Goal: Information Seeking & Learning: Learn about a topic

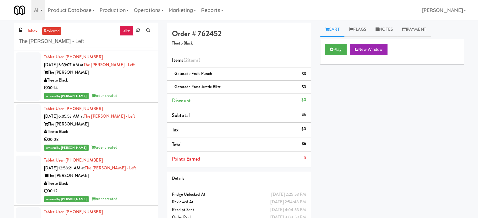
scroll to position [786, 0]
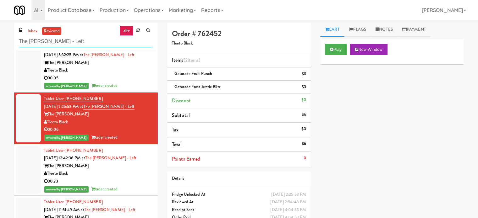
click at [90, 42] on input "The Duncan - Fridge - Left" at bounding box center [86, 42] width 134 height 12
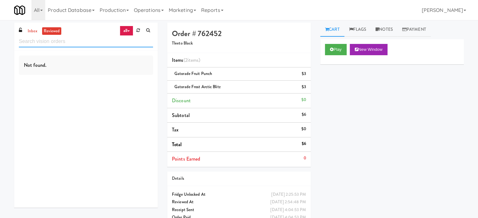
scroll to position [0, 0]
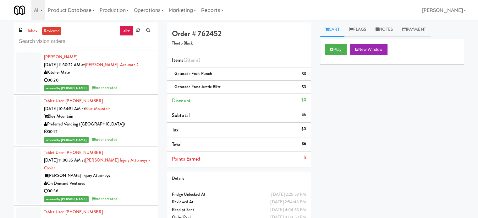
click at [141, 79] on div "00:20" at bounding box center [98, 81] width 109 height 8
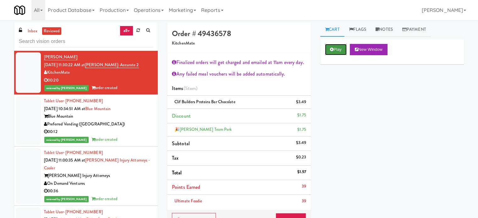
click at [347, 47] on button "Play" at bounding box center [336, 49] width 22 height 11
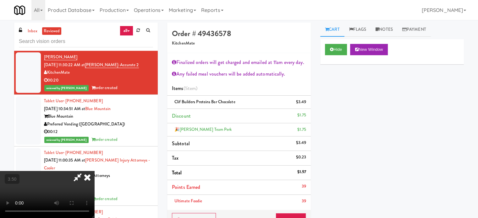
click at [94, 171] on video at bounding box center [47, 194] width 94 height 47
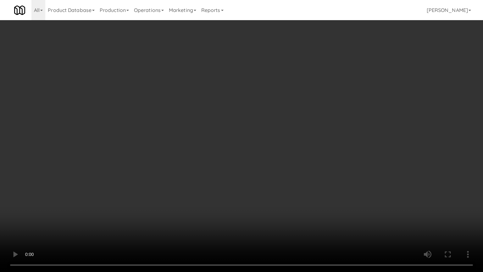
click at [178, 138] on video at bounding box center [241, 136] width 483 height 272
click at [193, 138] on video at bounding box center [241, 136] width 483 height 272
click at [192, 146] on video at bounding box center [241, 136] width 483 height 272
click at [196, 144] on video at bounding box center [241, 136] width 483 height 272
click at [206, 144] on video at bounding box center [241, 136] width 483 height 272
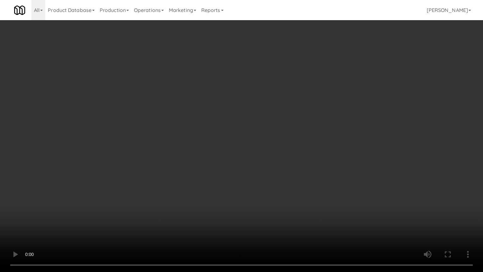
click at [207, 144] on video at bounding box center [241, 136] width 483 height 272
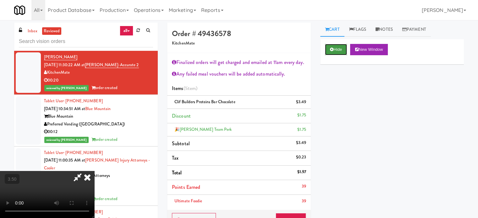
click at [333, 51] on icon at bounding box center [331, 49] width 3 height 4
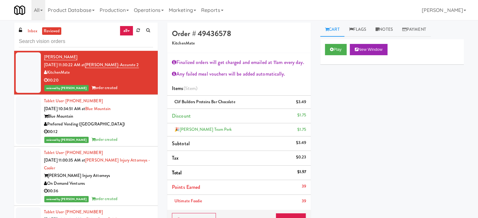
drag, startPoint x: 111, startPoint y: 116, endPoint x: 179, endPoint y: 102, distance: 70.0
click at [112, 116] on div "Blue Mountain" at bounding box center [98, 117] width 109 height 8
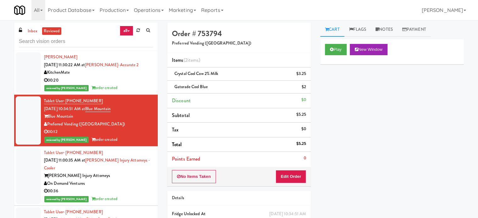
drag, startPoint x: 137, startPoint y: 185, endPoint x: 161, endPoint y: 153, distance: 40.2
click at [139, 183] on div "On Demand Ventures" at bounding box center [98, 184] width 109 height 8
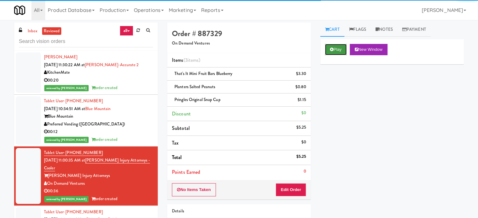
click at [337, 50] on button "Play" at bounding box center [336, 49] width 22 height 11
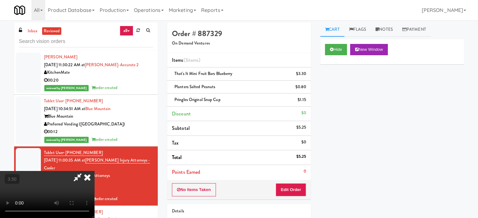
click at [94, 171] on video at bounding box center [47, 194] width 94 height 47
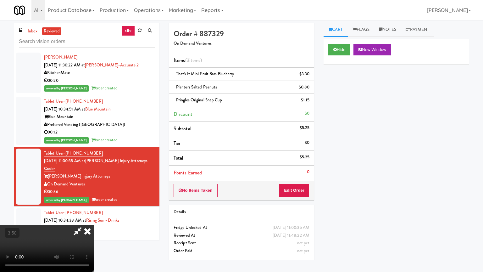
click at [94, 218] on video at bounding box center [47, 247] width 94 height 47
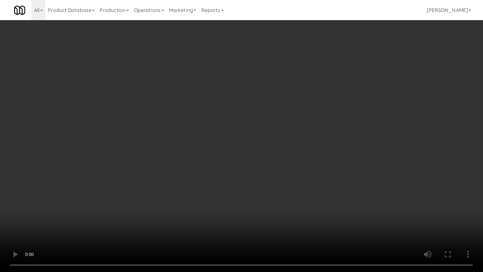
click at [240, 146] on video at bounding box center [241, 136] width 483 height 272
click at [241, 145] on video at bounding box center [241, 136] width 483 height 272
click at [242, 142] on video at bounding box center [241, 136] width 483 height 272
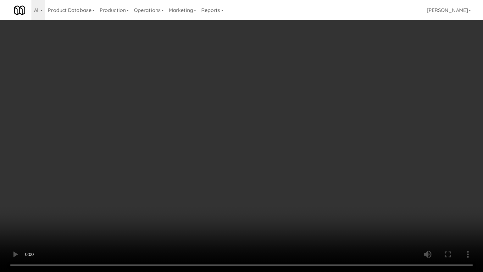
click at [242, 142] on video at bounding box center [241, 136] width 483 height 272
click at [243, 145] on video at bounding box center [241, 136] width 483 height 272
click at [244, 149] on video at bounding box center [241, 136] width 483 height 272
click at [246, 146] on video at bounding box center [241, 136] width 483 height 272
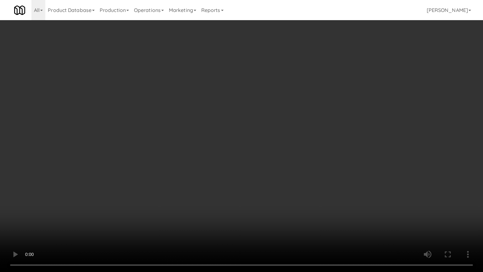
click at [246, 146] on video at bounding box center [241, 136] width 483 height 272
click at [247, 146] on video at bounding box center [241, 136] width 483 height 272
click at [249, 145] on video at bounding box center [241, 136] width 483 height 272
click at [264, 148] on video at bounding box center [241, 136] width 483 height 272
click at [262, 145] on video at bounding box center [241, 136] width 483 height 272
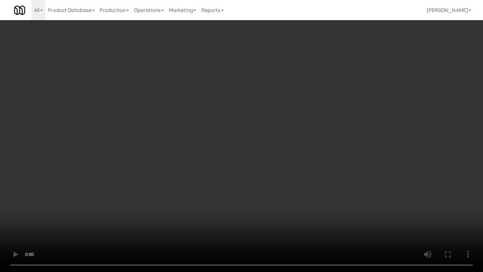
click at [262, 145] on video at bounding box center [241, 136] width 483 height 272
click at [262, 146] on video at bounding box center [241, 136] width 483 height 272
click at [264, 146] on video at bounding box center [241, 136] width 483 height 272
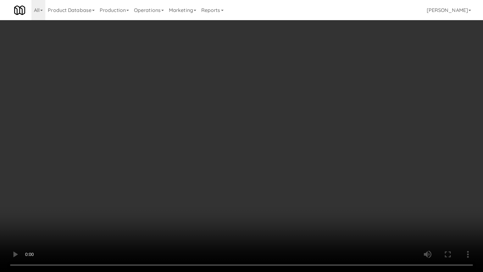
click at [268, 145] on video at bounding box center [241, 136] width 483 height 272
click at [259, 140] on video at bounding box center [241, 136] width 483 height 272
click at [279, 142] on video at bounding box center [241, 136] width 483 height 272
click at [246, 135] on video at bounding box center [241, 136] width 483 height 272
click at [248, 134] on video at bounding box center [241, 136] width 483 height 272
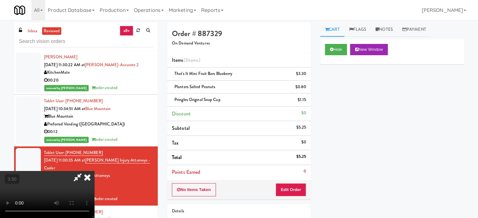
click at [94, 171] on icon at bounding box center [87, 177] width 14 height 13
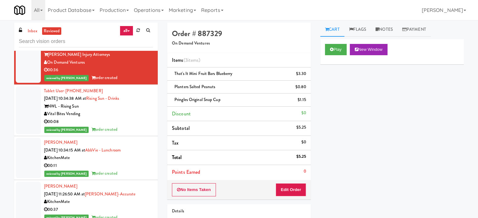
scroll to position [127, 0]
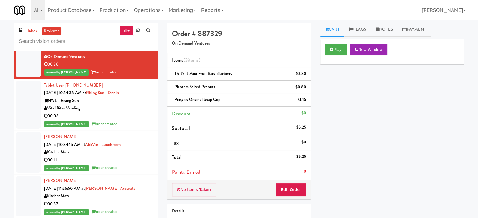
click at [129, 129] on li "Tablet User · (234) 567-8910 Aug 25, 2025 10:34:38 AM at Rising Sun - Drinks NW…" at bounding box center [86, 105] width 144 height 52
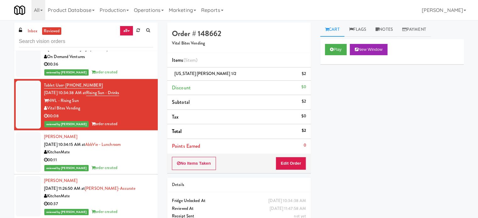
click at [126, 201] on div "00:37" at bounding box center [98, 205] width 109 height 8
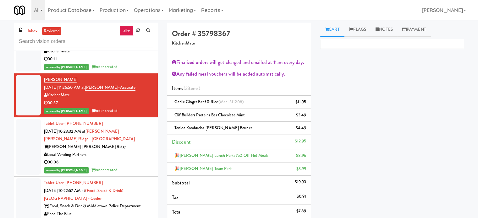
scroll to position [385, 0]
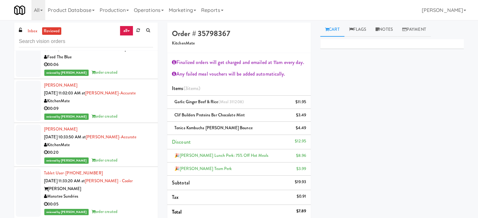
click at [126, 108] on div "00:09" at bounding box center [98, 109] width 109 height 8
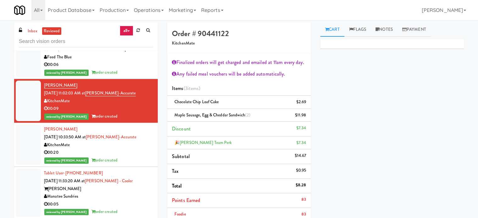
click at [136, 159] on div "reviewed by Mariel T order created" at bounding box center [98, 161] width 109 height 8
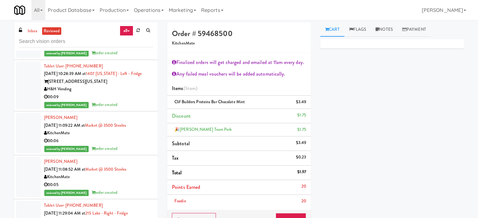
scroll to position [857, 0]
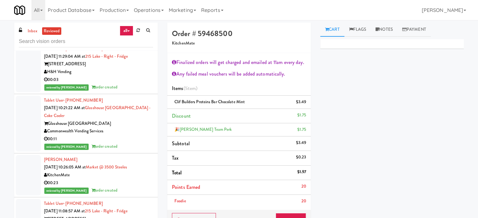
click at [134, 143] on div "00:11" at bounding box center [98, 139] width 109 height 8
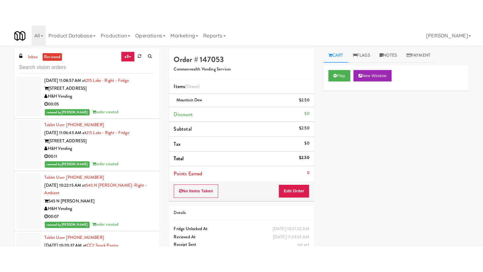
scroll to position [1171, 0]
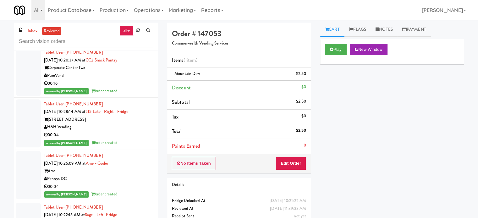
click at [128, 88] on div "00:16" at bounding box center [98, 84] width 109 height 8
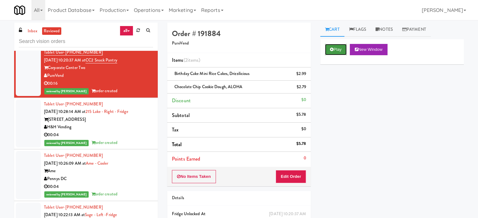
click at [332, 48] on icon at bounding box center [331, 49] width 3 height 4
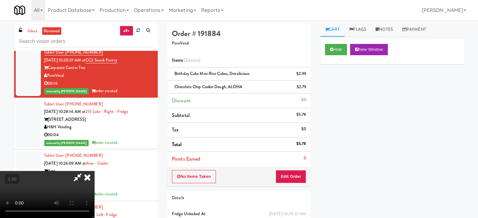
click at [94, 171] on video at bounding box center [47, 194] width 94 height 47
drag, startPoint x: 185, startPoint y: 138, endPoint x: 216, endPoint y: 86, distance: 60.9
click at [94, 171] on video at bounding box center [47, 194] width 94 height 47
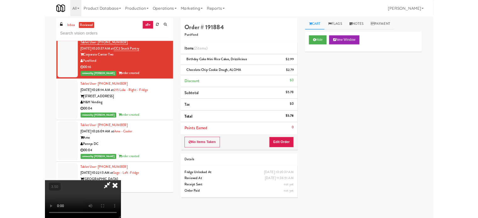
scroll to position [1163, 0]
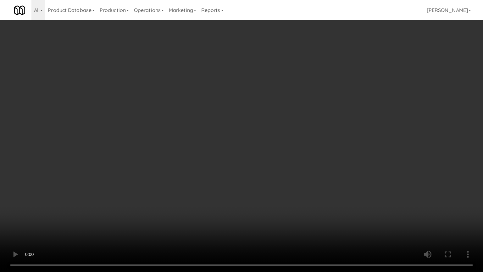
click at [207, 130] on video at bounding box center [241, 136] width 483 height 272
click at [216, 133] on video at bounding box center [241, 136] width 483 height 272
click at [223, 135] on video at bounding box center [241, 136] width 483 height 272
click at [207, 148] on video at bounding box center [241, 136] width 483 height 272
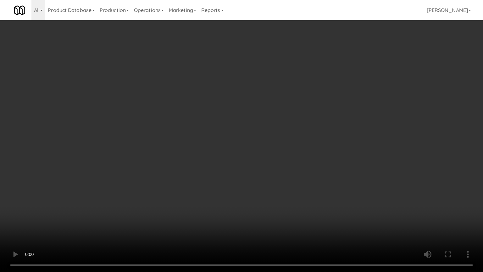
click at [210, 147] on video at bounding box center [241, 136] width 483 height 272
click at [236, 146] on video at bounding box center [241, 136] width 483 height 272
click at [236, 147] on video at bounding box center [241, 136] width 483 height 272
click at [236, 142] on video at bounding box center [241, 136] width 483 height 272
click at [236, 141] on video at bounding box center [241, 136] width 483 height 272
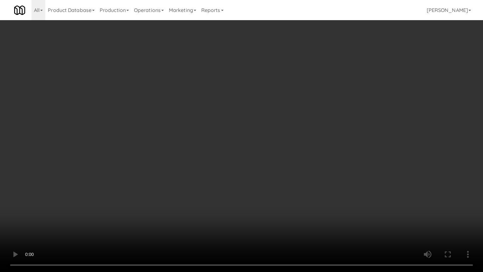
click at [236, 141] on video at bounding box center [241, 136] width 483 height 272
click at [235, 140] on video at bounding box center [241, 136] width 483 height 272
click at [102, 216] on video at bounding box center [241, 136] width 483 height 272
click at [130, 179] on video at bounding box center [241, 136] width 483 height 272
click at [130, 178] on video at bounding box center [241, 136] width 483 height 272
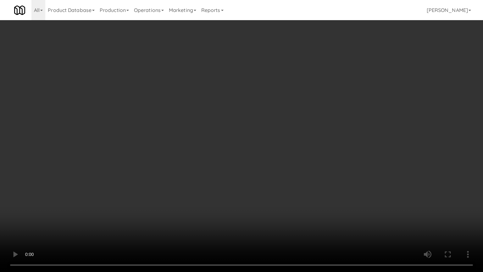
click at [130, 178] on video at bounding box center [241, 136] width 483 height 272
click at [142, 160] on video at bounding box center [241, 136] width 483 height 272
click at [147, 157] on video at bounding box center [241, 136] width 483 height 272
click at [174, 152] on video at bounding box center [241, 136] width 483 height 272
drag, startPoint x: 174, startPoint y: 152, endPoint x: 234, endPoint y: 65, distance: 105.0
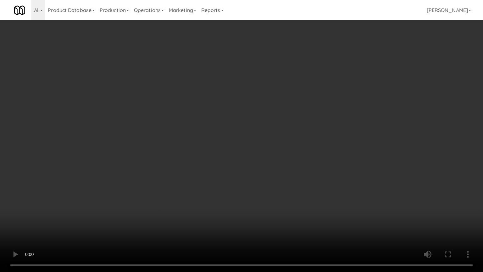
click at [175, 151] on video at bounding box center [241, 136] width 483 height 272
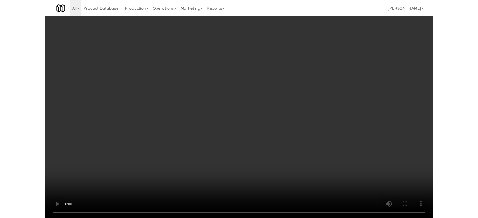
scroll to position [1171, 0]
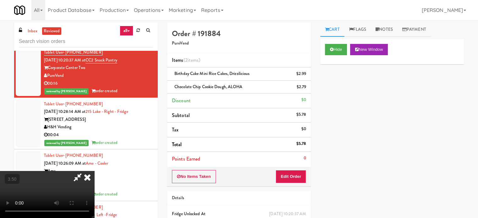
click at [94, 171] on icon at bounding box center [87, 177] width 14 height 13
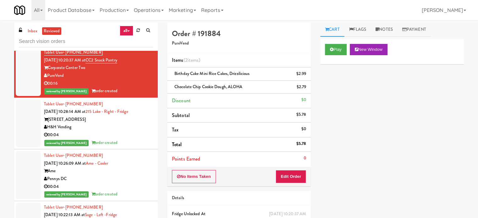
click at [136, 139] on div "00:04" at bounding box center [98, 135] width 109 height 8
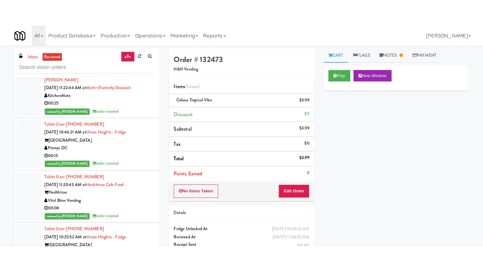
scroll to position [1486, 0]
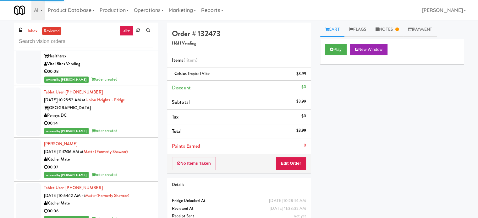
click at [139, 84] on div "reviewed by Mariel T order created" at bounding box center [98, 80] width 109 height 8
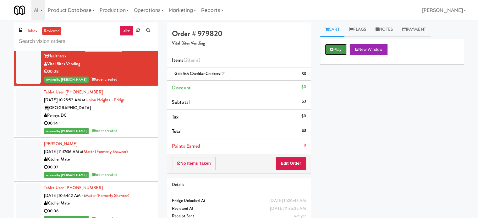
click at [337, 49] on button "Play" at bounding box center [336, 49] width 22 height 11
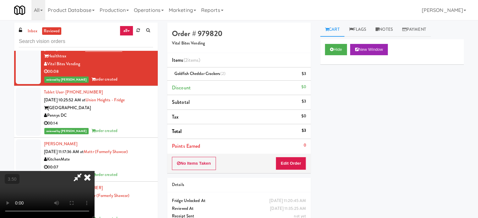
click at [94, 171] on video at bounding box center [47, 194] width 94 height 47
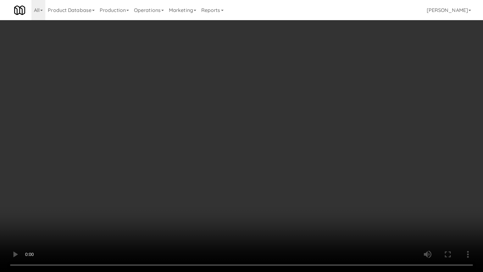
click at [371, 96] on video at bounding box center [241, 136] width 483 height 272
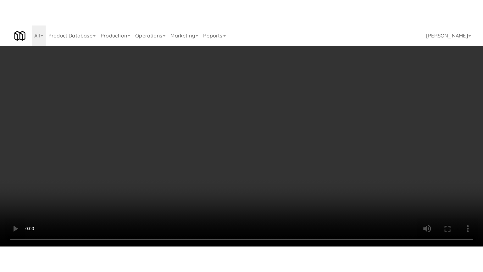
scroll to position [1486, 0]
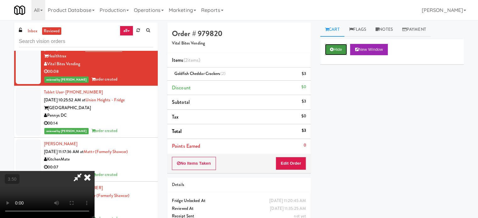
click at [340, 51] on button "Hide" at bounding box center [336, 49] width 22 height 11
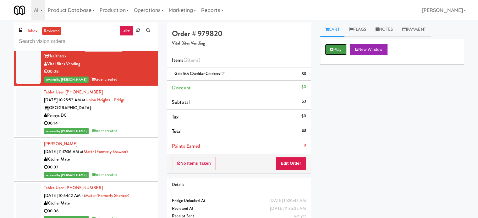
click at [340, 51] on button "Play" at bounding box center [336, 49] width 22 height 11
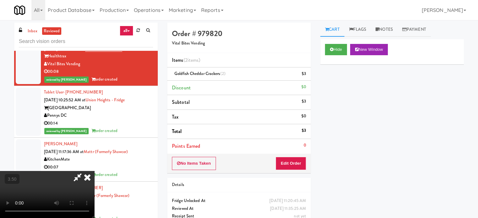
click at [94, 171] on video at bounding box center [47, 194] width 94 height 47
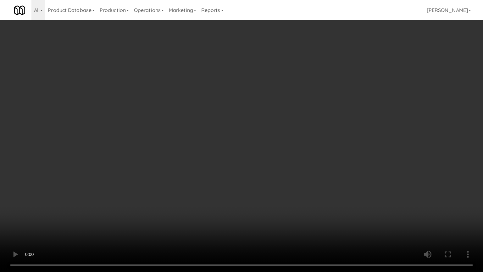
click at [241, 141] on video at bounding box center [241, 136] width 483 height 272
click at [244, 143] on video at bounding box center [241, 136] width 483 height 272
click at [226, 143] on video at bounding box center [241, 136] width 483 height 272
drag, startPoint x: 189, startPoint y: 141, endPoint x: 215, endPoint y: 134, distance: 27.2
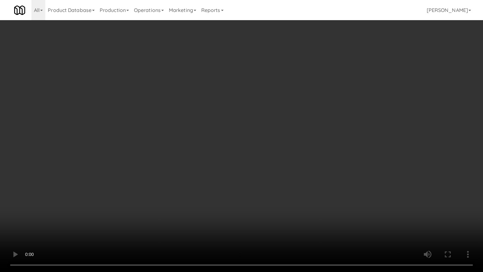
click at [189, 141] on video at bounding box center [241, 136] width 483 height 272
click at [218, 136] on video at bounding box center [241, 136] width 483 height 272
click at [230, 139] on video at bounding box center [241, 136] width 483 height 272
click at [228, 138] on video at bounding box center [241, 136] width 483 height 272
click at [238, 122] on video at bounding box center [241, 136] width 483 height 272
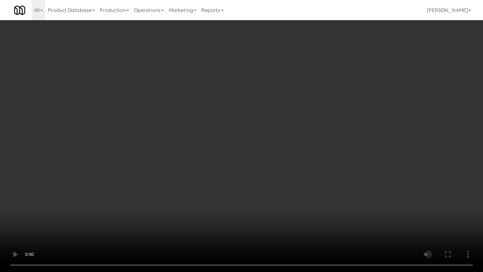
drag, startPoint x: 239, startPoint y: 121, endPoint x: 256, endPoint y: 59, distance: 63.8
click at [240, 119] on video at bounding box center [241, 136] width 483 height 272
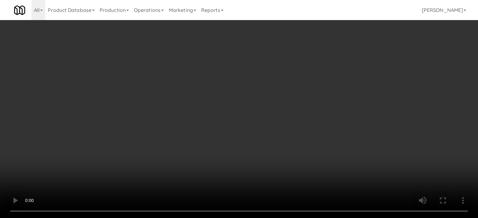
scroll to position [1486, 0]
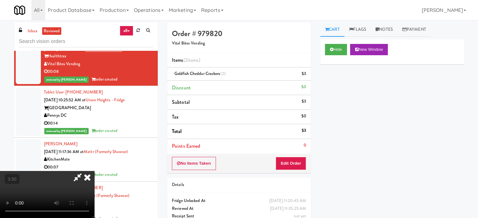
click at [94, 171] on icon at bounding box center [87, 177] width 14 height 13
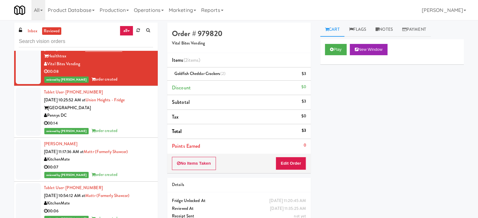
click at [136, 126] on div "00:14" at bounding box center [98, 124] width 109 height 8
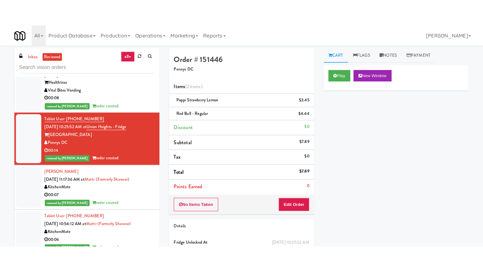
scroll to position [1643, 0]
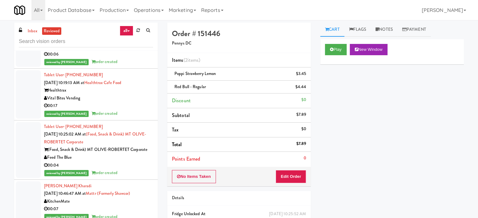
click at [129, 118] on div "reviewed by Mariel T order created" at bounding box center [98, 114] width 109 height 8
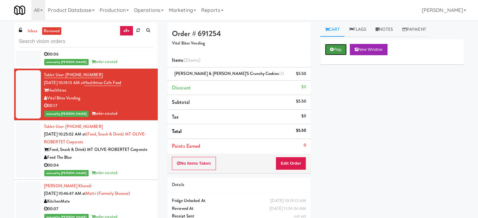
drag, startPoint x: 332, startPoint y: 48, endPoint x: 317, endPoint y: 59, distance: 19.2
click at [332, 48] on icon at bounding box center [331, 49] width 3 height 4
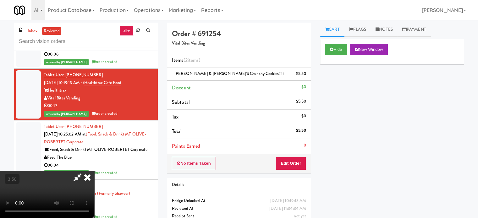
click at [94, 171] on video at bounding box center [47, 194] width 94 height 47
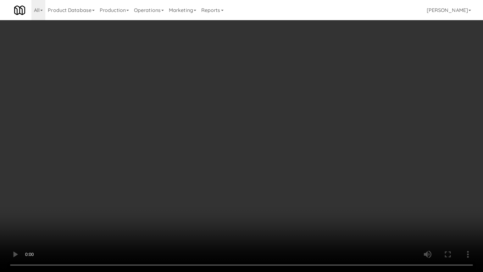
click at [215, 146] on video at bounding box center [241, 136] width 483 height 272
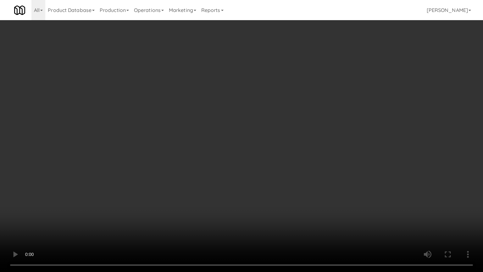
click at [298, 218] on video at bounding box center [241, 136] width 483 height 272
click at [238, 201] on video at bounding box center [241, 136] width 483 height 272
click at [241, 204] on video at bounding box center [241, 136] width 483 height 272
click at [241, 206] on video at bounding box center [241, 136] width 483 height 272
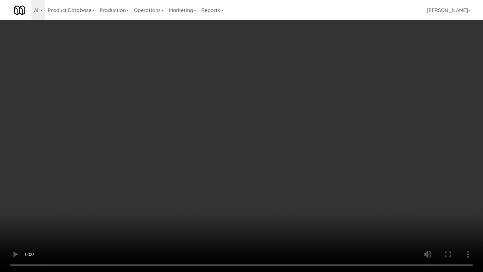
click at [275, 218] on video at bounding box center [241, 136] width 483 height 272
click at [269, 217] on video at bounding box center [241, 136] width 483 height 272
click at [270, 211] on video at bounding box center [241, 136] width 483 height 272
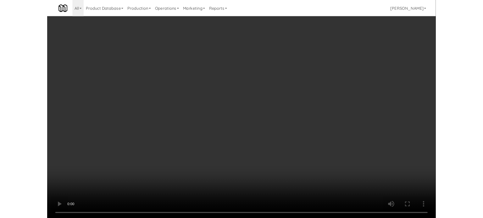
scroll to position [1643, 0]
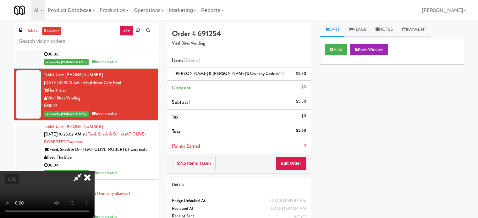
click at [85, 171] on icon at bounding box center [77, 177] width 14 height 13
click at [295, 164] on button "Edit Order" at bounding box center [291, 163] width 30 height 13
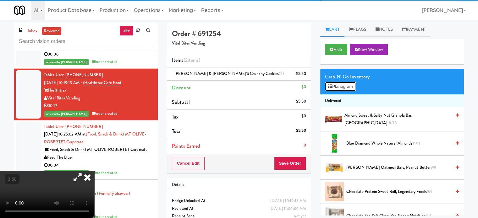
click at [347, 85] on button "Planogram" at bounding box center [340, 86] width 31 height 9
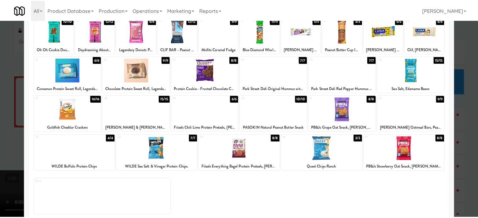
scroll to position [90, 0]
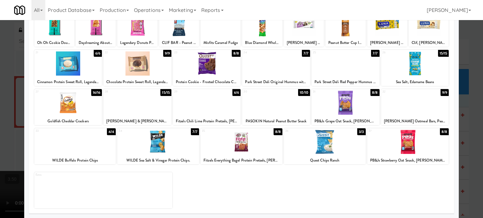
click at [469, 136] on div at bounding box center [241, 109] width 483 height 218
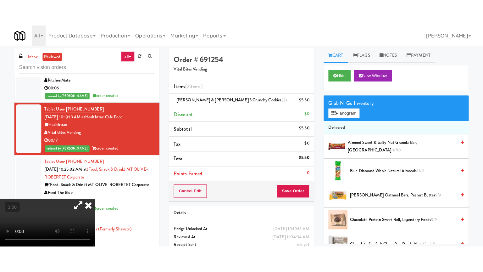
scroll to position [1643, 0]
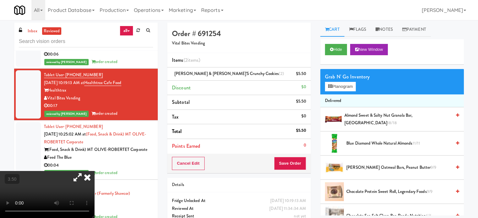
click at [94, 171] on video at bounding box center [47, 194] width 94 height 47
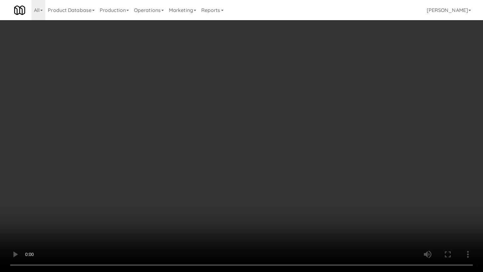
click at [88, 208] on video at bounding box center [241, 136] width 483 height 272
click at [211, 177] on video at bounding box center [241, 136] width 483 height 272
click at [208, 140] on video at bounding box center [241, 136] width 483 height 272
click at [216, 131] on video at bounding box center [241, 136] width 483 height 272
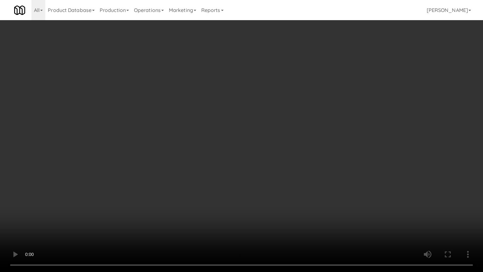
click at [219, 130] on video at bounding box center [241, 136] width 483 height 272
click at [199, 142] on video at bounding box center [241, 136] width 483 height 272
click at [201, 141] on video at bounding box center [241, 136] width 483 height 272
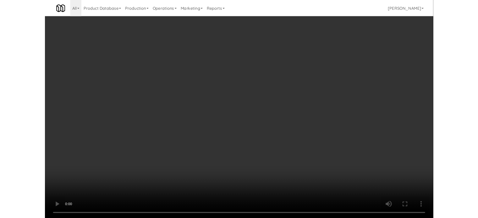
scroll to position [1643, 0]
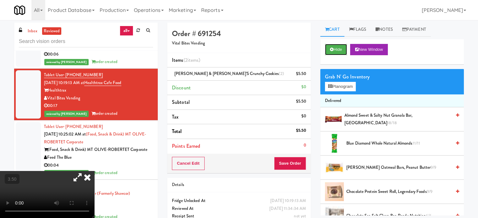
drag, startPoint x: 341, startPoint y: 48, endPoint x: 328, endPoint y: 59, distance: 16.9
click at [341, 49] on button "Hide" at bounding box center [336, 49] width 22 height 11
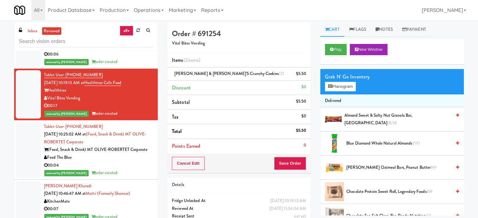
click at [123, 177] on div "reviewed by Paureen G order created" at bounding box center [98, 173] width 109 height 8
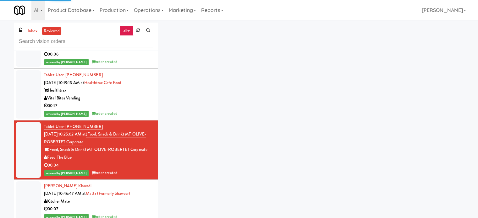
scroll to position [1800, 0]
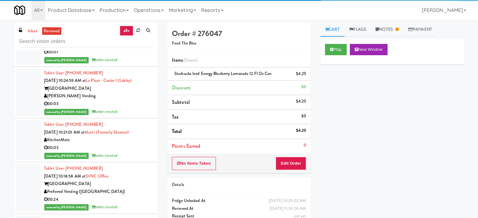
click at [129, 116] on div "reviewed by Paureen G order created" at bounding box center [98, 112] width 109 height 8
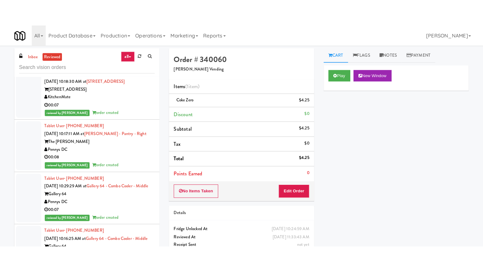
scroll to position [2015, 0]
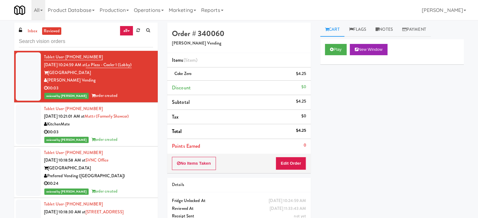
click at [122, 180] on div "Preferred Vending ([GEOGRAPHIC_DATA])" at bounding box center [98, 177] width 109 height 8
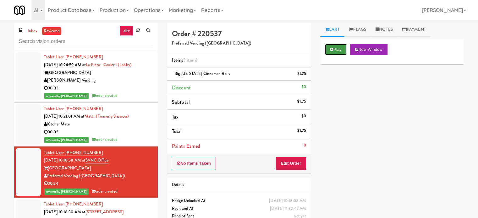
click at [340, 50] on button "Play" at bounding box center [336, 49] width 22 height 11
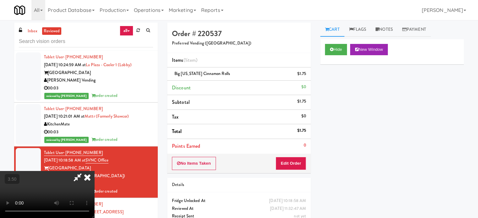
drag, startPoint x: 112, startPoint y: 154, endPoint x: 118, endPoint y: 145, distance: 11.4
click at [94, 171] on video at bounding box center [47, 194] width 94 height 47
drag, startPoint x: 121, startPoint y: 141, endPoint x: 203, endPoint y: 133, distance: 82.4
click at [94, 171] on video at bounding box center [47, 194] width 94 height 47
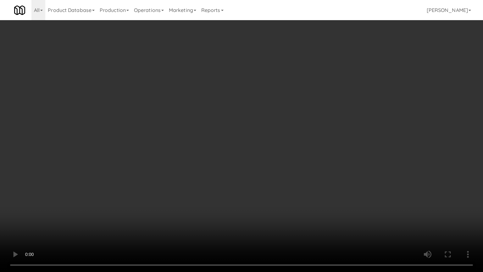
click at [203, 138] on video at bounding box center [241, 136] width 483 height 272
click at [233, 142] on video at bounding box center [241, 136] width 483 height 272
click at [232, 141] on video at bounding box center [241, 136] width 483 height 272
click at [206, 146] on video at bounding box center [241, 136] width 483 height 272
click at [207, 145] on video at bounding box center [241, 136] width 483 height 272
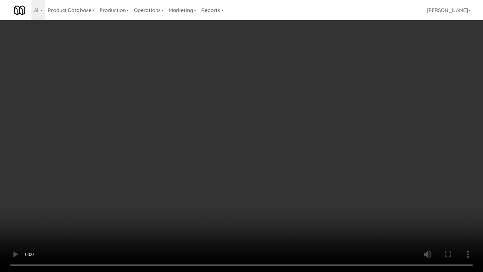
click at [245, 92] on video at bounding box center [241, 136] width 483 height 272
click at [214, 135] on video at bounding box center [241, 136] width 483 height 272
click at [220, 132] on video at bounding box center [241, 136] width 483 height 272
click at [252, 147] on video at bounding box center [241, 136] width 483 height 272
click at [250, 147] on video at bounding box center [241, 136] width 483 height 272
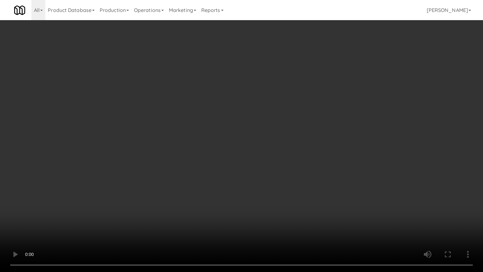
click at [268, 135] on video at bounding box center [241, 136] width 483 height 272
click at [267, 135] on video at bounding box center [241, 136] width 483 height 272
click at [274, 137] on video at bounding box center [241, 136] width 483 height 272
drag, startPoint x: 275, startPoint y: 136, endPoint x: 298, endPoint y: 68, distance: 71.9
click at [277, 134] on video at bounding box center [241, 136] width 483 height 272
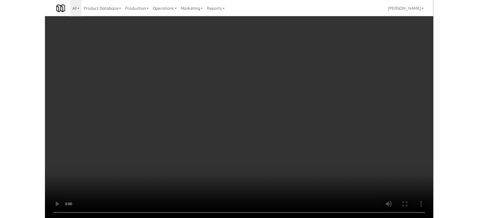
scroll to position [2015, 0]
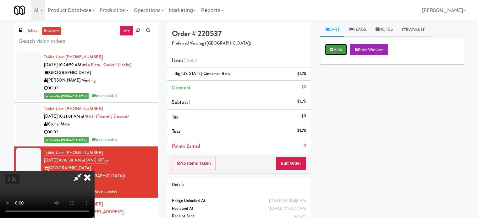
click at [336, 46] on button "Hide" at bounding box center [336, 49] width 22 height 11
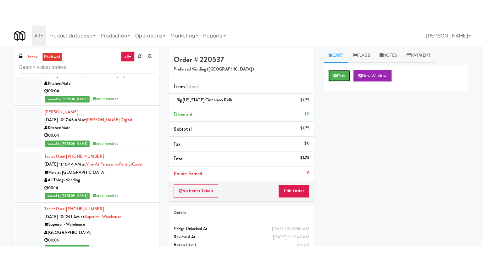
scroll to position [2801, 0]
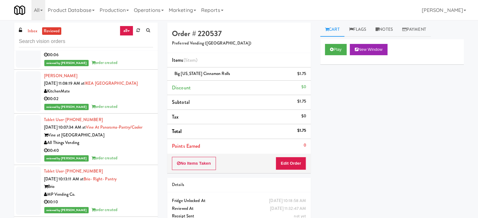
click at [126, 140] on div "Vine at Panorama" at bounding box center [98, 136] width 109 height 8
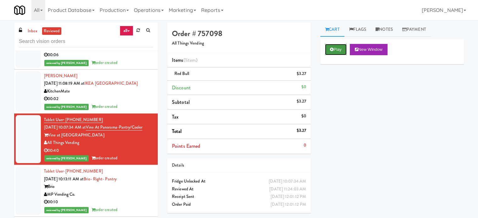
click at [336, 47] on button "Play" at bounding box center [336, 49] width 22 height 11
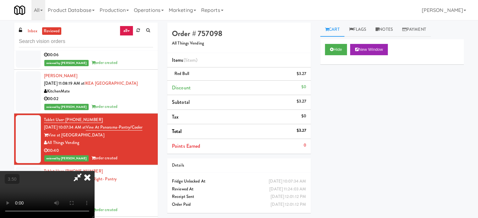
click at [94, 171] on video at bounding box center [47, 194] width 94 height 47
drag, startPoint x: 174, startPoint y: 134, endPoint x: 177, endPoint y: 129, distance: 6.0
click at [94, 171] on video at bounding box center [47, 194] width 94 height 47
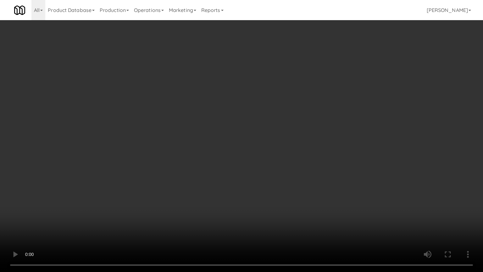
click at [202, 140] on video at bounding box center [241, 136] width 483 height 272
click at [210, 151] on video at bounding box center [241, 136] width 483 height 272
click at [192, 143] on video at bounding box center [241, 136] width 483 height 272
click at [194, 133] on video at bounding box center [241, 136] width 483 height 272
click at [201, 123] on video at bounding box center [241, 136] width 483 height 272
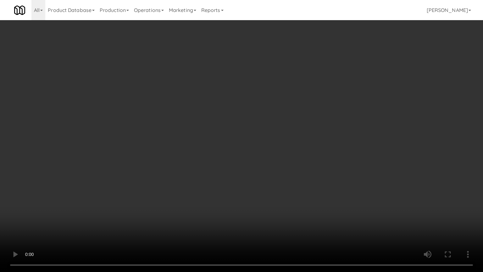
click at [204, 121] on video at bounding box center [241, 136] width 483 height 272
click at [216, 115] on video at bounding box center [241, 136] width 483 height 272
click at [223, 116] on video at bounding box center [241, 136] width 483 height 272
click at [221, 115] on video at bounding box center [241, 136] width 483 height 272
click at [223, 113] on video at bounding box center [241, 136] width 483 height 272
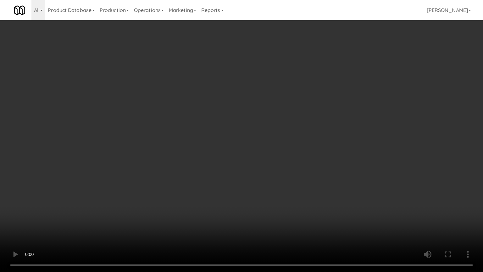
click at [230, 113] on video at bounding box center [241, 136] width 483 height 272
click at [238, 113] on video at bounding box center [241, 136] width 483 height 272
click at [240, 111] on video at bounding box center [241, 136] width 483 height 272
drag, startPoint x: 240, startPoint y: 111, endPoint x: 246, endPoint y: 110, distance: 5.4
click at [241, 111] on video at bounding box center [241, 136] width 483 height 272
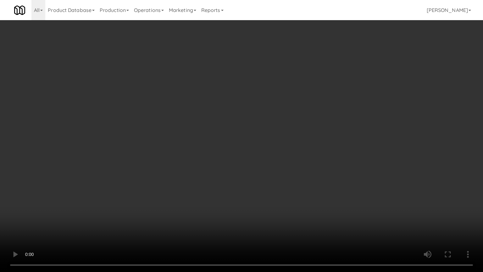
click at [256, 111] on video at bounding box center [241, 136] width 483 height 272
click at [259, 108] on video at bounding box center [241, 136] width 483 height 272
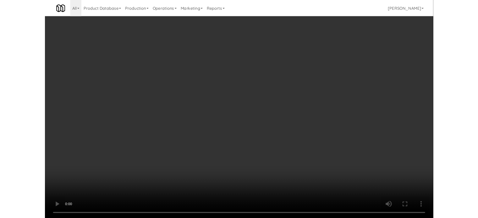
scroll to position [2801, 0]
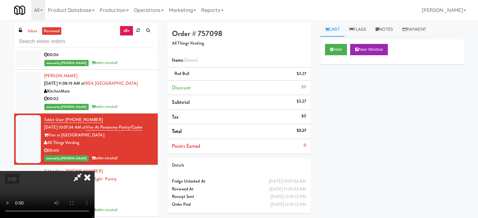
click at [94, 171] on icon at bounding box center [87, 177] width 14 height 13
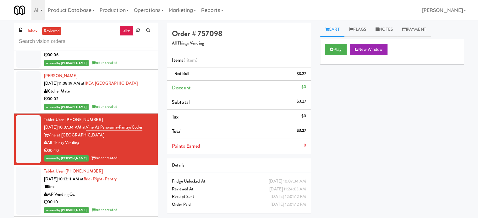
scroll to position [2958, 0]
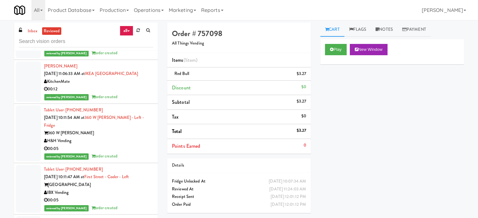
click at [130, 49] on div "00:10" at bounding box center [98, 45] width 109 height 8
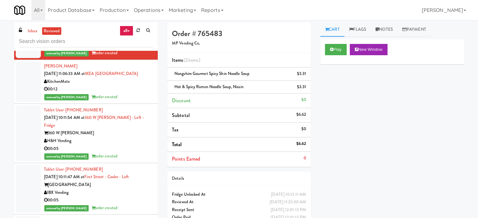
click at [129, 93] on div "00:12" at bounding box center [98, 89] width 109 height 8
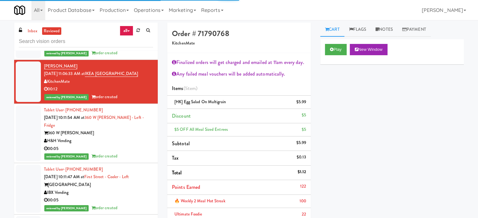
click at [123, 153] on div "00:05" at bounding box center [98, 149] width 109 height 8
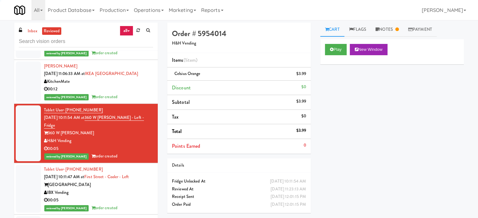
scroll to position [3115, 0]
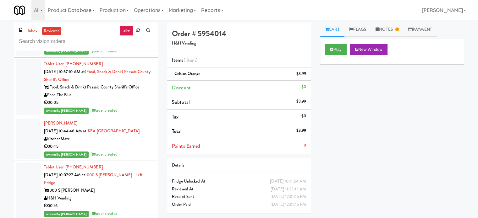
click at [136, 107] on div "00:05" at bounding box center [98, 103] width 109 height 8
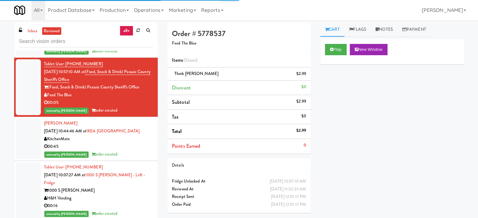
click at [128, 55] on div "reviewed by Paureen G order created" at bounding box center [98, 51] width 109 height 8
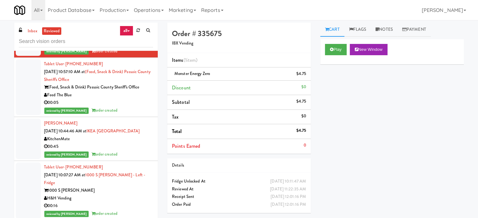
scroll to position [2958, 0]
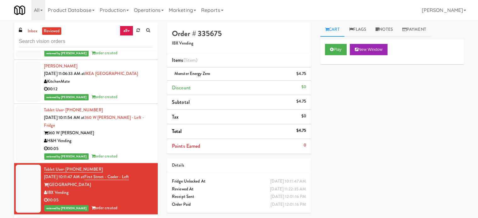
click at [124, 145] on div "H&H Vending" at bounding box center [98, 141] width 109 height 8
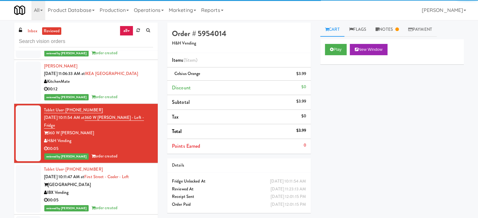
click at [132, 101] on div "reviewed by Gladys E order created" at bounding box center [98, 97] width 109 height 8
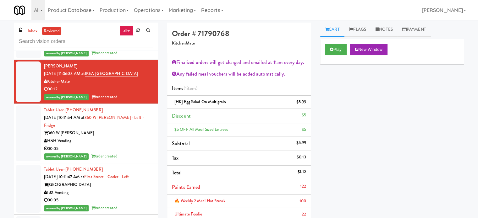
scroll to position [3115, 0]
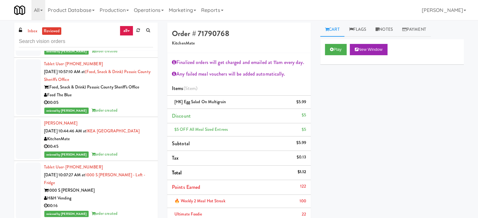
click at [132, 107] on div "00:05" at bounding box center [98, 103] width 109 height 8
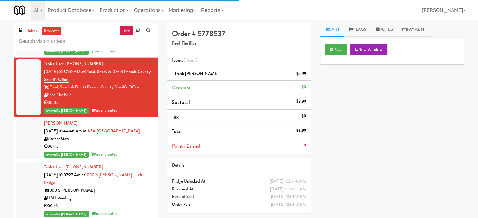
click at [132, 159] on div "reviewed by Gladys E order created" at bounding box center [98, 155] width 109 height 8
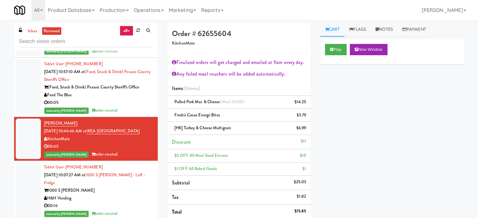
scroll to position [3272, 0]
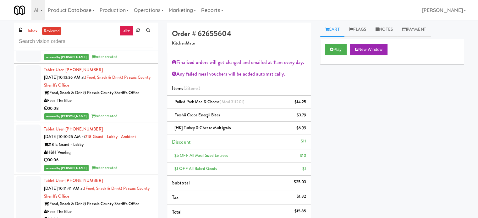
drag, startPoint x: 138, startPoint y: 70, endPoint x: 178, endPoint y: 61, distance: 41.2
click at [138, 61] on div "reviewed by Mariel T order created" at bounding box center [98, 57] width 109 height 8
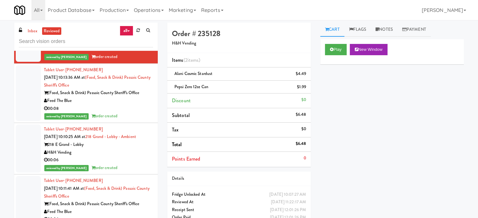
click at [131, 105] on div "Feed The Blue" at bounding box center [98, 101] width 109 height 8
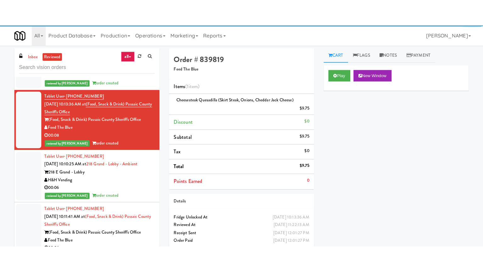
scroll to position [3429, 0]
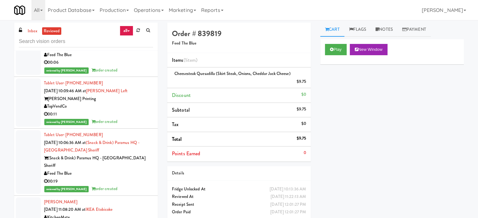
click at [123, 119] on div "00:11" at bounding box center [98, 115] width 109 height 8
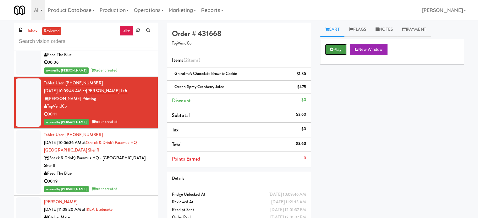
click at [336, 47] on button "Play" at bounding box center [336, 49] width 22 height 11
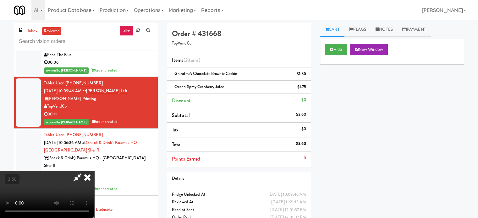
click at [94, 171] on video at bounding box center [47, 194] width 94 height 47
drag, startPoint x: 184, startPoint y: 127, endPoint x: 217, endPoint y: 160, distance: 46.5
click at [94, 171] on video at bounding box center [47, 194] width 94 height 47
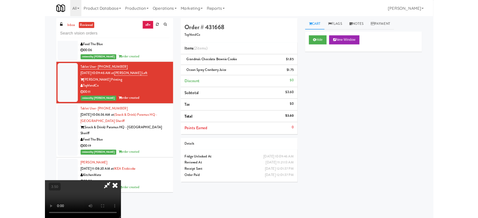
scroll to position [3421, 0]
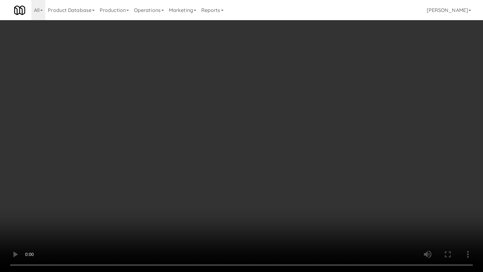
click at [254, 218] on video at bounding box center [241, 136] width 483 height 272
drag, startPoint x: 289, startPoint y: 234, endPoint x: 256, endPoint y: 174, distance: 69.5
click at [289, 218] on video at bounding box center [241, 136] width 483 height 272
click at [256, 172] on video at bounding box center [241, 136] width 483 height 272
click at [257, 169] on video at bounding box center [241, 136] width 483 height 272
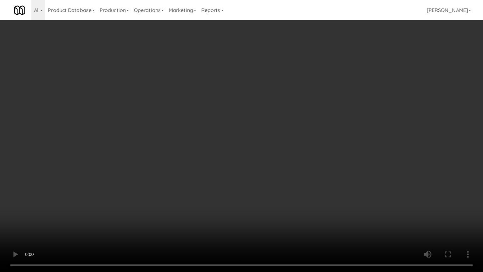
drag, startPoint x: 241, startPoint y: 224, endPoint x: 241, endPoint y: 209, distance: 14.5
click at [241, 218] on video at bounding box center [241, 136] width 483 height 272
click at [244, 180] on video at bounding box center [241, 136] width 483 height 272
click at [243, 182] on video at bounding box center [241, 136] width 483 height 272
click at [253, 190] on video at bounding box center [241, 136] width 483 height 272
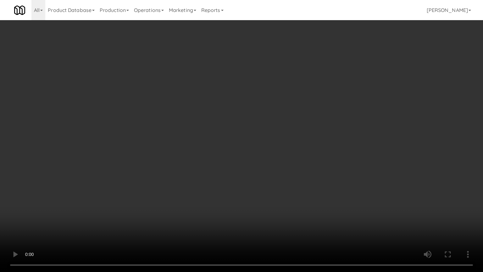
click at [253, 193] on video at bounding box center [241, 136] width 483 height 272
click at [258, 197] on video at bounding box center [241, 136] width 483 height 272
click at [261, 195] on video at bounding box center [241, 136] width 483 height 272
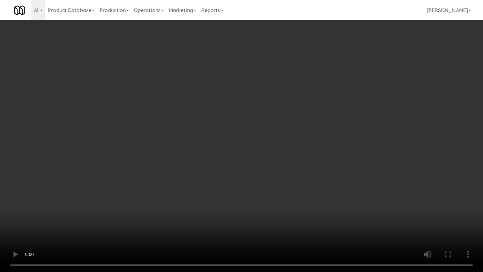
click at [263, 192] on video at bounding box center [241, 136] width 483 height 272
click at [264, 191] on video at bounding box center [241, 136] width 483 height 272
click at [265, 190] on video at bounding box center [241, 136] width 483 height 272
click at [268, 188] on video at bounding box center [241, 136] width 483 height 272
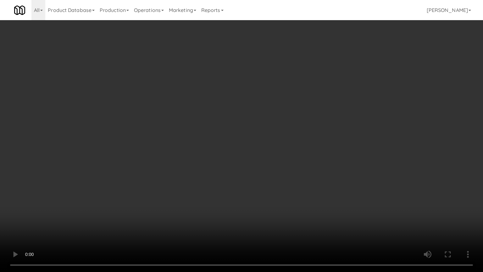
click at [270, 187] on video at bounding box center [241, 136] width 483 height 272
click at [273, 180] on video at bounding box center [241, 136] width 483 height 272
click at [274, 178] on video at bounding box center [241, 136] width 483 height 272
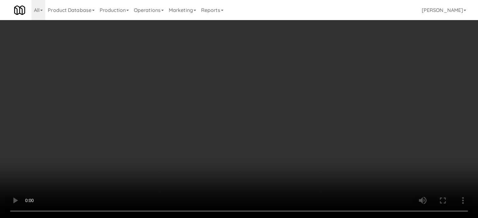
scroll to position [3429, 0]
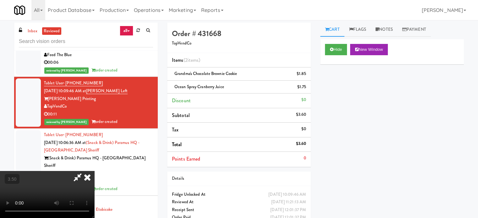
click at [94, 171] on icon at bounding box center [87, 177] width 14 height 13
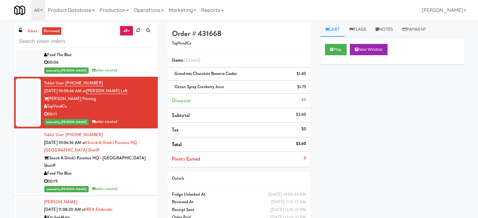
drag, startPoint x: 131, startPoint y: 187, endPoint x: 134, endPoint y: 177, distance: 10.8
click at [131, 186] on div "00:19" at bounding box center [98, 182] width 109 height 8
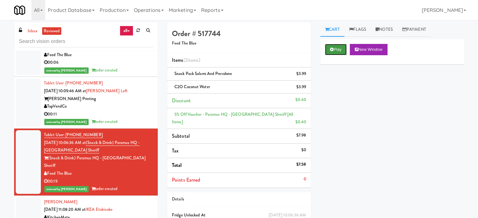
click at [337, 47] on button "Play" at bounding box center [336, 49] width 22 height 11
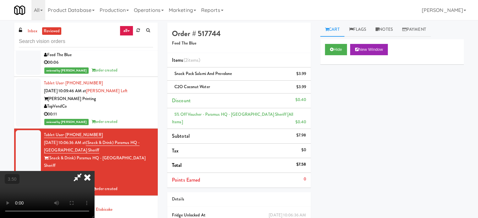
click at [94, 171] on icon at bounding box center [87, 177] width 14 height 13
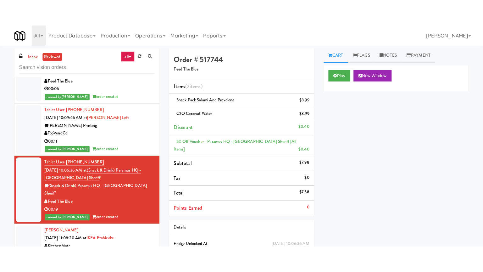
scroll to position [3587, 0]
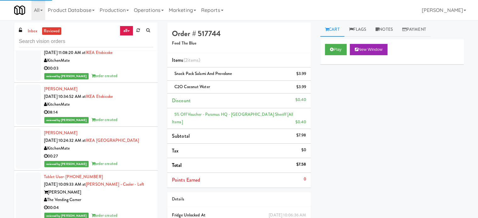
click at [130, 124] on div "reviewed by James A order created" at bounding box center [98, 120] width 109 height 8
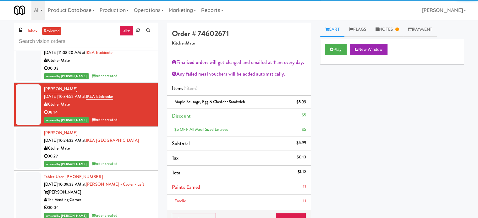
click at [134, 73] on div "00:03" at bounding box center [98, 69] width 109 height 8
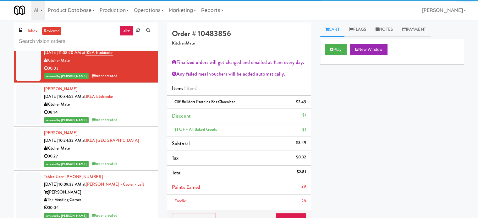
click at [140, 161] on div "00:27" at bounding box center [98, 157] width 109 height 8
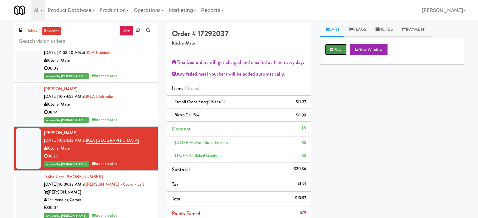
click at [332, 53] on button "Play" at bounding box center [336, 49] width 22 height 11
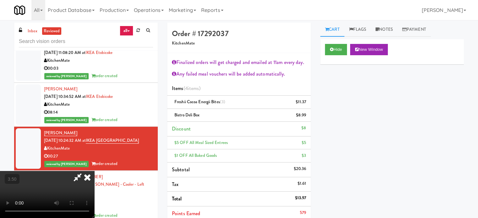
click at [94, 171] on video at bounding box center [47, 194] width 94 height 47
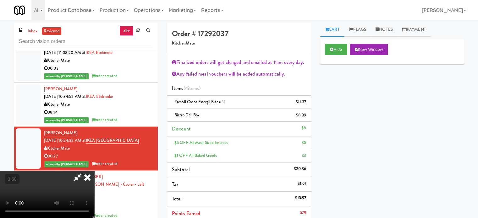
click at [94, 171] on video at bounding box center [47, 194] width 94 height 47
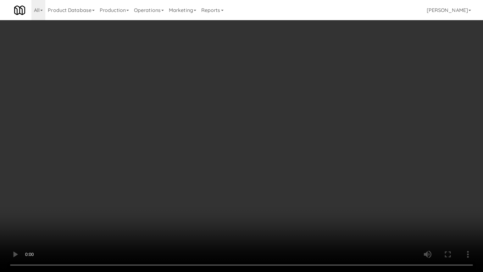
click at [231, 138] on video at bounding box center [241, 136] width 483 height 272
click at [232, 136] on video at bounding box center [241, 136] width 483 height 272
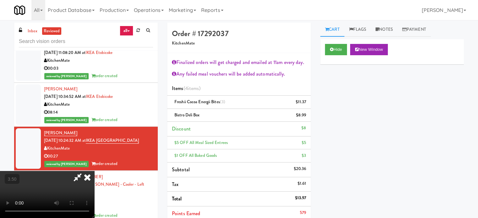
click at [94, 171] on video at bounding box center [47, 194] width 94 height 47
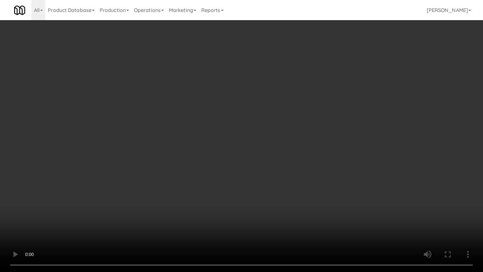
click at [280, 157] on video at bounding box center [241, 136] width 483 height 272
click at [280, 156] on video at bounding box center [241, 136] width 483 height 272
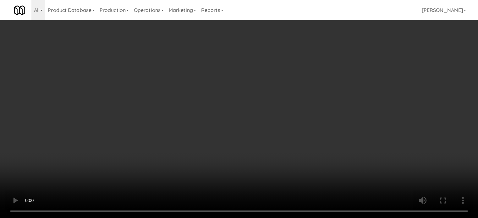
scroll to position [3587, 0]
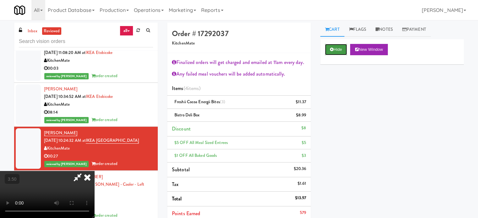
click at [336, 49] on button "Hide" at bounding box center [336, 49] width 22 height 11
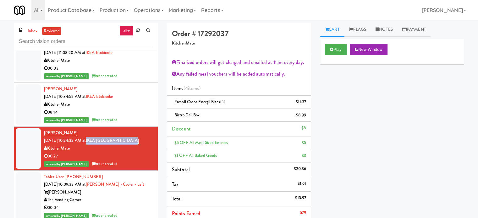
drag, startPoint x: 138, startPoint y: 147, endPoint x: 96, endPoint y: 148, distance: 41.8
click at [96, 148] on div "Kari N Aug 25, 2025 10:24:32 AM at IKEA North York Store KitchenMate 00:27 revi…" at bounding box center [98, 149] width 109 height 39
copy link "IKEA North York Store"
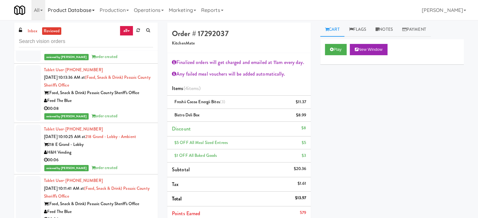
scroll to position [3115, 0]
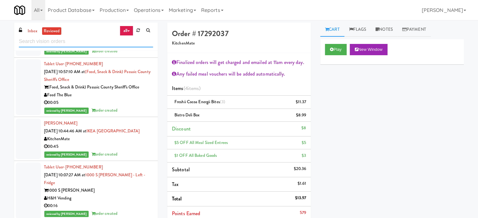
click at [76, 38] on input "text" at bounding box center [86, 42] width 134 height 12
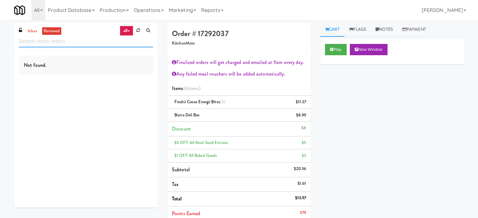
scroll to position [0, 0]
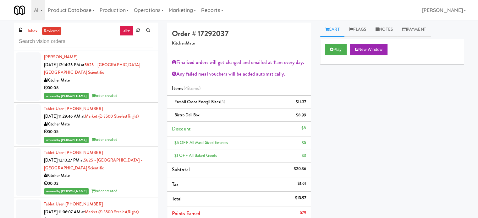
click at [131, 144] on div "reviewed by Mariel T order created" at bounding box center [98, 140] width 109 height 8
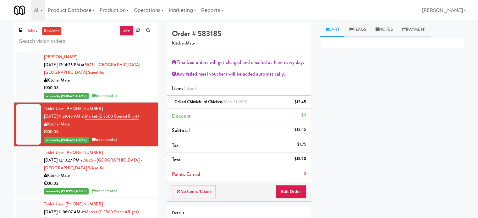
click at [141, 92] on div "reviewed by Reynalyn L order created" at bounding box center [98, 96] width 109 height 8
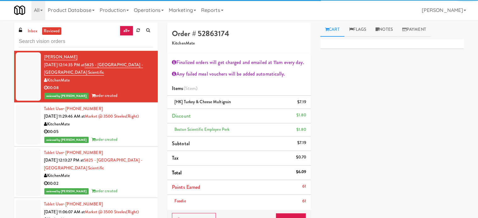
scroll to position [157, 0]
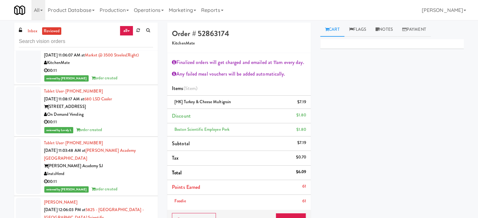
click at [136, 126] on div "00:11" at bounding box center [98, 123] width 109 height 8
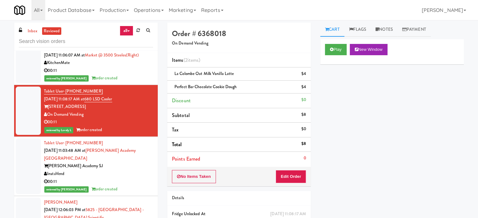
click at [132, 75] on div "00:11" at bounding box center [98, 71] width 109 height 8
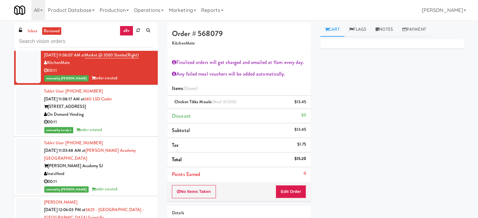
click at [142, 178] on div "InstaVend" at bounding box center [98, 174] width 109 height 8
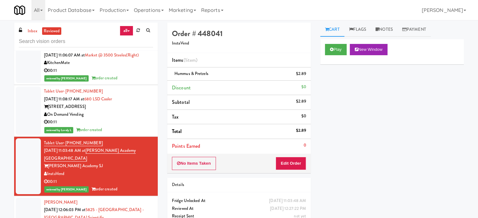
scroll to position [314, 0]
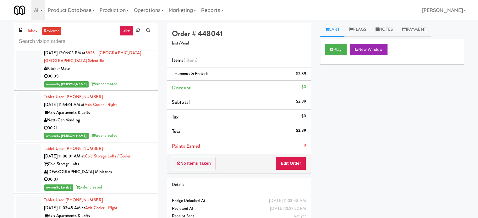
click at [131, 88] on div "reviewed by Reynalyn L order created" at bounding box center [98, 84] width 109 height 8
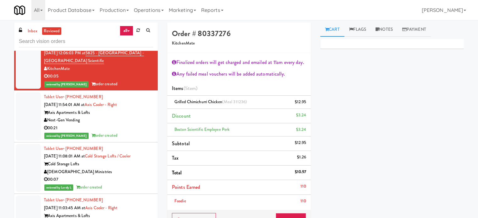
click at [137, 132] on div "00:21" at bounding box center [98, 128] width 109 height 8
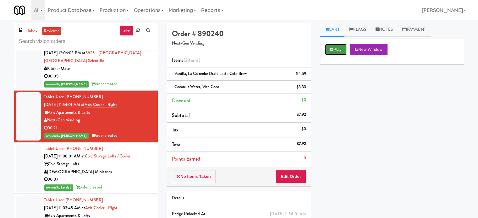
click at [335, 51] on button "Play" at bounding box center [336, 49] width 22 height 11
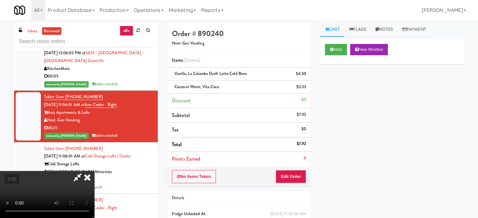
click at [94, 171] on video at bounding box center [47, 194] width 94 height 47
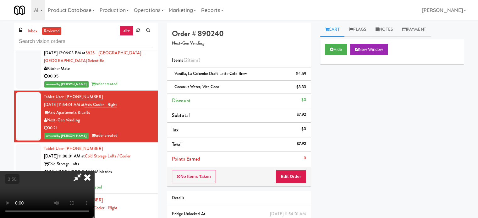
click at [94, 171] on video at bounding box center [47, 194] width 94 height 47
click at [94, 171] on icon at bounding box center [87, 177] width 14 height 13
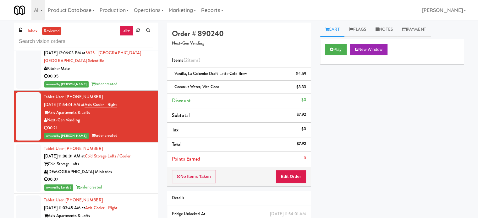
click at [140, 184] on div "00:07" at bounding box center [98, 180] width 109 height 8
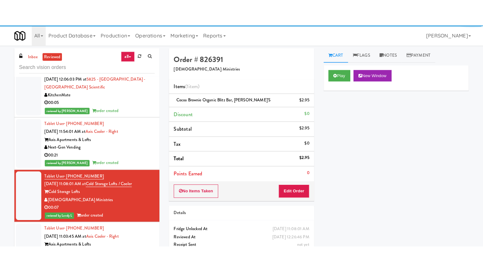
scroll to position [471, 0]
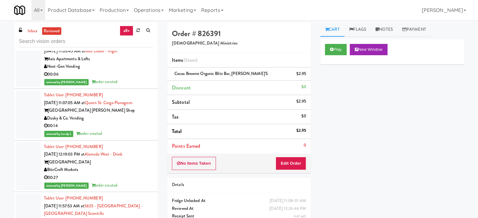
click at [124, 85] on div "Tablet User · (925) 660-9563 Aug 25, 2025 11:03:45 AM at Axis Cooler - Right Ax…" at bounding box center [98, 63] width 109 height 47
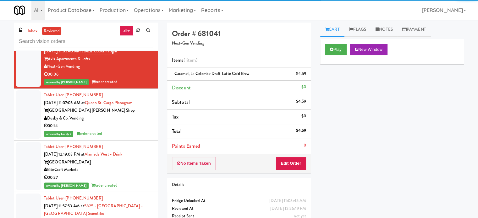
drag, startPoint x: 128, startPoint y: 143, endPoint x: 133, endPoint y: 145, distance: 6.2
click at [128, 130] on div "00:14" at bounding box center [98, 126] width 109 height 8
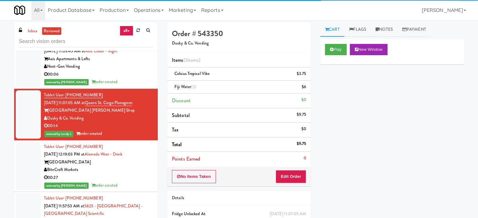
click at [139, 167] on div "Alameda West" at bounding box center [98, 163] width 109 height 8
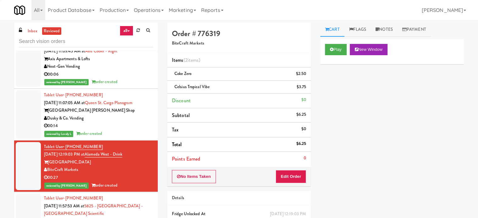
drag, startPoint x: 143, startPoint y: 140, endPoint x: 263, endPoint y: 79, distance: 134.4
click at [143, 130] on div "00:14" at bounding box center [98, 126] width 109 height 8
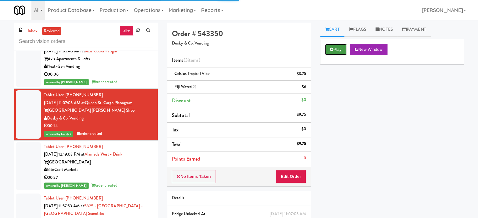
click at [337, 48] on button "Play" at bounding box center [336, 49] width 22 height 11
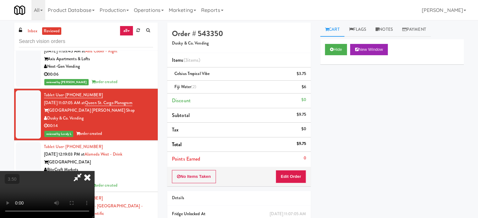
click at [94, 171] on video at bounding box center [47, 194] width 94 height 47
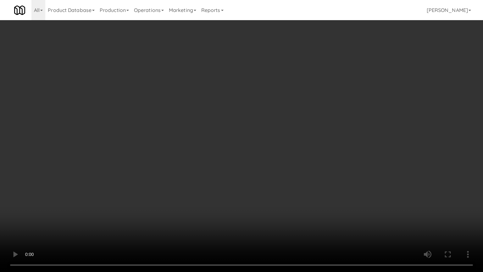
click at [229, 149] on video at bounding box center [241, 136] width 483 height 272
click at [229, 150] on video at bounding box center [241, 136] width 483 height 272
click at [230, 150] on video at bounding box center [241, 136] width 483 height 272
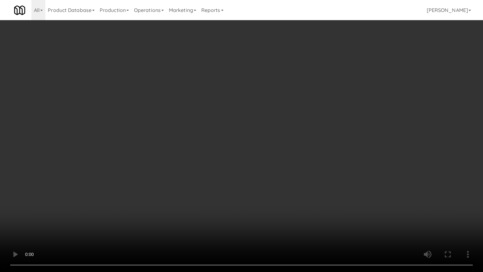
click at [230, 150] on video at bounding box center [241, 136] width 483 height 272
click at [258, 153] on video at bounding box center [241, 136] width 483 height 272
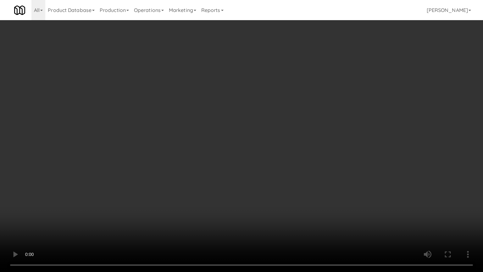
click at [271, 153] on video at bounding box center [241, 136] width 483 height 272
click at [270, 153] on video at bounding box center [241, 136] width 483 height 272
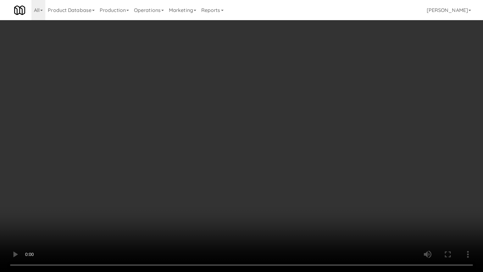
click at [270, 153] on video at bounding box center [241, 136] width 483 height 272
click at [282, 140] on video at bounding box center [241, 136] width 483 height 272
click at [283, 136] on video at bounding box center [241, 136] width 483 height 272
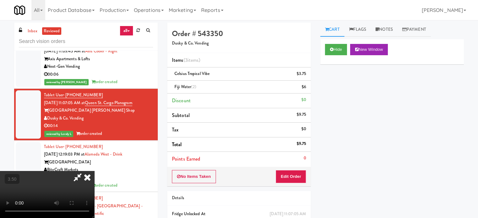
click at [94, 171] on icon at bounding box center [87, 177] width 14 height 13
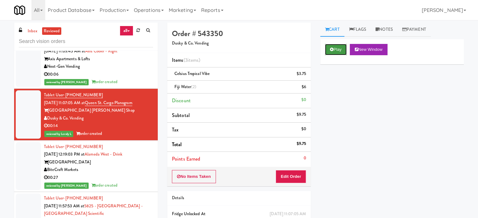
click at [336, 47] on button "Play" at bounding box center [336, 49] width 22 height 11
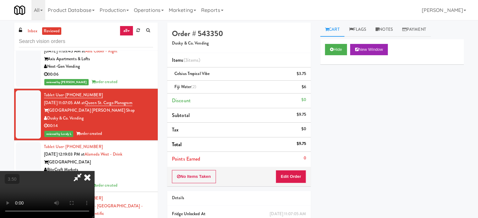
click at [94, 171] on video at bounding box center [47, 194] width 94 height 47
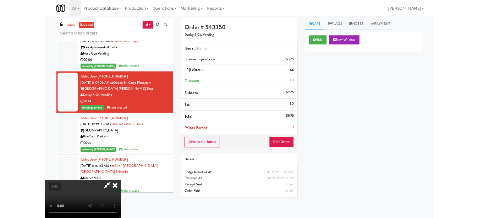
scroll to position [456, 0]
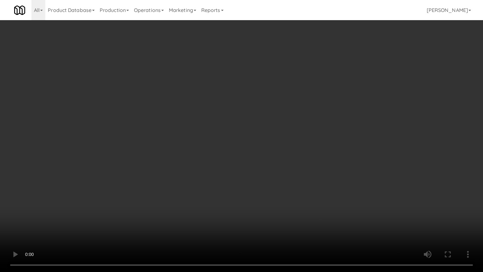
click at [228, 143] on video at bounding box center [241, 136] width 483 height 272
click at [234, 141] on video at bounding box center [241, 136] width 483 height 272
click at [264, 145] on video at bounding box center [241, 136] width 483 height 272
click at [273, 145] on video at bounding box center [241, 136] width 483 height 272
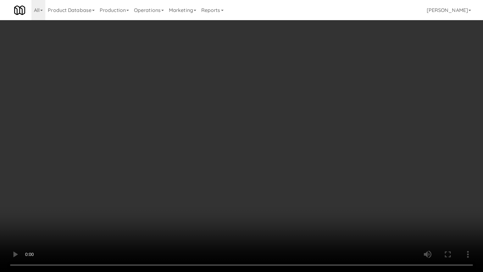
click at [272, 145] on video at bounding box center [241, 136] width 483 height 272
click at [272, 142] on video at bounding box center [241, 136] width 483 height 272
click at [277, 146] on video at bounding box center [241, 136] width 483 height 272
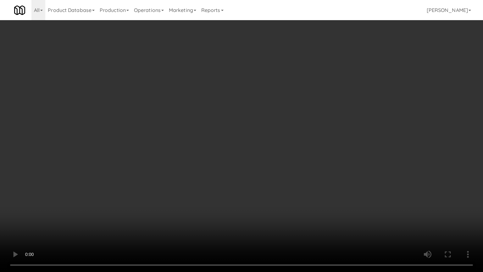
click at [289, 146] on video at bounding box center [241, 136] width 483 height 272
click at [289, 147] on video at bounding box center [241, 136] width 483 height 272
click at [296, 148] on video at bounding box center [241, 136] width 483 height 272
click at [295, 148] on video at bounding box center [241, 136] width 483 height 272
click at [305, 148] on video at bounding box center [241, 136] width 483 height 272
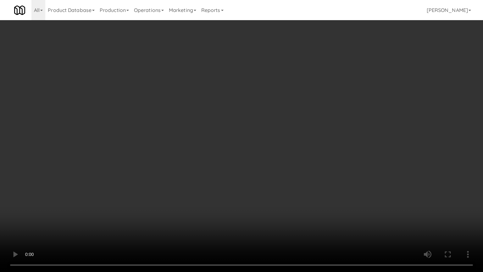
click at [305, 148] on video at bounding box center [241, 136] width 483 height 272
click at [307, 147] on video at bounding box center [241, 136] width 483 height 272
click at [320, 149] on video at bounding box center [241, 136] width 483 height 272
click at [320, 137] on video at bounding box center [241, 136] width 483 height 272
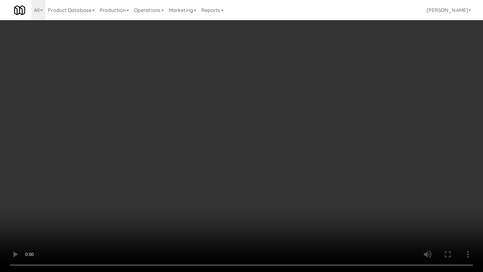
click at [261, 125] on video at bounding box center [241, 136] width 483 height 272
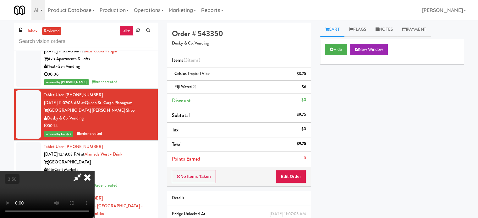
click at [94, 171] on icon at bounding box center [87, 177] width 14 height 13
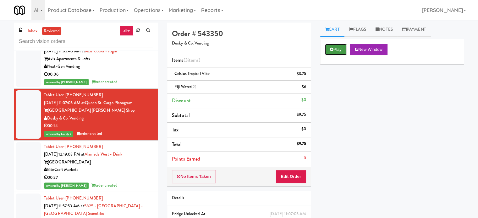
click at [337, 46] on button "Play" at bounding box center [336, 49] width 22 height 11
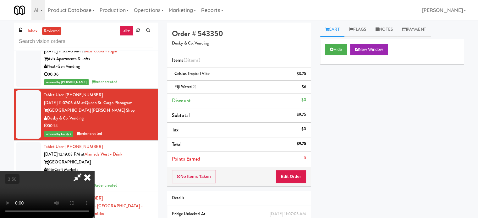
click at [94, 171] on video at bounding box center [47, 194] width 94 height 47
drag, startPoint x: 182, startPoint y: 149, endPoint x: 185, endPoint y: 144, distance: 5.9
click at [94, 171] on video at bounding box center [47, 194] width 94 height 47
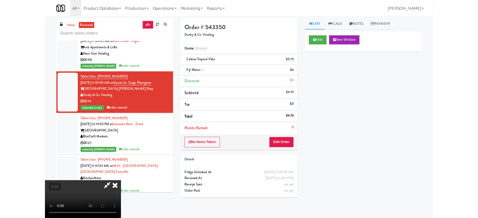
scroll to position [456, 0]
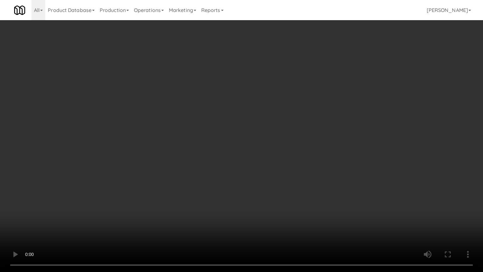
click at [200, 148] on video at bounding box center [241, 136] width 483 height 272
click at [222, 151] on video at bounding box center [241, 136] width 483 height 272
click at [272, 157] on video at bounding box center [241, 136] width 483 height 272
click at [247, 160] on video at bounding box center [241, 136] width 483 height 272
click at [260, 160] on video at bounding box center [241, 136] width 483 height 272
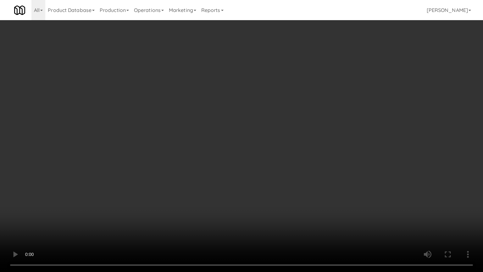
click at [257, 159] on video at bounding box center [241, 136] width 483 height 272
click at [246, 150] on video at bounding box center [241, 136] width 483 height 272
click at [249, 148] on video at bounding box center [241, 136] width 483 height 272
drag, startPoint x: 249, startPoint y: 149, endPoint x: 252, endPoint y: 149, distance: 3.5
click at [250, 149] on video at bounding box center [241, 136] width 483 height 272
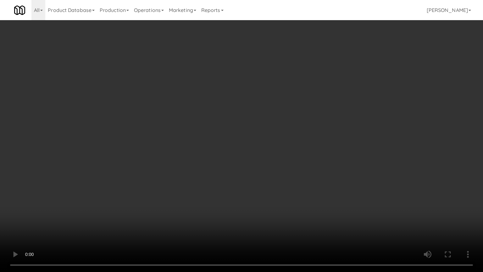
drag, startPoint x: 252, startPoint y: 149, endPoint x: 269, endPoint y: 59, distance: 91.2
click at [253, 149] on video at bounding box center [241, 136] width 483 height 272
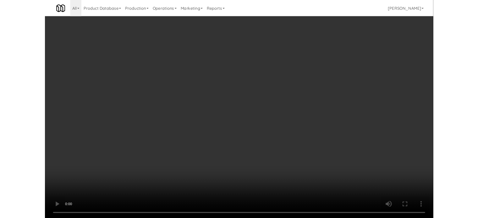
scroll to position [471, 0]
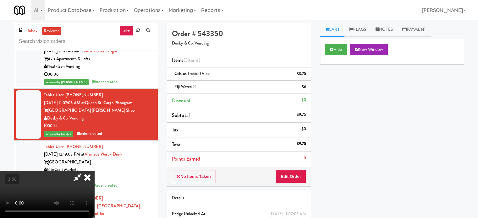
click at [94, 171] on icon at bounding box center [87, 177] width 14 height 13
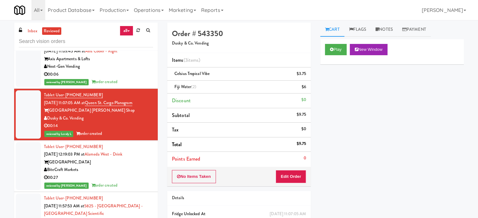
click at [129, 174] on div "BiteCraft Markets" at bounding box center [98, 170] width 109 height 8
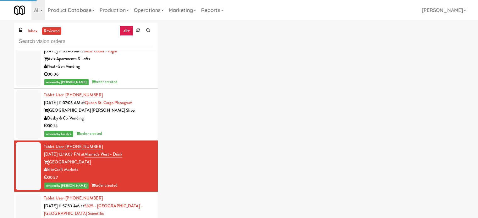
click at [145, 130] on div "00:14" at bounding box center [98, 126] width 109 height 8
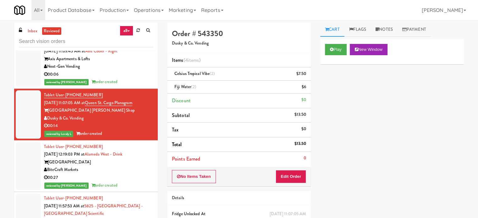
scroll to position [510, 0]
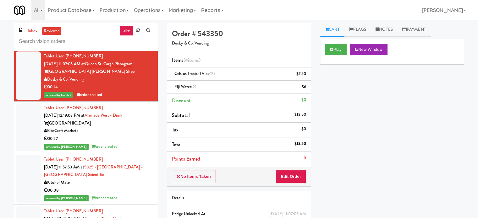
click at [130, 143] on div "00:27" at bounding box center [98, 139] width 109 height 8
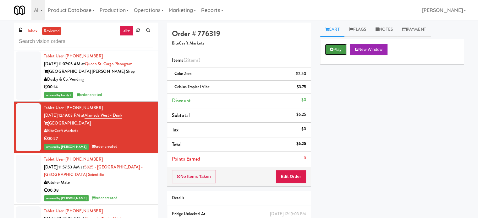
click at [336, 46] on button "Play" at bounding box center [336, 49] width 22 height 11
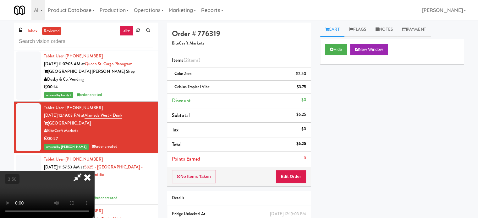
click at [94, 171] on video at bounding box center [47, 194] width 94 height 47
drag, startPoint x: 275, startPoint y: 24, endPoint x: 276, endPoint y: 28, distance: 4.2
click at [94, 171] on icon at bounding box center [87, 177] width 14 height 13
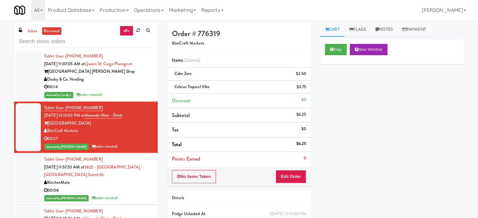
drag, startPoint x: 137, startPoint y: 204, endPoint x: 135, endPoint y: 182, distance: 21.8
click at [137, 195] on div "00:08" at bounding box center [98, 191] width 109 height 8
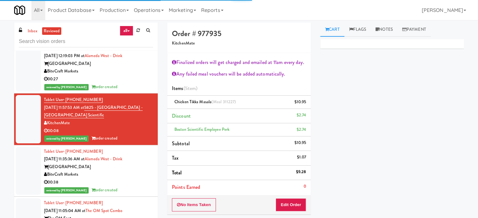
scroll to position [588, 0]
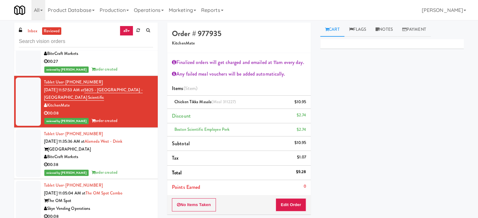
click at [126, 169] on div "00:38" at bounding box center [98, 165] width 109 height 8
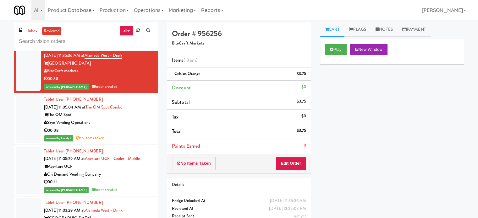
scroll to position [715, 0]
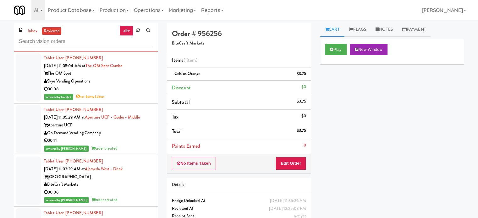
click at [138, 101] on div "reviewed by Lovely L no items taken" at bounding box center [98, 97] width 109 height 8
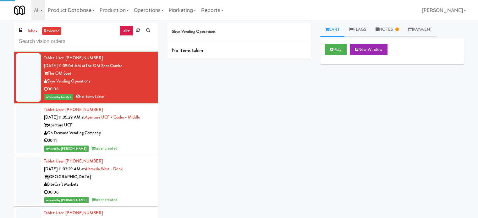
click at [136, 130] on div "Aperture UCF" at bounding box center [98, 126] width 109 height 8
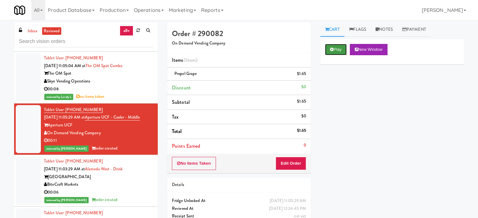
click at [334, 47] on button "Play" at bounding box center [336, 49] width 22 height 11
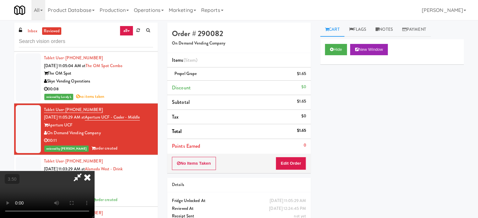
click at [94, 171] on video at bounding box center [47, 194] width 94 height 47
click at [94, 171] on icon at bounding box center [87, 177] width 14 height 13
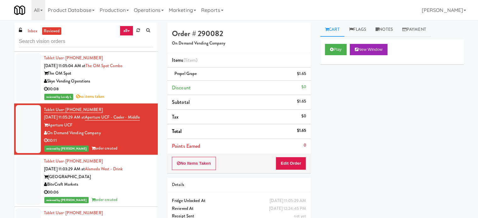
scroll to position [873, 0]
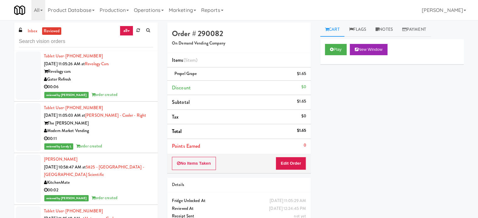
click at [130, 50] on li "Tablet User · (925) 719-8878 Aug 25, 2025 11:03:29 AM at Alameda West - Drink A…" at bounding box center [86, 24] width 144 height 52
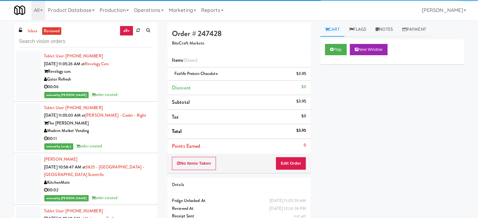
click at [131, 84] on div "Gator Refresh" at bounding box center [98, 80] width 109 height 8
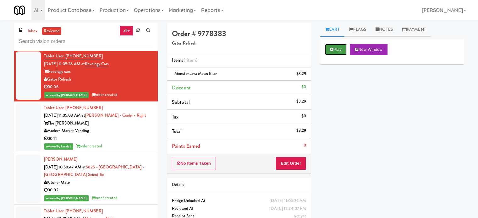
click at [339, 45] on button "Play" at bounding box center [336, 49] width 22 height 11
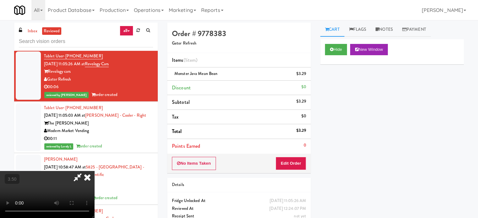
click at [94, 171] on video at bounding box center [47, 194] width 94 height 47
click at [340, 47] on button "Hide" at bounding box center [336, 49] width 22 height 11
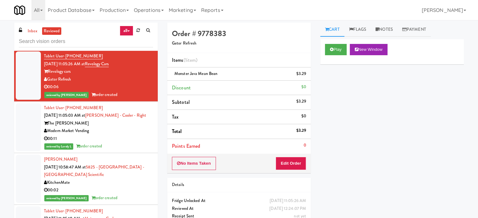
drag, startPoint x: 129, startPoint y: 160, endPoint x: 155, endPoint y: 129, distance: 40.6
click at [129, 143] on div "00:11" at bounding box center [98, 139] width 109 height 8
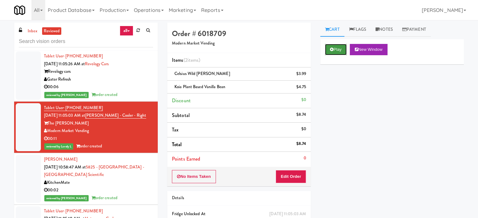
click at [334, 50] on button "Play" at bounding box center [336, 49] width 22 height 11
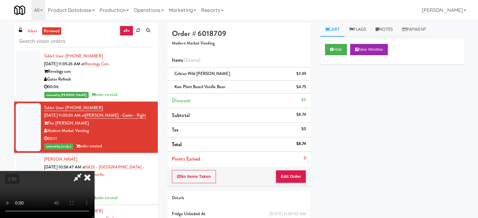
click at [94, 171] on video at bounding box center [47, 194] width 94 height 47
click at [340, 49] on button "Hide" at bounding box center [336, 49] width 22 height 11
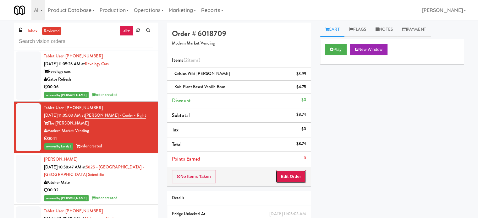
click at [289, 178] on button "Edit Order" at bounding box center [291, 176] width 30 height 13
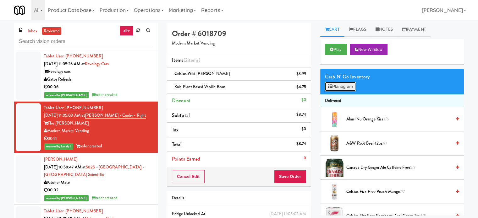
click at [345, 88] on button "Planogram" at bounding box center [340, 86] width 31 height 9
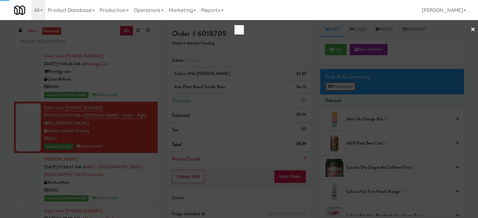
scroll to position [857, 0]
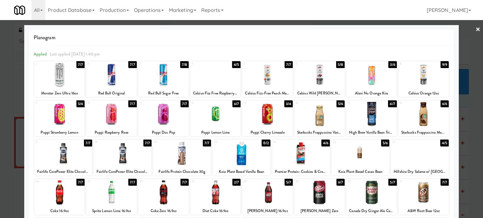
drag, startPoint x: 472, startPoint y: 161, endPoint x: 460, endPoint y: 159, distance: 11.7
click at [472, 161] on div at bounding box center [241, 109] width 483 height 218
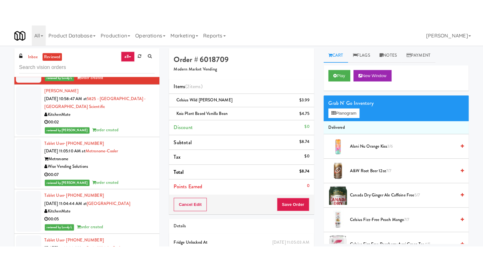
scroll to position [979, 0]
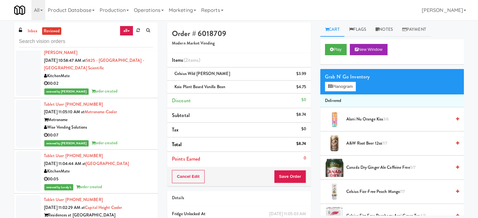
click at [132, 96] on div "reviewed by Reynalyn L order created" at bounding box center [98, 92] width 109 height 8
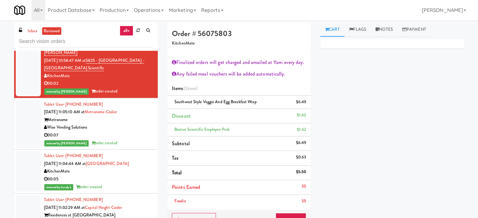
click at [138, 132] on div "Wise Vending Solutions" at bounding box center [98, 128] width 109 height 8
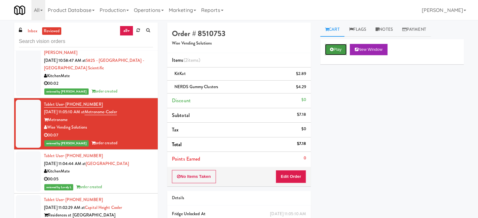
click at [334, 51] on button "Play" at bounding box center [336, 49] width 22 height 11
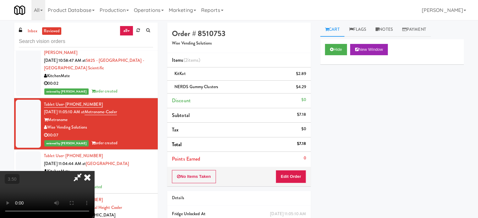
click at [94, 171] on video at bounding box center [47, 194] width 94 height 47
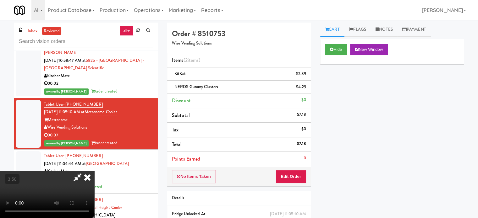
click at [94, 171] on video at bounding box center [47, 194] width 94 height 47
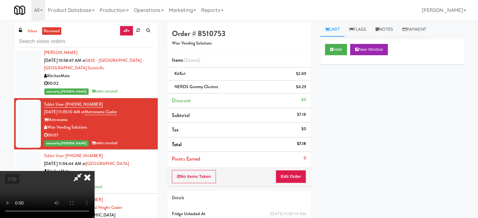
click at [94, 171] on video at bounding box center [47, 194] width 94 height 47
click at [319, 72] on div "Cart Flags Notes Payment Hide New Window Primary Flag Clear Flag if unable to d…" at bounding box center [392, 119] width 153 height 193
click at [336, 47] on button "Hide" at bounding box center [336, 49] width 22 height 11
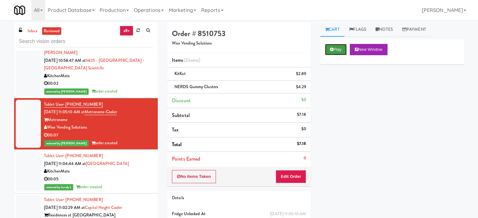
click at [336, 47] on button "Play" at bounding box center [336, 49] width 22 height 11
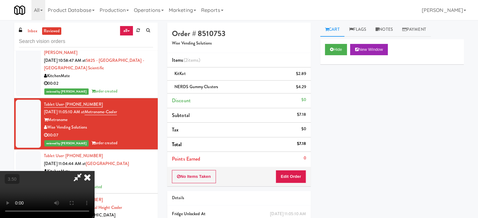
click at [94, 171] on video at bounding box center [47, 194] width 94 height 47
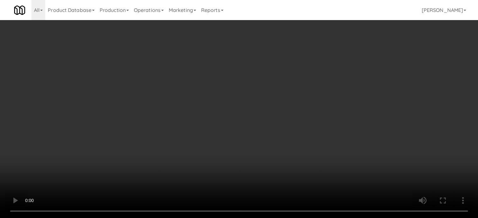
scroll to position [964, 0]
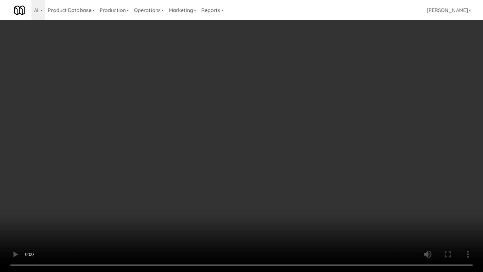
click at [184, 146] on video at bounding box center [241, 136] width 483 height 272
click at [188, 151] on video at bounding box center [241, 136] width 483 height 272
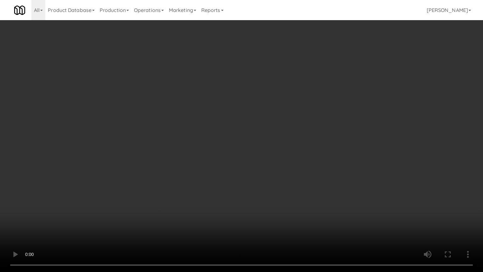
click at [188, 151] on video at bounding box center [241, 136] width 483 height 272
click at [209, 153] on video at bounding box center [241, 136] width 483 height 272
click at [209, 154] on video at bounding box center [241, 136] width 483 height 272
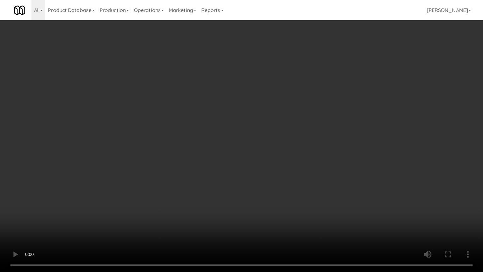
click at [209, 154] on video at bounding box center [241, 136] width 483 height 272
click at [272, 123] on video at bounding box center [241, 136] width 483 height 272
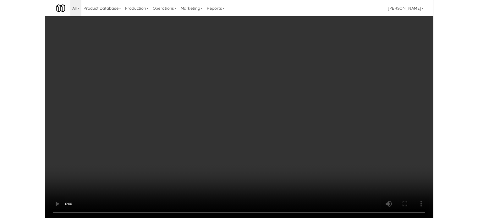
scroll to position [979, 0]
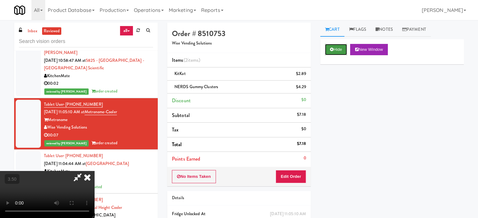
click at [337, 47] on button "Hide" at bounding box center [336, 49] width 22 height 11
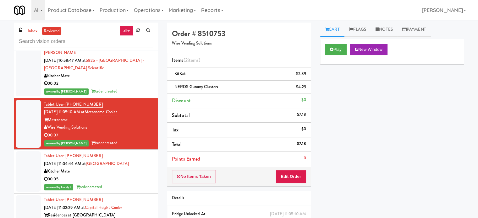
click at [143, 176] on div "KitchenMate" at bounding box center [98, 172] width 109 height 8
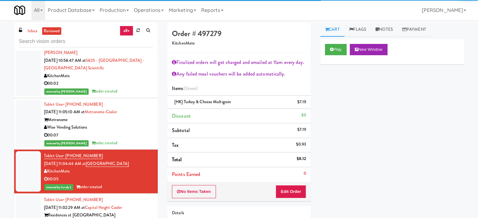
scroll to position [1137, 0]
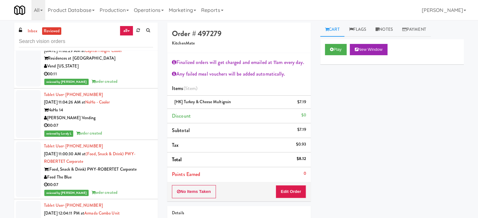
click at [129, 86] on div "reviewed by James A order created" at bounding box center [98, 82] width 109 height 8
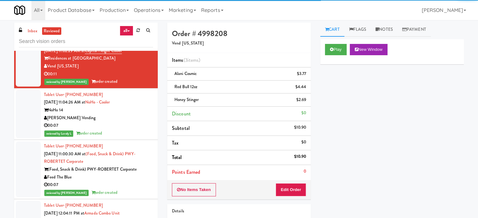
click at [135, 122] on div "[PERSON_NAME] Vending" at bounding box center [98, 118] width 109 height 8
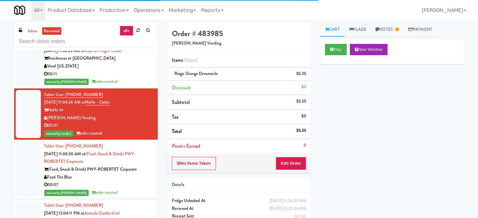
click at [141, 174] on div "(Food, Snack & Drink) PWY-ROBERTET Corporate" at bounding box center [98, 170] width 109 height 8
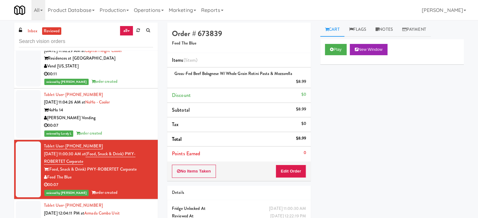
scroll to position [1294, 0]
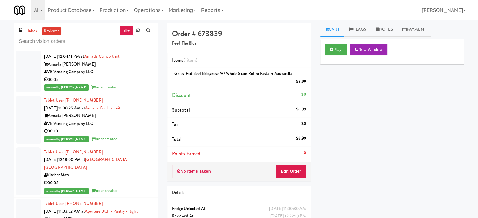
click at [139, 84] on div "00:05" at bounding box center [98, 80] width 109 height 8
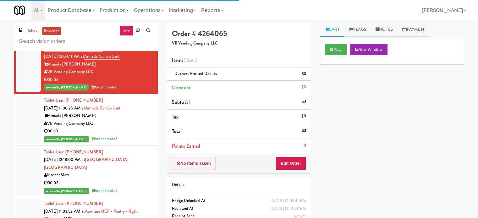
click at [134, 135] on div "00:10" at bounding box center [98, 132] width 109 height 8
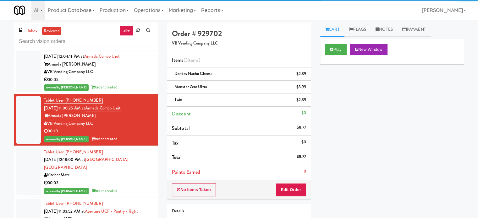
click at [131, 179] on div "KitchenMate" at bounding box center [98, 176] width 109 height 8
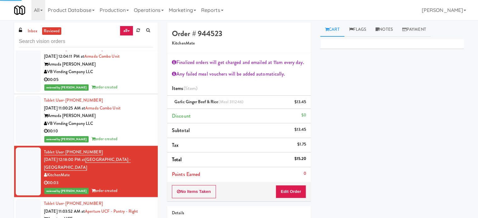
click at [133, 143] on div "reviewed by Paureen G order created" at bounding box center [98, 139] width 109 height 8
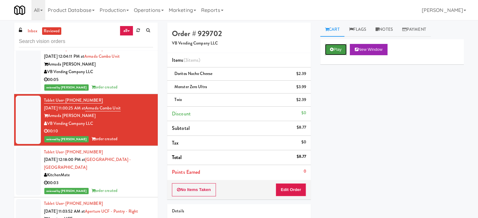
click at [342, 50] on button "Play" at bounding box center [336, 49] width 22 height 11
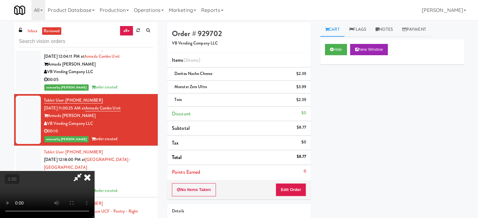
click at [94, 171] on video at bounding box center [47, 194] width 94 height 47
click at [68, 171] on video at bounding box center [47, 194] width 94 height 47
click at [94, 171] on video at bounding box center [47, 194] width 94 height 47
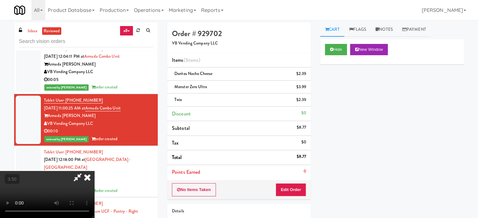
click at [94, 171] on video at bounding box center [47, 194] width 94 height 47
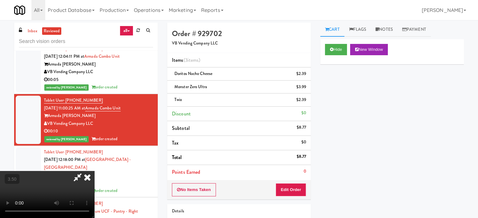
click at [94, 171] on icon at bounding box center [87, 177] width 14 height 13
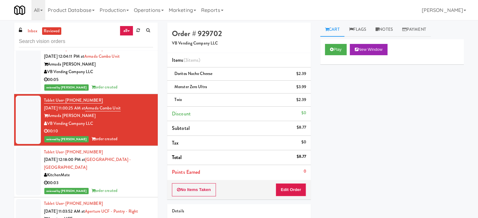
click at [135, 195] on div "reviewed by Paureen G order created" at bounding box center [98, 191] width 109 height 8
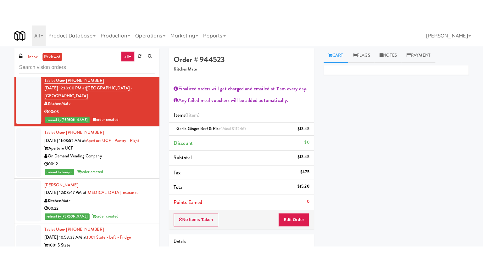
scroll to position [1451, 0]
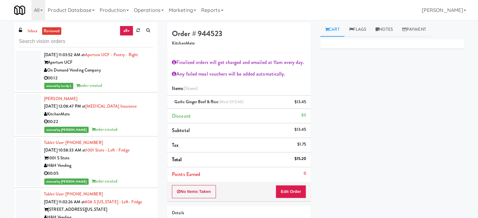
click at [137, 82] on div "00:12" at bounding box center [98, 78] width 109 height 8
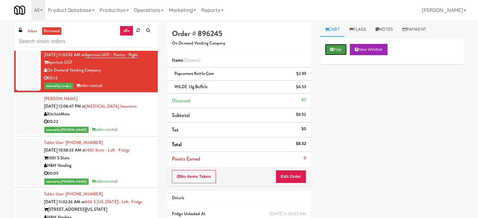
click at [328, 50] on button "Play" at bounding box center [336, 49] width 22 height 11
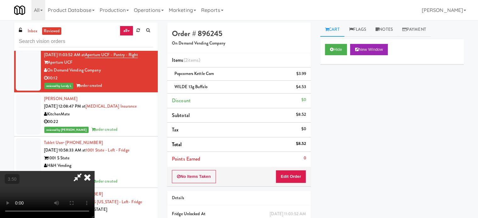
click at [94, 171] on video at bounding box center [47, 194] width 94 height 47
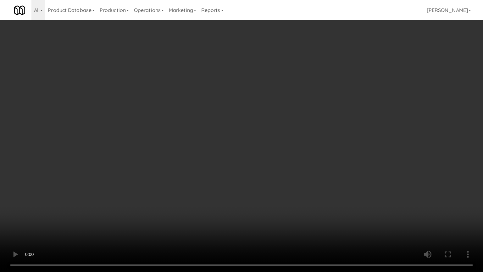
click at [190, 148] on video at bounding box center [241, 136] width 483 height 272
click at [191, 152] on video at bounding box center [241, 136] width 483 height 272
click at [195, 156] on video at bounding box center [241, 136] width 483 height 272
click at [199, 151] on video at bounding box center [241, 136] width 483 height 272
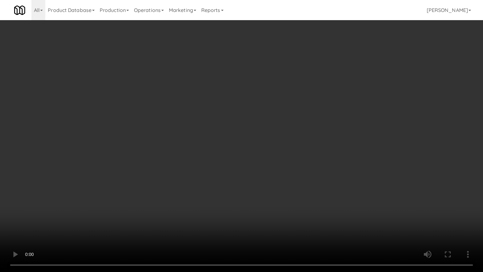
click at [200, 151] on video at bounding box center [241, 136] width 483 height 272
click at [205, 146] on video at bounding box center [241, 136] width 483 height 272
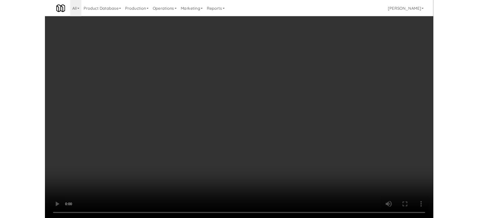
scroll to position [1451, 0]
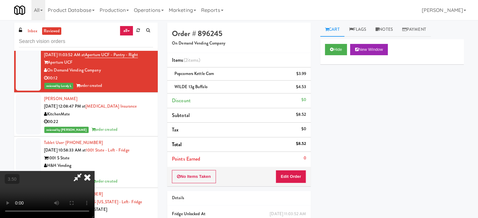
click at [94, 171] on icon at bounding box center [87, 177] width 14 height 13
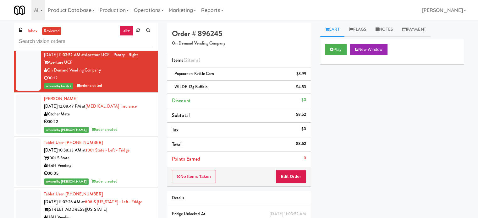
click at [128, 134] on div "reviewed by Mariel T order created" at bounding box center [98, 130] width 109 height 8
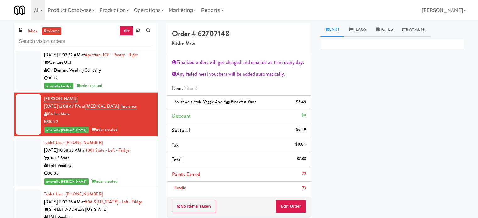
click at [129, 170] on div "H&H Vending" at bounding box center [98, 166] width 109 height 8
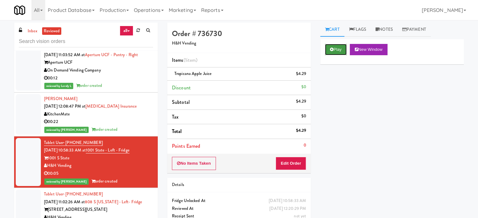
click at [341, 50] on button "Play" at bounding box center [336, 49] width 22 height 11
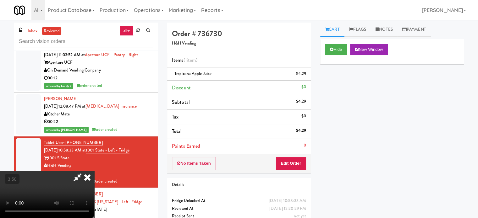
click at [94, 171] on video at bounding box center [47, 194] width 94 height 47
click at [94, 171] on icon at bounding box center [87, 177] width 14 height 13
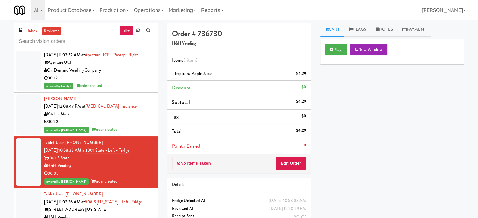
scroll to position [1608, 0]
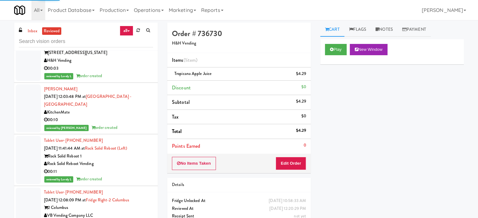
click at [145, 73] on div "00:03" at bounding box center [98, 69] width 109 height 8
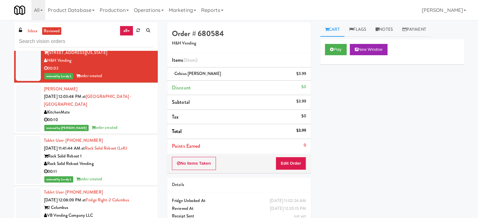
click at [135, 132] on div "reviewed by Paureen G order created" at bounding box center [98, 128] width 109 height 8
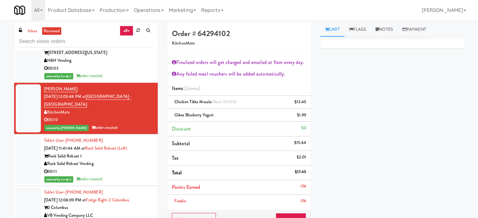
click at [130, 168] on div "Rock Solid Reboot Vending" at bounding box center [98, 164] width 109 height 8
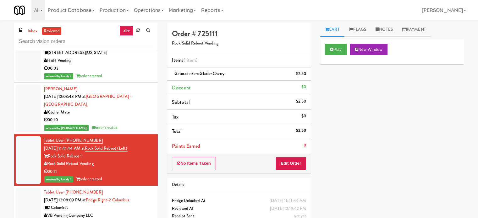
scroll to position [1765, 0]
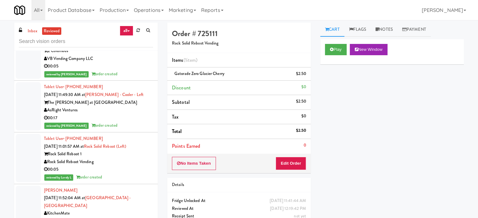
click at [131, 78] on div "reviewed by Reynalyn L order created" at bounding box center [98, 74] width 109 height 8
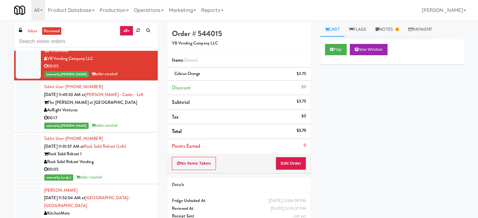
click at [118, 122] on div "00:17" at bounding box center [98, 118] width 109 height 8
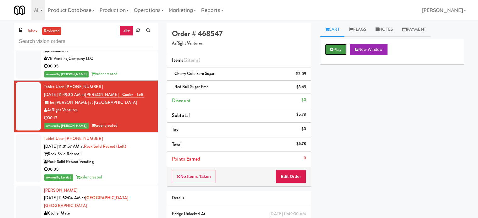
click at [341, 50] on button "Play" at bounding box center [336, 49] width 22 height 11
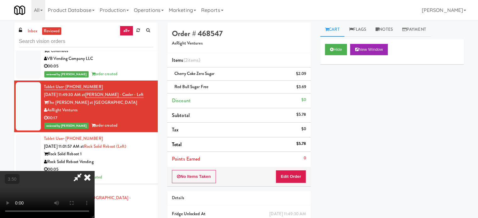
click at [94, 171] on video at bounding box center [47, 194] width 94 height 47
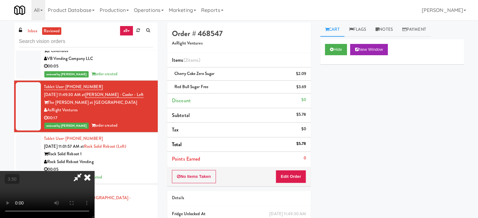
click at [94, 171] on video at bounding box center [47, 194] width 94 height 47
click at [94, 171] on icon at bounding box center [87, 177] width 14 height 13
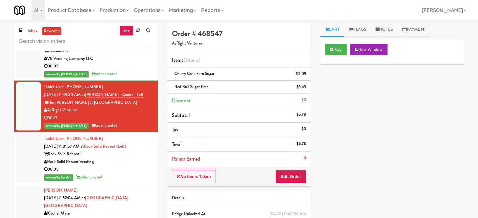
click at [130, 174] on div "00:05" at bounding box center [98, 170] width 109 height 8
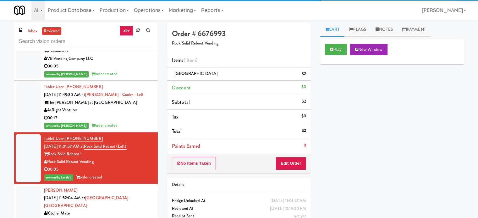
scroll to position [1922, 0]
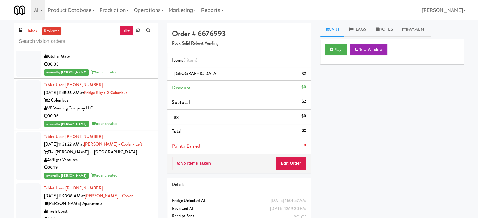
click at [123, 76] on div "reviewed by Paureen G order created" at bounding box center [98, 73] width 109 height 8
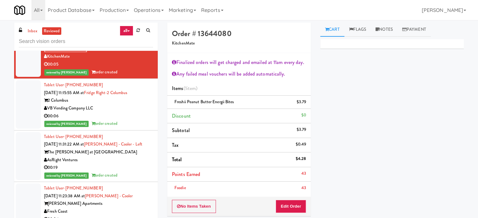
click at [126, 120] on div "00:06" at bounding box center [98, 117] width 109 height 8
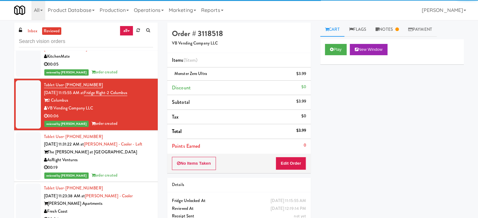
click at [126, 172] on div "00:19" at bounding box center [98, 168] width 109 height 8
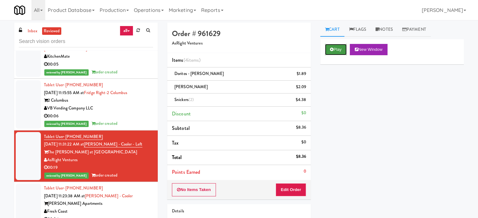
click at [338, 51] on button "Play" at bounding box center [336, 49] width 22 height 11
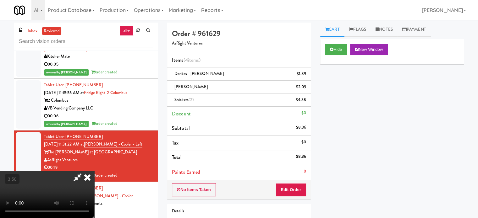
click at [94, 171] on video at bounding box center [47, 194] width 94 height 47
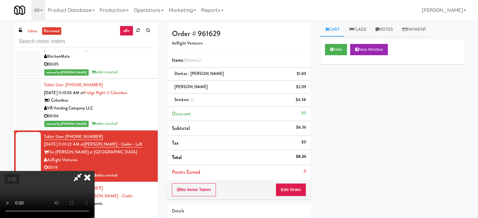
click at [94, 171] on video at bounding box center [47, 194] width 94 height 47
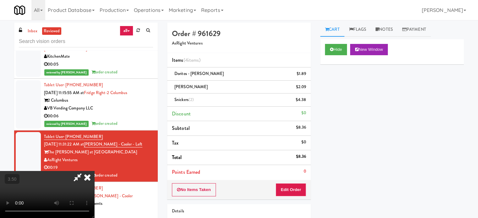
click at [94, 171] on video at bounding box center [47, 194] width 94 height 47
click at [94, 171] on icon at bounding box center [87, 177] width 14 height 13
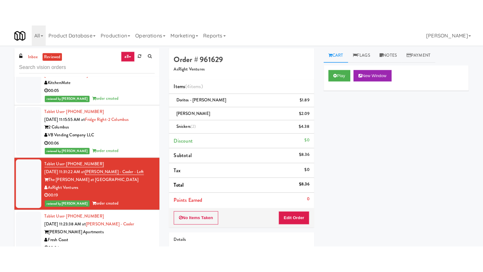
scroll to position [2079, 0]
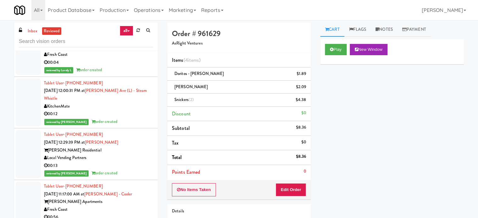
click at [130, 67] on div "00:04" at bounding box center [98, 63] width 109 height 8
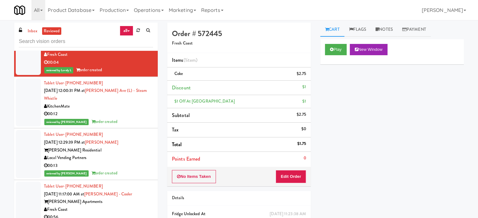
click at [130, 118] on div "00:12" at bounding box center [98, 114] width 109 height 8
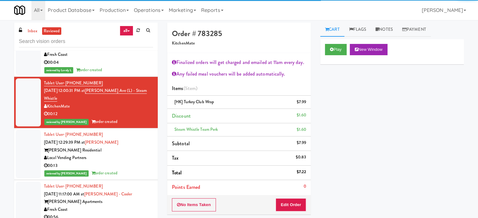
click at [127, 168] on div "Tablet User · (520) 664-6751 Aug 25, 2025 12:29:39 PM at Herbert - Fridge Herbe…" at bounding box center [98, 154] width 109 height 47
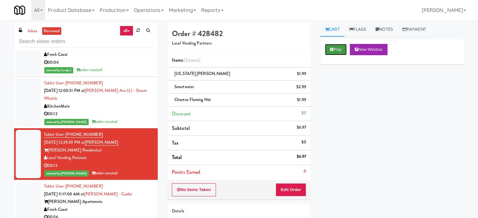
click at [343, 47] on button "Play" at bounding box center [336, 49] width 22 height 11
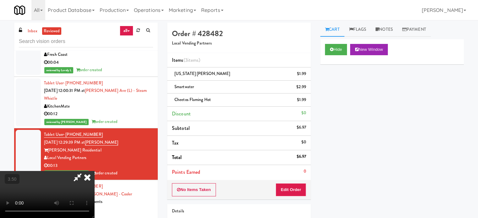
click at [94, 171] on video at bounding box center [47, 194] width 94 height 47
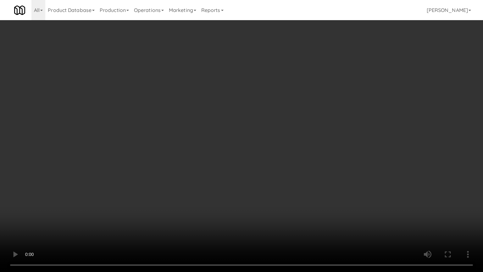
click at [97, 192] on video at bounding box center [241, 136] width 483 height 272
click at [153, 146] on video at bounding box center [241, 136] width 483 height 272
click at [206, 136] on video at bounding box center [241, 136] width 483 height 272
click at [275, 130] on video at bounding box center [241, 136] width 483 height 272
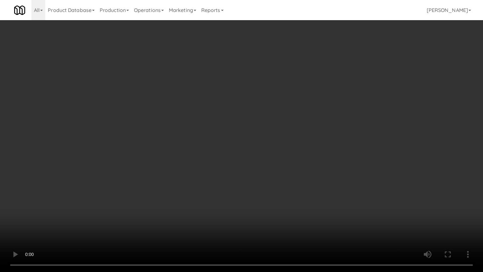
click at [276, 130] on video at bounding box center [241, 136] width 483 height 272
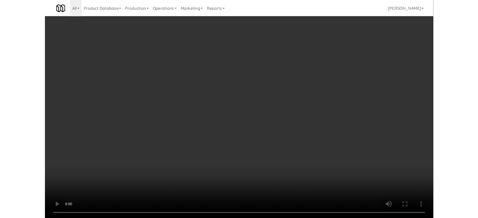
scroll to position [2079, 0]
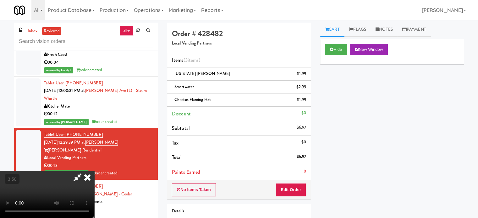
click at [94, 171] on icon at bounding box center [87, 177] width 14 height 13
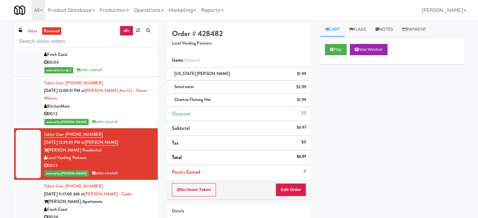
click at [144, 203] on div "Tablet User · (760) 829-3720 Aug 25, 2025 11:17:00 AM at Marisol - Cooler Maris…" at bounding box center [98, 206] width 109 height 47
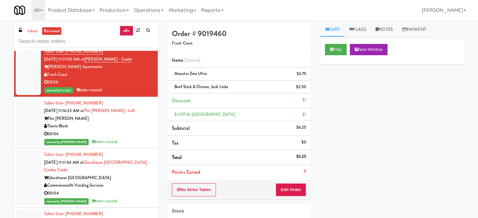
scroll to position [2217, 0]
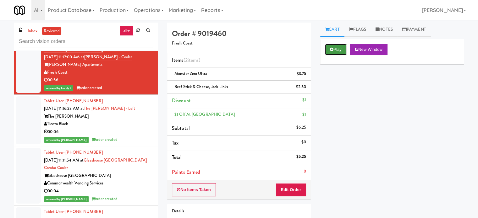
click at [339, 47] on button "Play" at bounding box center [336, 49] width 22 height 11
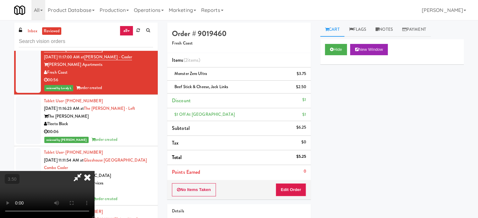
click at [94, 171] on video at bounding box center [47, 194] width 94 height 47
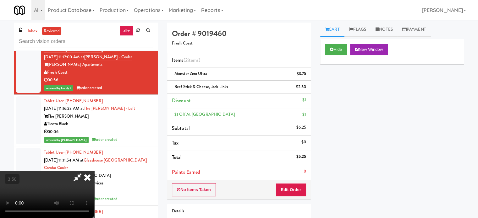
click at [94, 171] on video at bounding box center [47, 194] width 94 height 47
click at [94, 171] on icon at bounding box center [87, 177] width 14 height 13
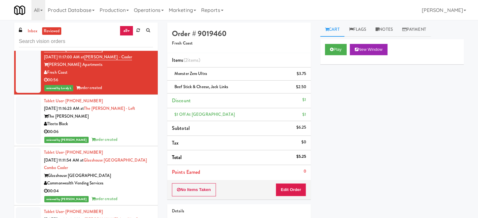
click at [120, 136] on div "00:06" at bounding box center [98, 132] width 109 height 8
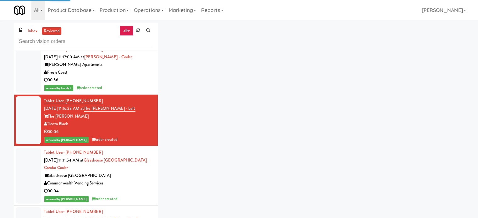
drag, startPoint x: 132, startPoint y: 195, endPoint x: 135, endPoint y: 178, distance: 16.5
click at [132, 188] on div "Commonwealth Vending Services" at bounding box center [98, 184] width 109 height 8
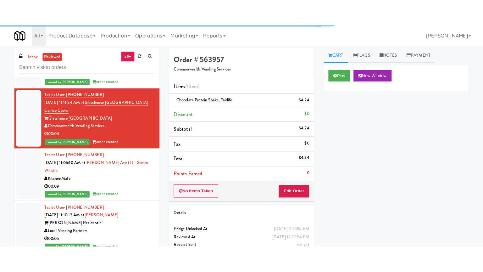
scroll to position [2313, 0]
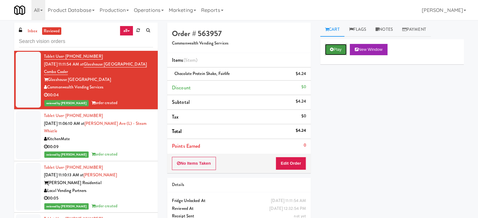
click at [339, 47] on button "Play" at bounding box center [336, 49] width 22 height 11
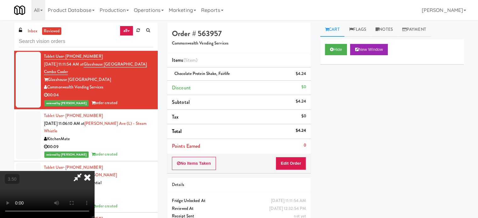
click at [94, 171] on video at bounding box center [47, 194] width 94 height 47
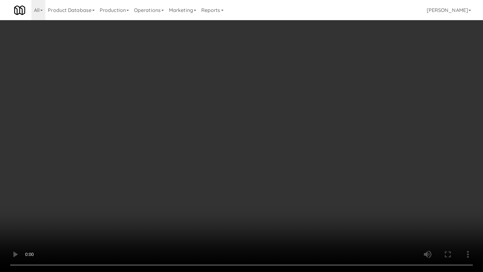
click at [157, 129] on video at bounding box center [241, 136] width 483 height 272
click at [178, 119] on video at bounding box center [241, 136] width 483 height 272
drag, startPoint x: 105, startPoint y: 220, endPoint x: 129, endPoint y: 190, distance: 37.8
click at [106, 218] on video at bounding box center [241, 136] width 483 height 272
click at [143, 172] on video at bounding box center [241, 136] width 483 height 272
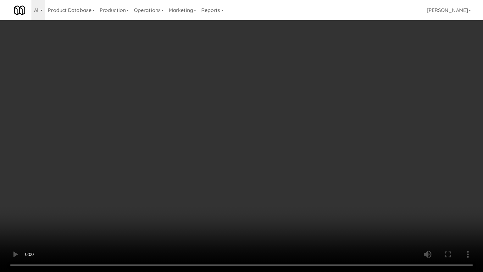
click at [143, 172] on video at bounding box center [241, 136] width 483 height 272
click at [145, 172] on video at bounding box center [241, 136] width 483 height 272
click at [114, 208] on video at bounding box center [241, 136] width 483 height 272
click at [156, 207] on video at bounding box center [241, 136] width 483 height 272
click at [195, 162] on video at bounding box center [241, 136] width 483 height 272
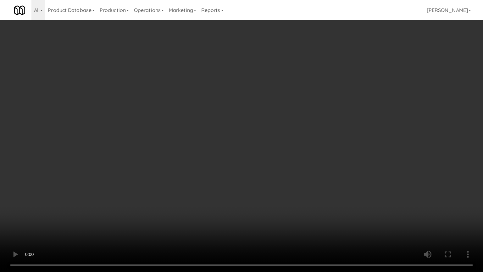
click at [195, 163] on video at bounding box center [241, 136] width 483 height 272
click at [195, 164] on video at bounding box center [241, 136] width 483 height 272
click at [198, 160] on video at bounding box center [241, 136] width 483 height 272
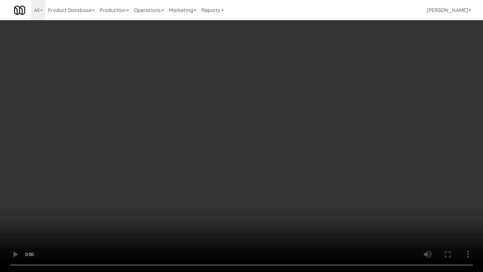
click at [198, 160] on video at bounding box center [241, 136] width 483 height 272
click at [231, 168] on video at bounding box center [241, 136] width 483 height 272
click at [231, 167] on video at bounding box center [241, 136] width 483 height 272
click at [273, 118] on video at bounding box center [241, 136] width 483 height 272
click at [273, 117] on video at bounding box center [241, 136] width 483 height 272
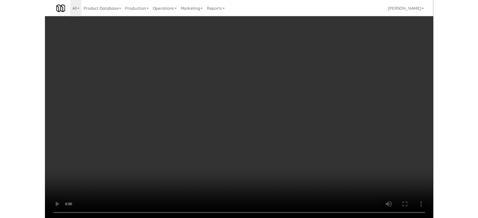
scroll to position [2313, 0]
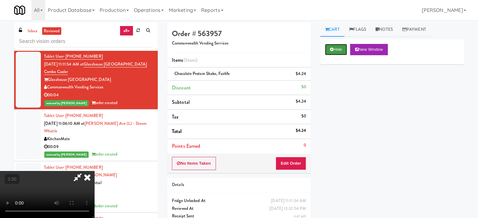
click at [341, 52] on button "Hide" at bounding box center [336, 49] width 22 height 11
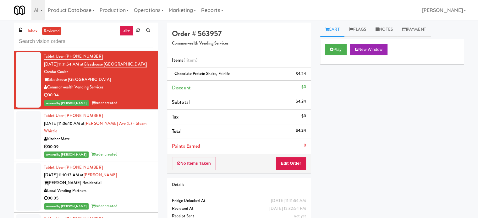
click at [126, 159] on div "reviewed by Paureen G order created" at bounding box center [98, 155] width 109 height 8
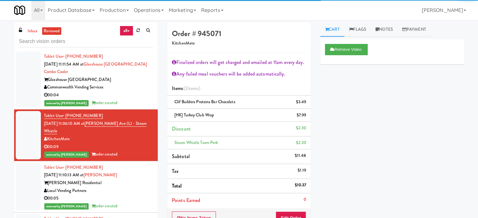
click at [129, 187] on div "Herbert Residential" at bounding box center [98, 183] width 109 height 8
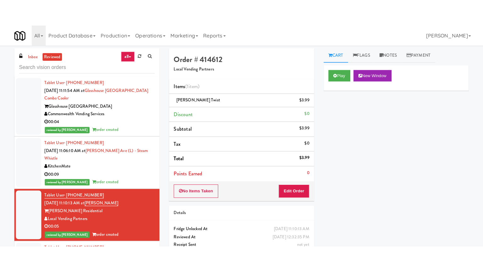
scroll to position [2470, 0]
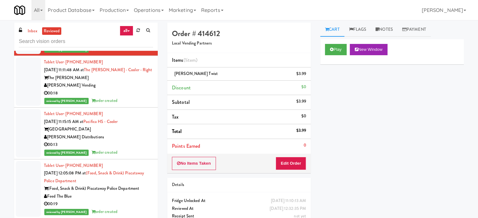
drag, startPoint x: 133, startPoint y: 103, endPoint x: 133, endPoint y: 110, distance: 7.3
click at [133, 103] on div "reviewed by Mariel T order created" at bounding box center [98, 101] width 109 height 8
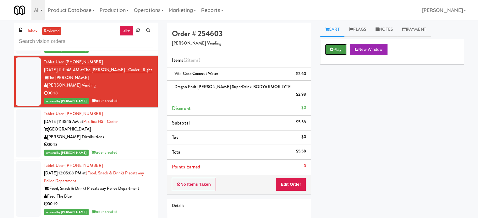
click at [335, 48] on button "Play" at bounding box center [336, 49] width 22 height 11
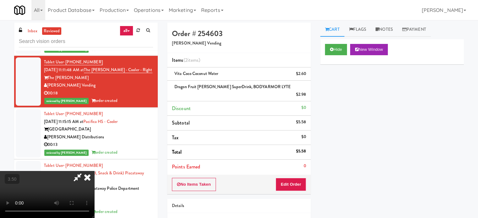
click at [94, 185] on video at bounding box center [47, 194] width 94 height 47
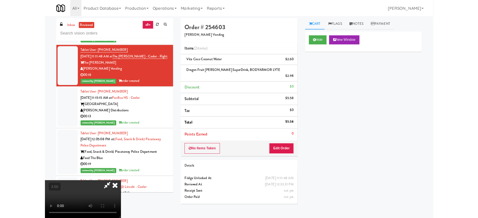
scroll to position [2454, 0]
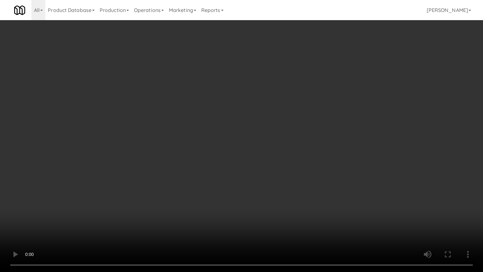
drag, startPoint x: 168, startPoint y: 177, endPoint x: 170, endPoint y: 172, distance: 5.9
click at [168, 177] on video at bounding box center [241, 136] width 483 height 272
click at [174, 166] on video at bounding box center [241, 136] width 483 height 272
click at [187, 151] on video at bounding box center [241, 136] width 483 height 272
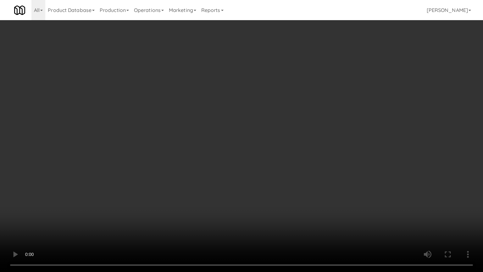
click at [187, 151] on video at bounding box center [241, 136] width 483 height 272
click at [219, 140] on video at bounding box center [241, 136] width 483 height 272
click at [220, 141] on video at bounding box center [241, 136] width 483 height 272
click at [240, 144] on video at bounding box center [241, 136] width 483 height 272
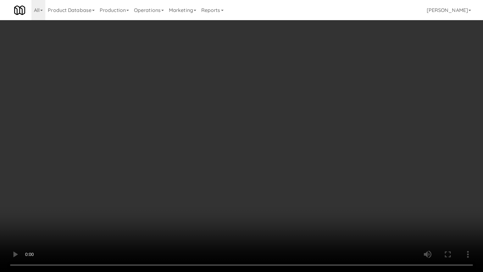
click at [315, 128] on video at bounding box center [241, 136] width 483 height 272
click at [315, 129] on video at bounding box center [241, 136] width 483 height 272
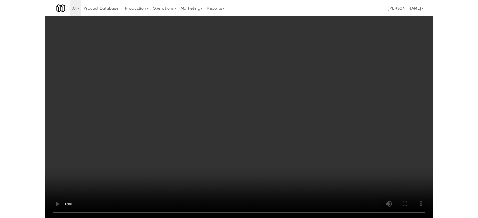
scroll to position [2470, 0]
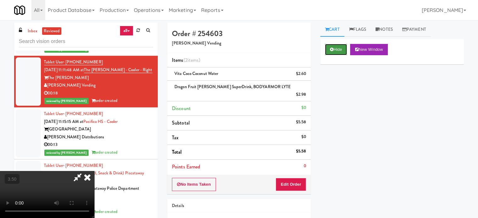
click at [333, 50] on button "Hide" at bounding box center [336, 49] width 22 height 11
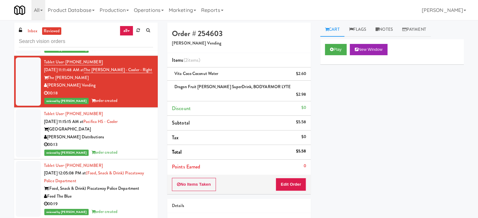
click at [130, 149] on div "00:13" at bounding box center [98, 145] width 109 height 8
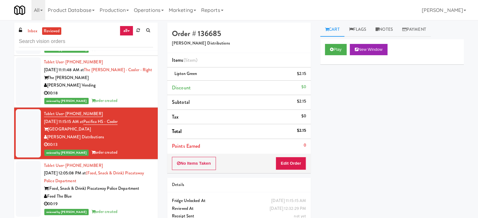
click at [141, 200] on div "Feed The Blue" at bounding box center [98, 197] width 109 height 8
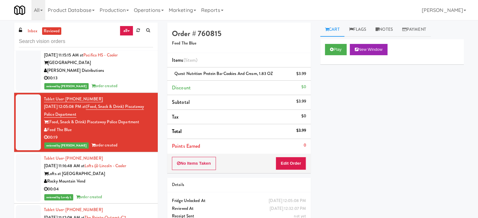
scroll to position [2578, 0]
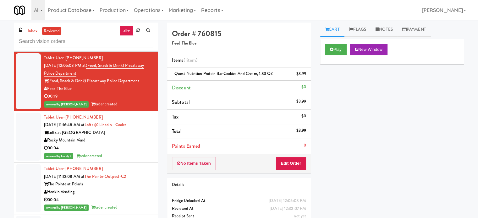
click at [132, 152] on div "00:04" at bounding box center [98, 149] width 109 height 8
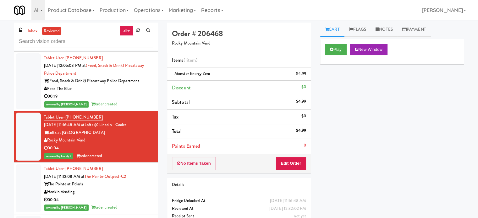
click at [128, 196] on div "Honkin Vending" at bounding box center [98, 193] width 109 height 8
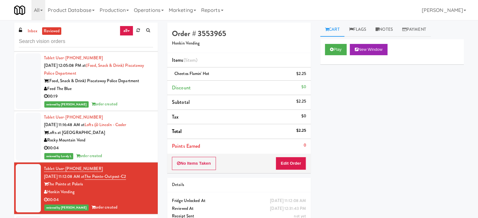
scroll to position [2892, 0]
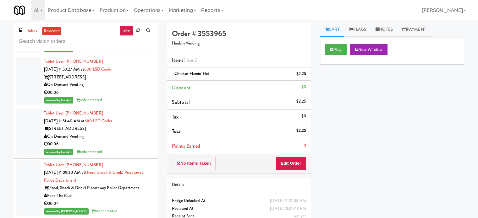
drag, startPoint x: 122, startPoint y: 98, endPoint x: 125, endPoint y: 98, distance: 3.2
click at [122, 97] on div "00:06" at bounding box center [98, 93] width 109 height 8
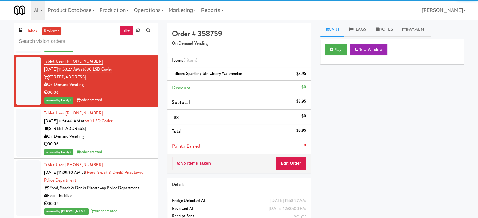
click at [125, 140] on div "On Demand Vending" at bounding box center [98, 137] width 109 height 8
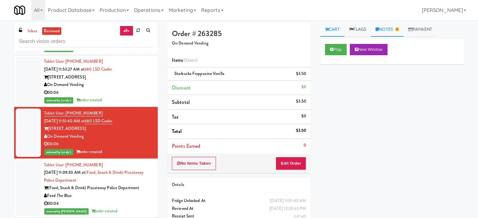
click at [398, 29] on icon at bounding box center [396, 29] width 3 height 4
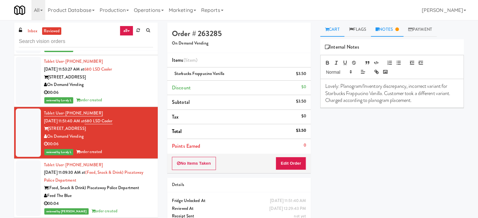
click at [334, 28] on link "Cart" at bounding box center [332, 30] width 24 height 14
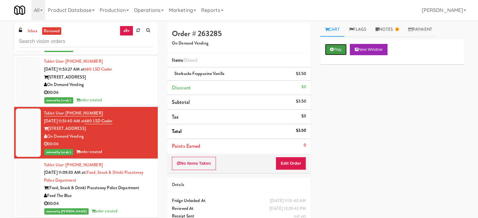
click at [334, 50] on button "Play" at bounding box center [336, 49] width 22 height 11
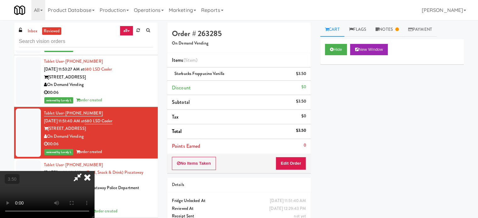
click at [94, 171] on video at bounding box center [47, 194] width 94 height 47
click at [301, 162] on button "Edit Order" at bounding box center [291, 163] width 30 height 13
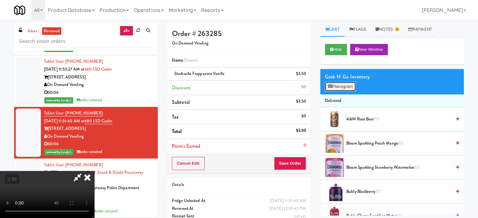
click at [347, 85] on button "Planogram" at bounding box center [340, 86] width 31 height 9
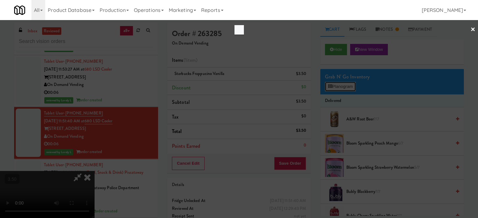
scroll to position [2877, 0]
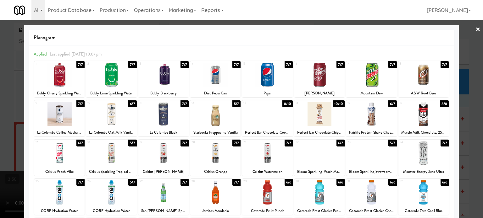
click at [468, 107] on div at bounding box center [241, 109] width 483 height 218
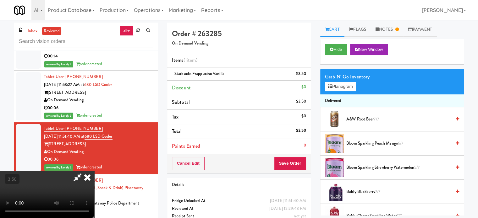
scroll to position [2892, 0]
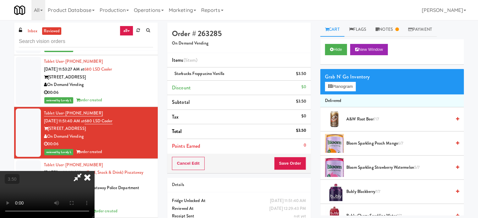
click at [94, 171] on icon at bounding box center [87, 177] width 14 height 13
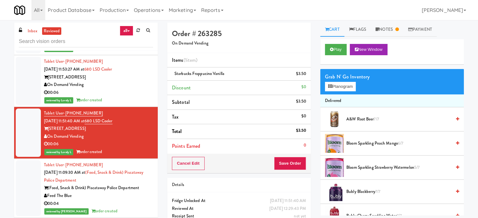
scroll to position [3049, 0]
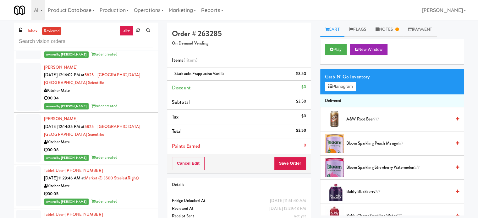
click at [137, 102] on div "00:04" at bounding box center [98, 99] width 109 height 8
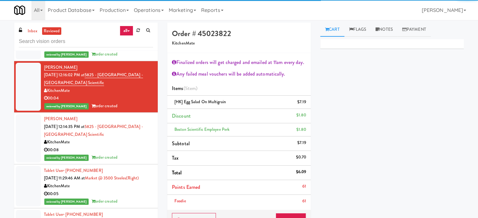
click at [125, 153] on div "00:08" at bounding box center [98, 150] width 109 height 8
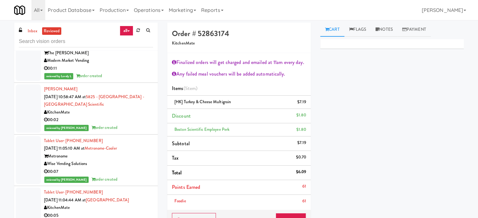
click at [135, 176] on div "00:07" at bounding box center [98, 172] width 109 height 8
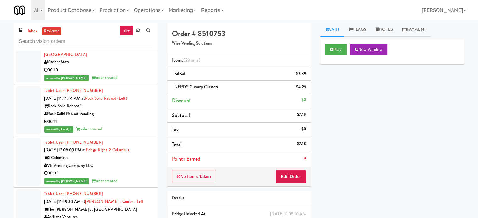
scroll to position [6062, 0]
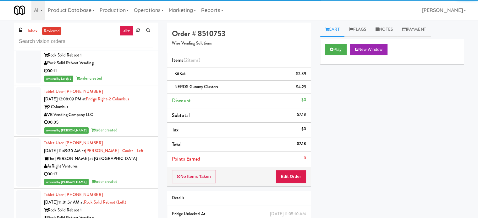
click at [135, 127] on div "00:05" at bounding box center [98, 123] width 109 height 8
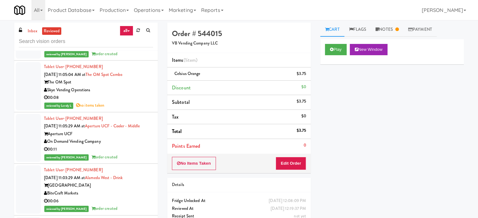
click at [128, 146] on div "On Demand Vending Company" at bounding box center [98, 142] width 109 height 8
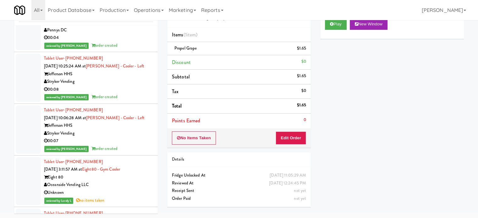
scroll to position [8436, 0]
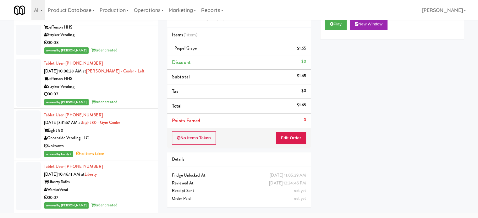
click at [142, 142] on div "Oceanside Vending LLC" at bounding box center [98, 139] width 109 height 8
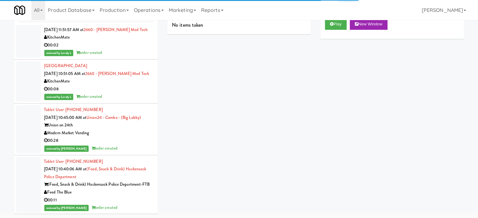
scroll to position [9065, 0]
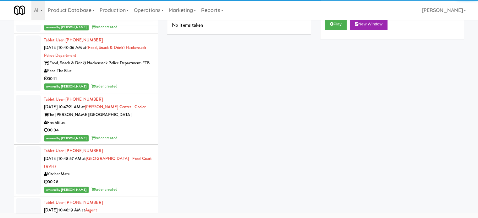
click at [142, 91] on div "reviewed by Mariel T order created" at bounding box center [98, 87] width 109 height 8
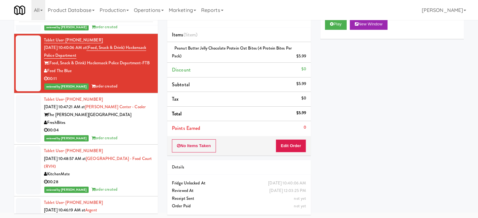
click at [136, 142] on div "reviewed by James A order created" at bounding box center [98, 139] width 109 height 8
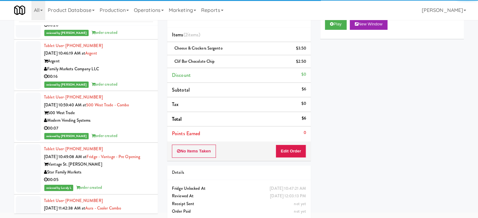
scroll to position [9693, 0]
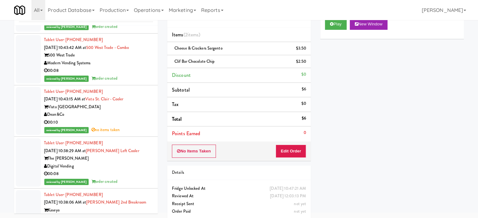
click at [139, 75] on div "00:08" at bounding box center [98, 71] width 109 height 8
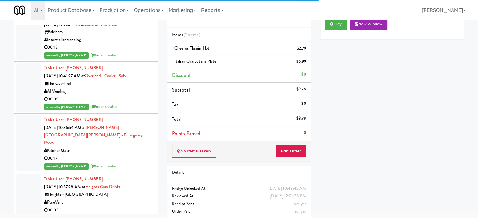
scroll to position [10056, 0]
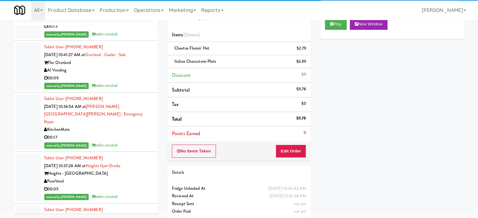
click at [136, 82] on div "00:09" at bounding box center [98, 78] width 109 height 8
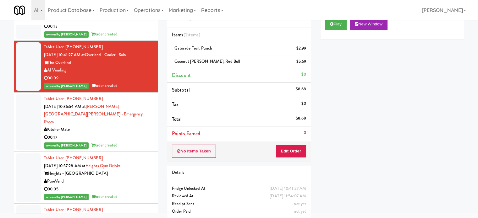
click at [143, 142] on div "00:17" at bounding box center [98, 138] width 109 height 8
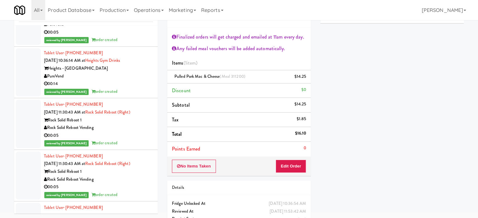
scroll to position [10370, 0]
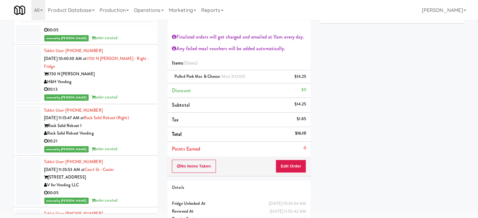
click at [127, 94] on div "00:13" at bounding box center [98, 90] width 109 height 8
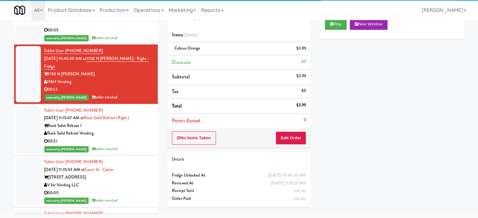
scroll to position [10527, 0]
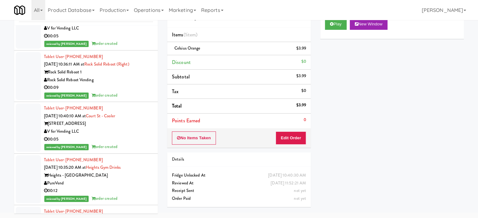
click at [128, 92] on div "00:09" at bounding box center [98, 88] width 109 height 8
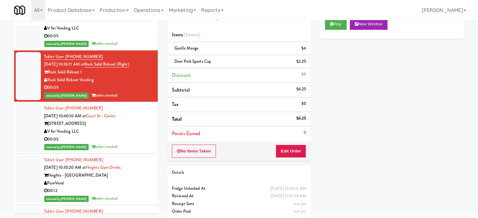
click at [131, 151] on div "reviewed by Paureen G order created" at bounding box center [98, 147] width 109 height 8
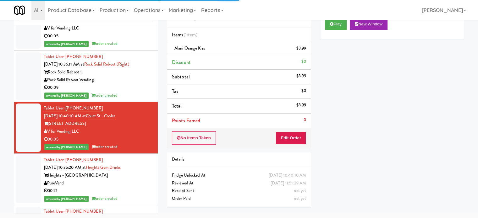
scroll to position [10684, 0]
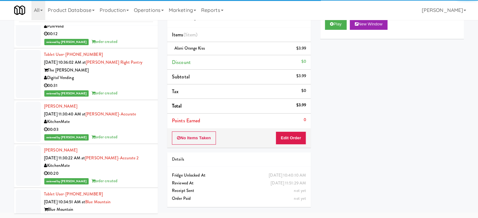
click at [135, 97] on div "reviewed by James A order created" at bounding box center [98, 94] width 109 height 8
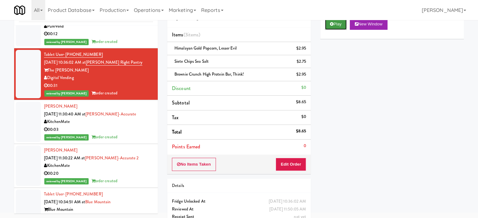
click at [335, 23] on button "Play" at bounding box center [336, 24] width 22 height 11
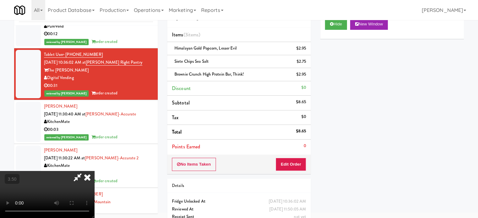
click at [94, 171] on video at bounding box center [47, 194] width 94 height 47
click at [94, 172] on video at bounding box center [47, 194] width 94 height 47
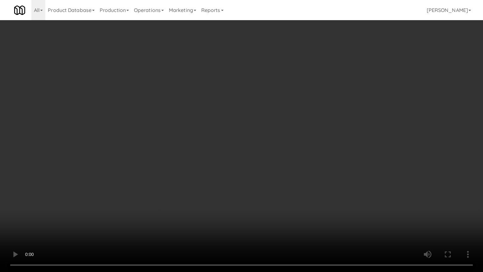
scroll to position [10607, 0]
click at [196, 151] on video at bounding box center [241, 136] width 483 height 272
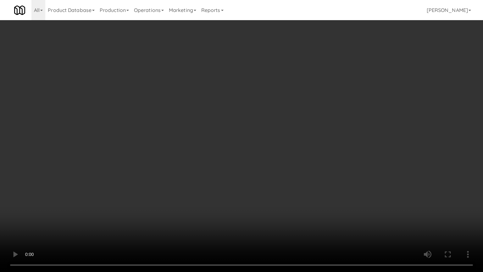
click at [199, 149] on video at bounding box center [241, 136] width 483 height 272
click at [200, 149] on video at bounding box center [241, 136] width 483 height 272
click at [205, 145] on video at bounding box center [241, 136] width 483 height 272
click at [205, 146] on video at bounding box center [241, 136] width 483 height 272
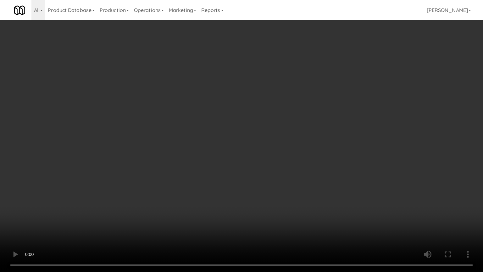
click at [204, 147] on video at bounding box center [241, 136] width 483 height 272
click at [223, 137] on video at bounding box center [241, 136] width 483 height 272
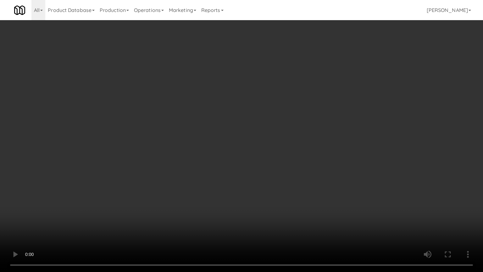
click at [229, 145] on video at bounding box center [241, 136] width 483 height 272
click at [238, 150] on video at bounding box center [241, 136] width 483 height 272
click at [227, 155] on video at bounding box center [241, 136] width 483 height 272
drag, startPoint x: 227, startPoint y: 155, endPoint x: 272, endPoint y: 69, distance: 96.7
click at [227, 154] on video at bounding box center [241, 136] width 483 height 272
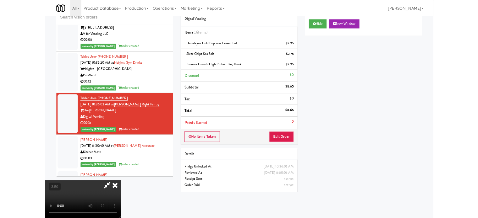
scroll to position [10684, 0]
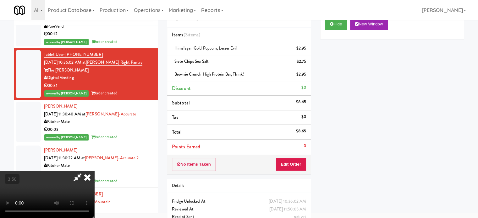
click at [94, 171] on icon at bounding box center [87, 177] width 14 height 13
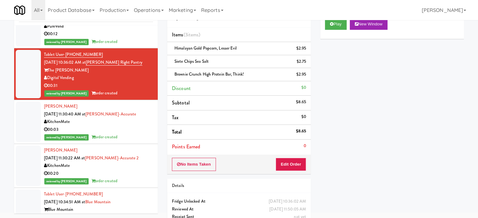
click at [132, 141] on div "reviewed by Mariel T order created" at bounding box center [98, 138] width 109 height 8
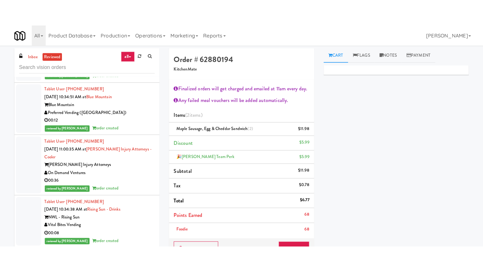
scroll to position [10999, 0]
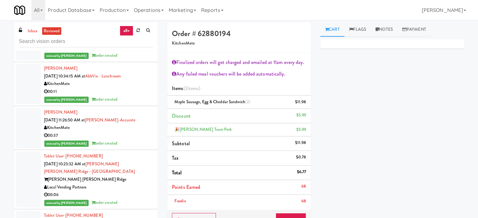
click at [136, 8] on div "reviewed by Mariel T order created" at bounding box center [98, 4] width 109 height 8
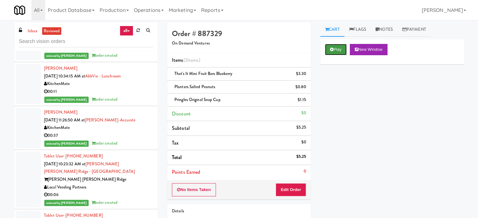
click at [334, 51] on button "Play" at bounding box center [336, 49] width 22 height 11
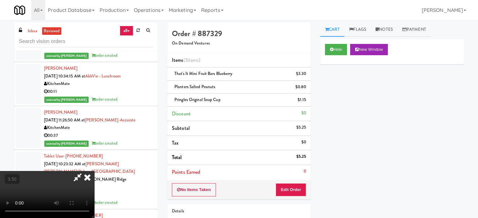
click at [94, 171] on video at bounding box center [47, 194] width 94 height 47
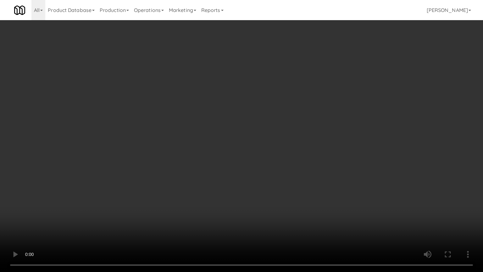
click at [205, 136] on video at bounding box center [241, 136] width 483 height 272
click at [225, 159] on video at bounding box center [241, 136] width 483 height 272
click at [227, 160] on video at bounding box center [241, 136] width 483 height 272
click at [241, 160] on video at bounding box center [241, 136] width 483 height 272
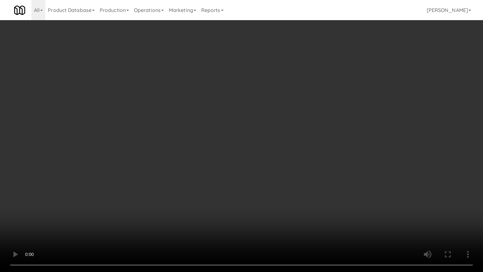
click at [241, 160] on video at bounding box center [241, 136] width 483 height 272
click at [244, 156] on video at bounding box center [241, 136] width 483 height 272
click at [239, 157] on video at bounding box center [241, 136] width 483 height 272
click at [239, 156] on video at bounding box center [241, 136] width 483 height 272
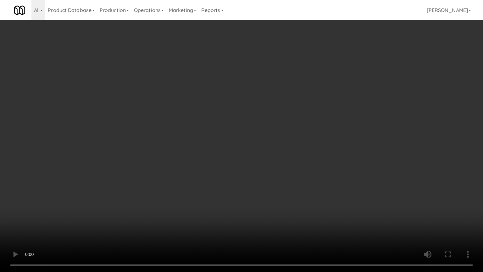
click at [242, 154] on video at bounding box center [241, 136] width 483 height 272
click at [243, 152] on video at bounding box center [241, 136] width 483 height 272
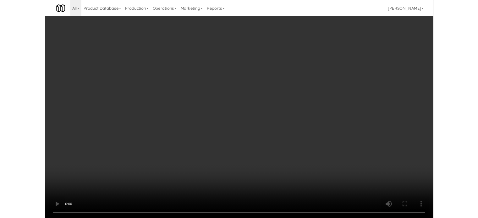
scroll to position [10999, 0]
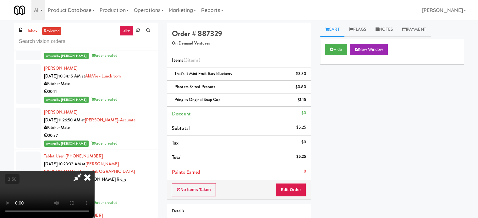
drag, startPoint x: 275, startPoint y: 24, endPoint x: 273, endPoint y: 28, distance: 4.5
click at [94, 171] on icon at bounding box center [87, 177] width 14 height 13
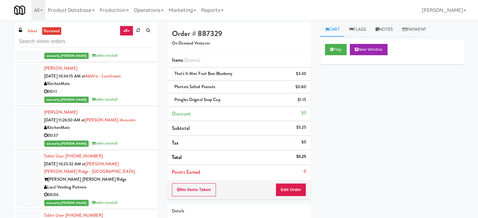
click at [137, 36] on div "NWL - Rising Sun" at bounding box center [98, 33] width 109 height 8
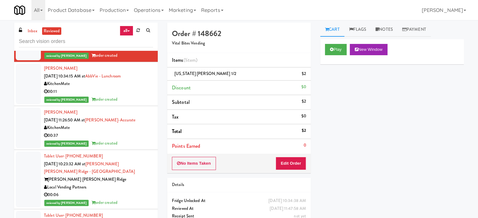
click at [139, 150] on li "Alexandria Hutchings Aug 25, 2025 11:26:50 AM at Bothwell-Accurate KitchenMate …" at bounding box center [86, 128] width 144 height 44
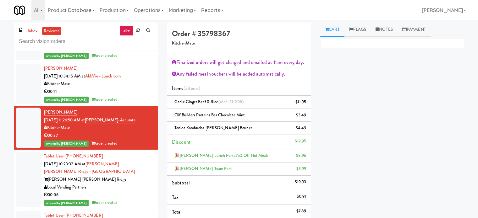
click at [141, 96] on div "00:11" at bounding box center [98, 92] width 109 height 8
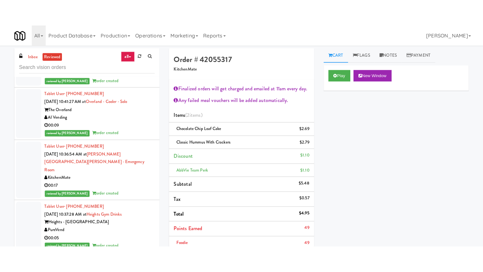
scroll to position [10056, 0]
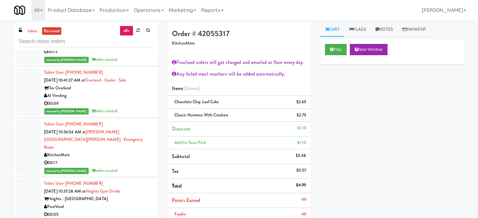
click at [123, 56] on div "00:13" at bounding box center [98, 52] width 109 height 8
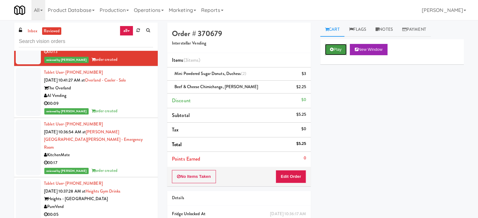
click at [338, 47] on button "Play" at bounding box center [336, 49] width 22 height 11
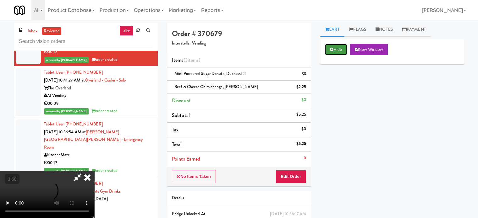
click at [334, 51] on button "Hide" at bounding box center [336, 49] width 22 height 11
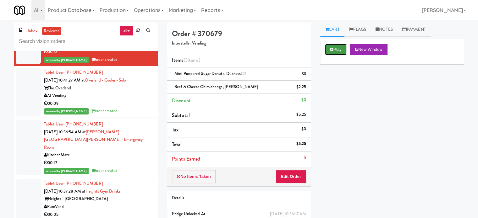
click at [336, 50] on button "Play" at bounding box center [336, 49] width 22 height 11
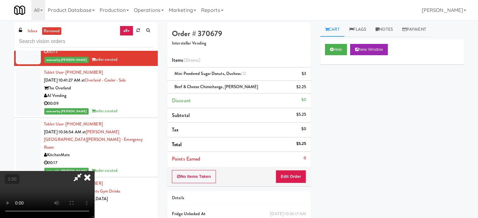
click at [94, 171] on video at bounding box center [47, 194] width 94 height 47
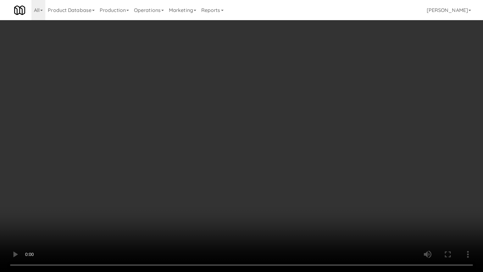
click at [208, 143] on video at bounding box center [241, 136] width 483 height 272
click at [210, 144] on video at bounding box center [241, 136] width 483 height 272
click at [217, 148] on video at bounding box center [241, 136] width 483 height 272
click at [218, 147] on video at bounding box center [241, 136] width 483 height 272
click at [226, 144] on video at bounding box center [241, 136] width 483 height 272
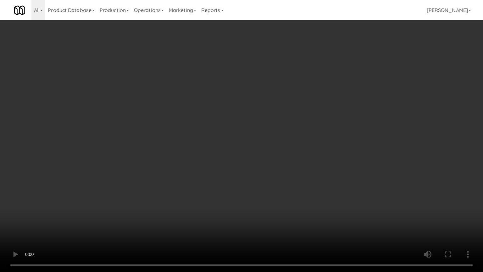
click at [227, 142] on video at bounding box center [241, 136] width 483 height 272
click at [270, 146] on video at bounding box center [241, 136] width 483 height 272
click at [246, 147] on video at bounding box center [241, 136] width 483 height 272
click at [250, 141] on video at bounding box center [241, 136] width 483 height 272
click at [251, 141] on video at bounding box center [241, 136] width 483 height 272
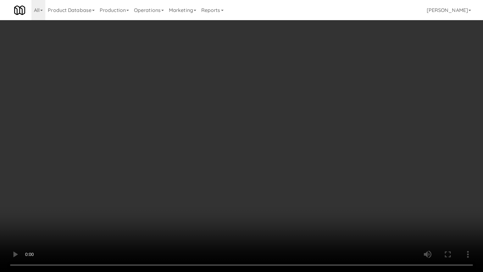
click at [205, 131] on video at bounding box center [241, 136] width 483 height 272
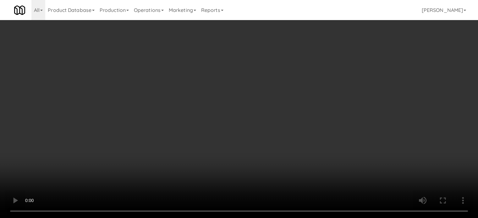
scroll to position [10056, 0]
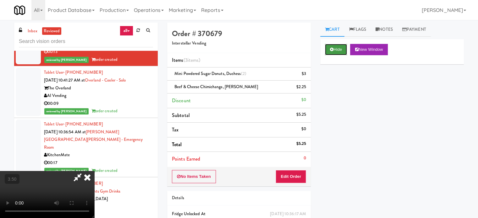
click at [338, 51] on button "Hide" at bounding box center [336, 49] width 22 height 11
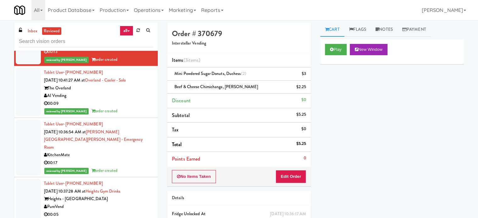
click at [135, 4] on div "00:05" at bounding box center [98, 1] width 109 height 8
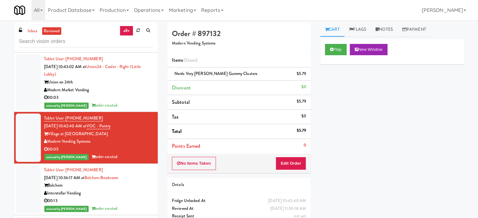
scroll to position [9899, 0]
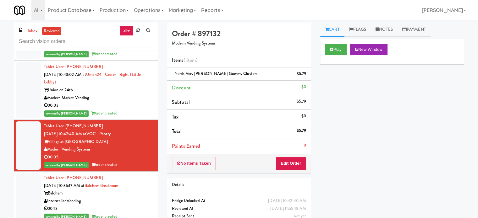
click at [135, 94] on div "Union on 24th" at bounding box center [98, 90] width 109 height 8
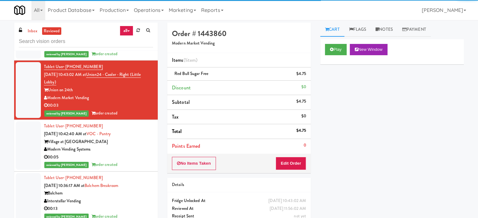
drag, startPoint x: 140, startPoint y: 119, endPoint x: 141, endPoint y: 114, distance: 4.9
click at [140, 50] on div "00:06" at bounding box center [98, 46] width 109 height 8
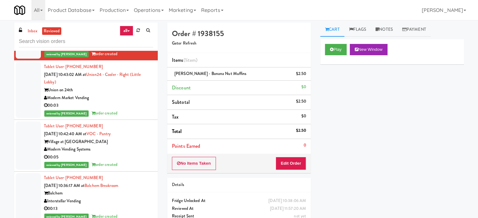
drag, startPoint x: 135, startPoint y: 75, endPoint x: 135, endPoint y: 78, distance: 3.3
click at [135, 6] on div "reviewed by Mariel T order created" at bounding box center [98, 2] width 109 height 8
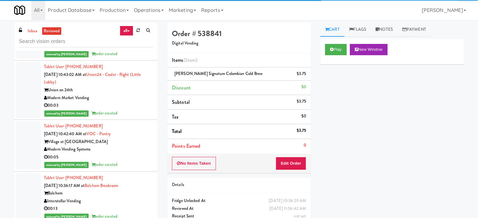
scroll to position [9741, 0]
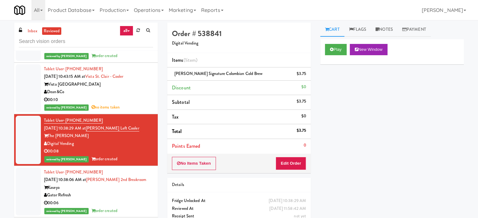
click at [135, 104] on div "00:10" at bounding box center [98, 100] width 109 height 8
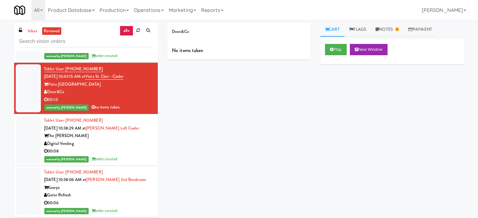
click at [138, 45] on div "Modern Vending Systems" at bounding box center [98, 41] width 109 height 8
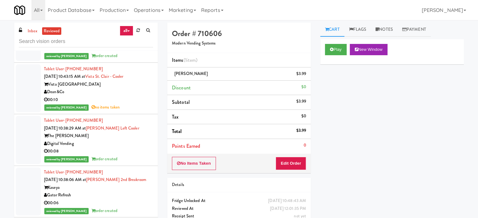
scroll to position [9584, 0]
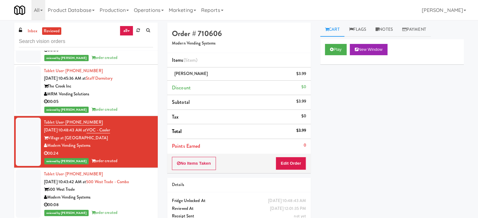
drag, startPoint x: 120, startPoint y: 176, endPoint x: 120, endPoint y: 170, distance: 6.0
click at [120, 106] on div "00:05" at bounding box center [98, 102] width 109 height 8
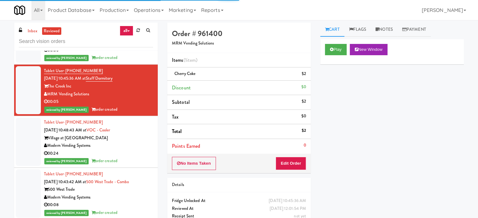
click at [128, 54] on div "00:06" at bounding box center [98, 51] width 109 height 8
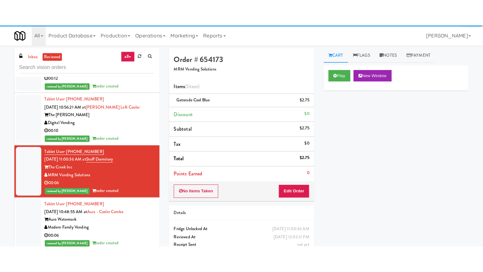
scroll to position [9270, 0]
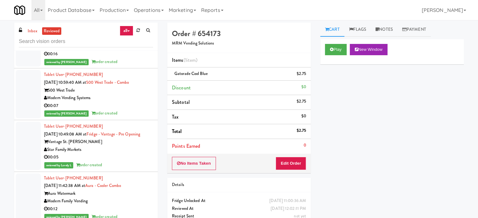
click at [138, 58] on div "00:16" at bounding box center [98, 54] width 109 height 8
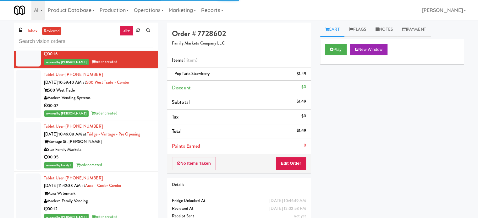
click at [117, 7] on div "00:28" at bounding box center [98, 3] width 109 height 8
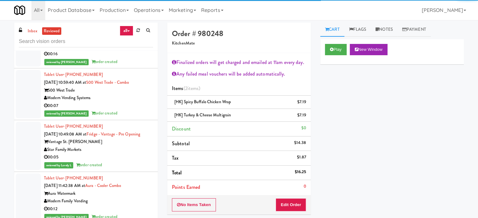
click at [134, 66] on div "reviewed by James A order created" at bounding box center [98, 62] width 109 height 8
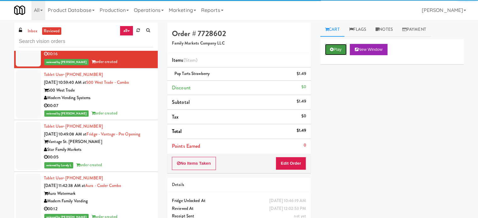
click at [336, 48] on button "Play" at bounding box center [336, 49] width 22 height 11
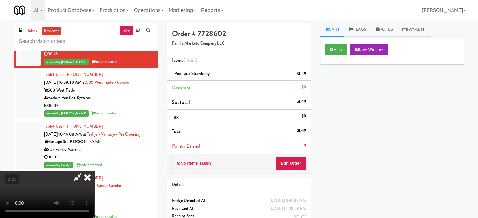
click at [94, 174] on video at bounding box center [47, 194] width 94 height 47
click at [94, 171] on video at bounding box center [47, 194] width 94 height 47
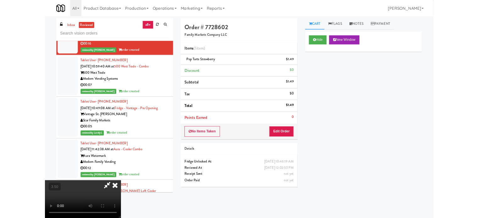
scroll to position [9192, 0]
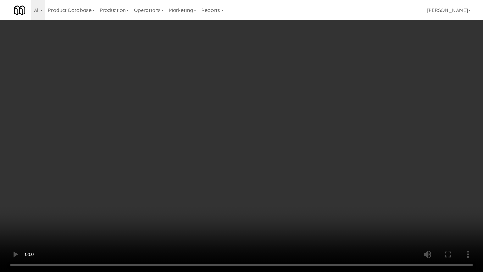
click at [192, 162] on video at bounding box center [241, 136] width 483 height 272
click at [196, 161] on video at bounding box center [241, 136] width 483 height 272
click at [212, 163] on video at bounding box center [241, 136] width 483 height 272
click at [214, 161] on video at bounding box center [241, 136] width 483 height 272
click at [144, 214] on video at bounding box center [241, 136] width 483 height 272
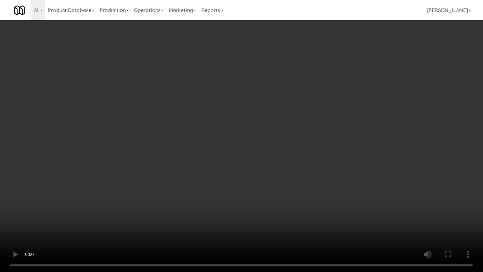
click at [240, 126] on video at bounding box center [241, 136] width 483 height 272
click at [240, 128] on video at bounding box center [241, 136] width 483 height 272
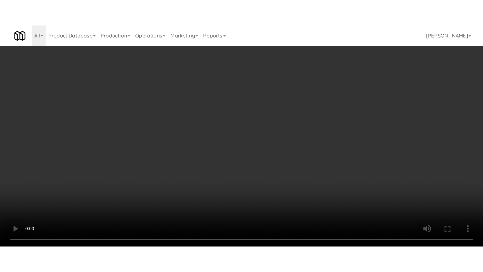
scroll to position [9270, 0]
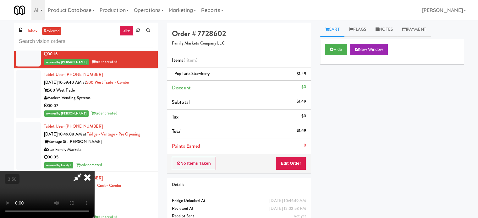
click at [94, 171] on video at bounding box center [47, 194] width 94 height 47
drag, startPoint x: 248, startPoint y: 96, endPoint x: 274, endPoint y: 113, distance: 31.0
click at [94, 171] on video at bounding box center [47, 194] width 94 height 47
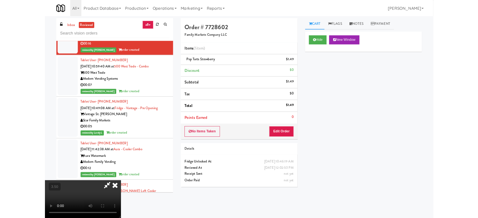
scroll to position [9192, 0]
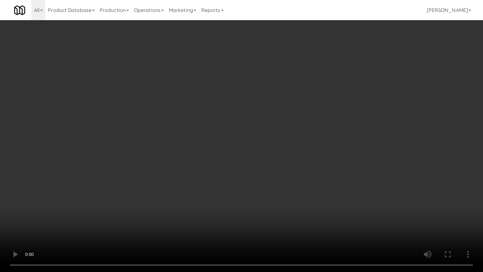
click at [277, 212] on video at bounding box center [241, 136] width 483 height 272
click at [261, 172] on video at bounding box center [241, 136] width 483 height 272
click at [268, 138] on video at bounding box center [241, 136] width 483 height 272
click at [269, 138] on video at bounding box center [241, 136] width 483 height 272
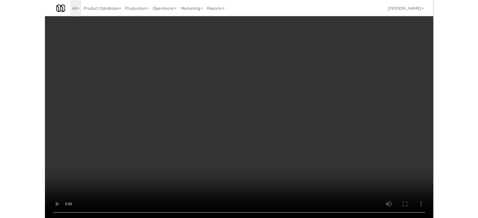
scroll to position [9270, 0]
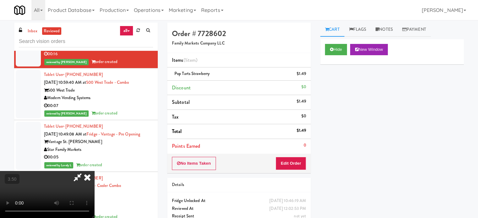
click at [94, 171] on icon at bounding box center [87, 177] width 14 height 13
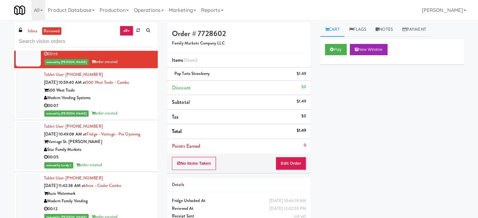
click at [136, 7] on div "00:28" at bounding box center [98, 3] width 109 height 8
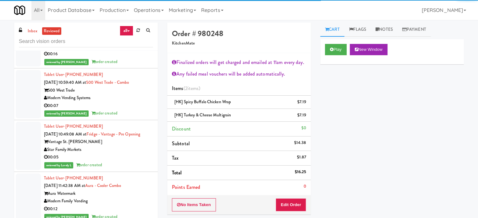
scroll to position [9113, 0]
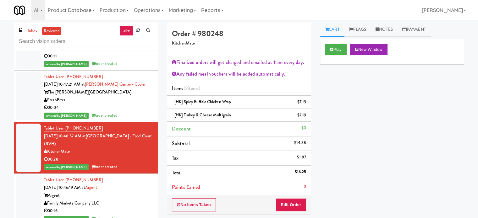
click at [126, 104] on div "FreshBites" at bounding box center [98, 100] width 109 height 8
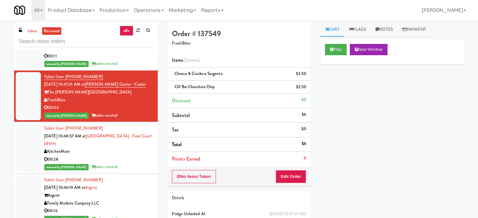
click at [133, 60] on div "00:11" at bounding box center [98, 56] width 109 height 8
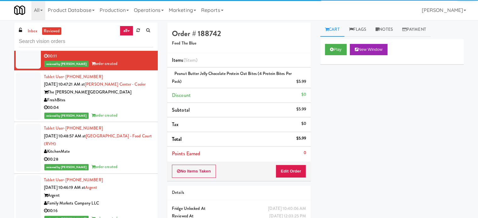
scroll to position [8956, 0]
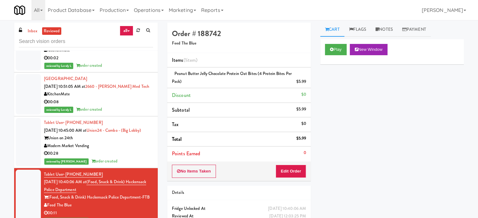
click at [133, 98] on div "KitchenMate" at bounding box center [98, 95] width 109 height 8
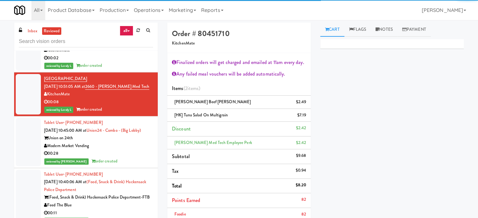
click at [135, 54] on div "KitchenMate" at bounding box center [98, 51] width 109 height 8
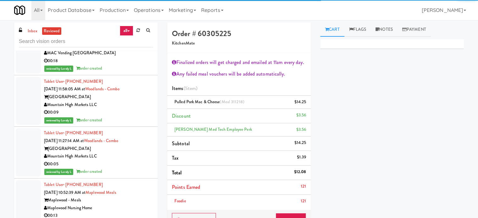
scroll to position [8641, 0]
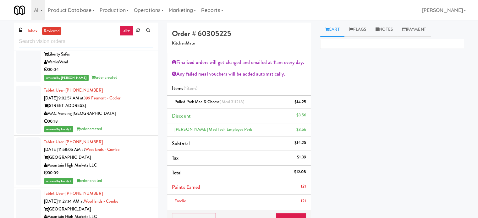
click at [85, 42] on input "text" at bounding box center [86, 42] width 134 height 12
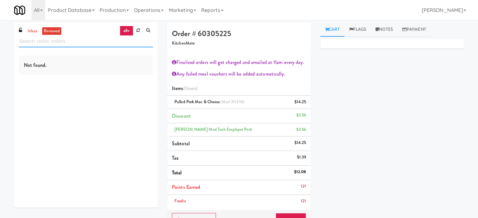
scroll to position [0, 0]
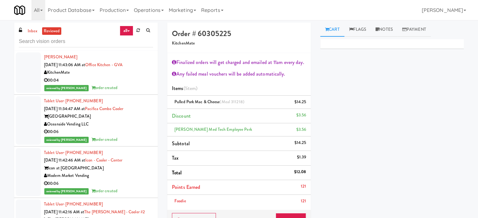
drag, startPoint x: 122, startPoint y: 130, endPoint x: 144, endPoint y: 115, distance: 26.9
click at [122, 130] on div "00:06" at bounding box center [98, 132] width 109 height 8
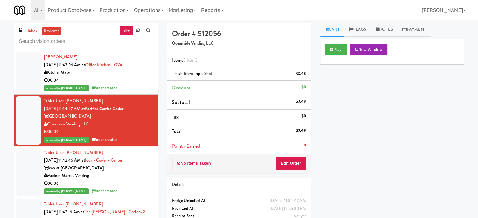
click at [137, 83] on div "00:04" at bounding box center [98, 81] width 109 height 8
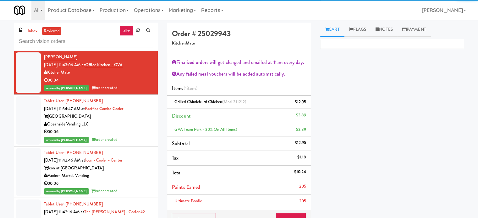
scroll to position [157, 0]
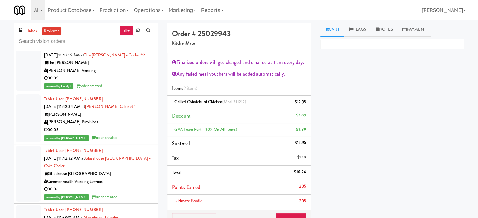
click at [135, 134] on div "reviewed by Paureen G order created" at bounding box center [98, 138] width 109 height 8
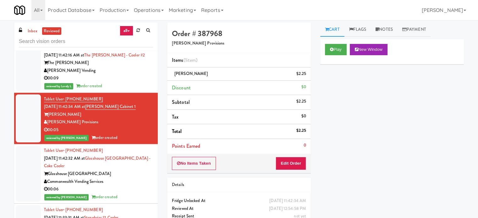
click at [131, 186] on div "00:06" at bounding box center [98, 190] width 109 height 8
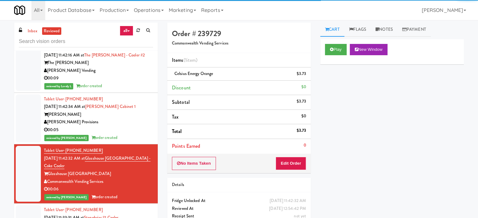
scroll to position [314, 0]
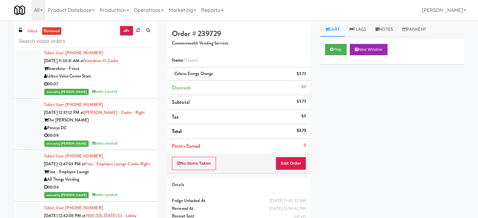
click at [114, 87] on div "00:07" at bounding box center [98, 84] width 109 height 8
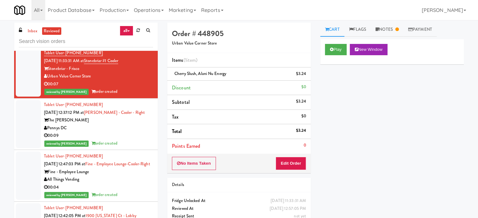
click at [118, 142] on div "reviewed by Reynalyn L order created" at bounding box center [98, 144] width 109 height 8
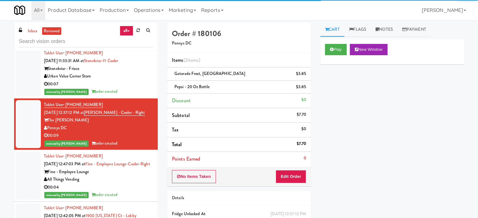
click at [124, 184] on div "All Things Vending" at bounding box center [98, 180] width 109 height 8
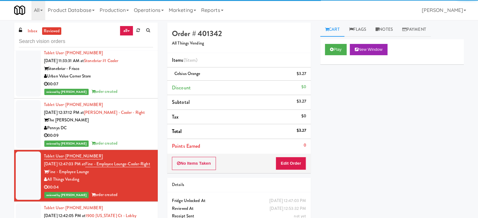
scroll to position [471, 0]
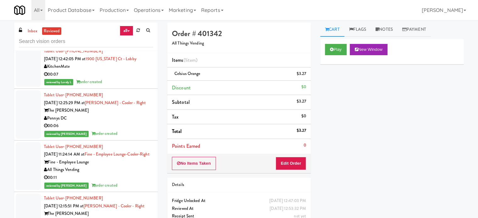
click at [131, 79] on div "00:07" at bounding box center [98, 75] width 109 height 8
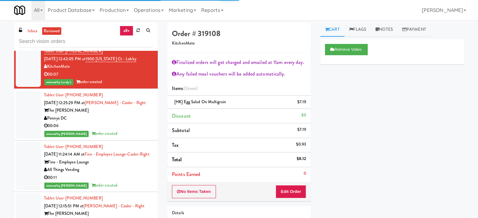
click at [138, 115] on div "The Hale" at bounding box center [98, 111] width 109 height 8
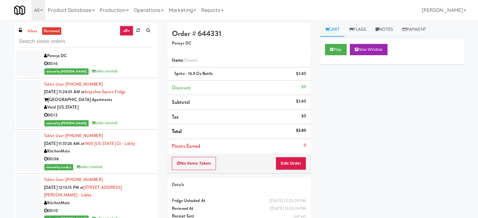
scroll to position [786, 0]
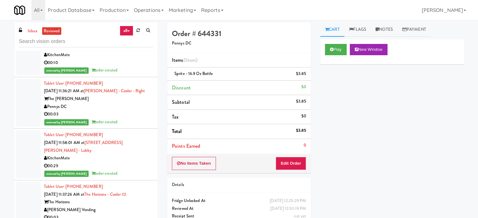
click at [143, 111] on div "Pennys DC" at bounding box center [98, 107] width 109 height 8
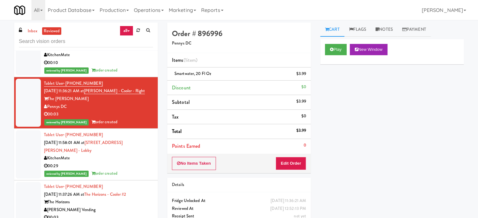
click at [136, 170] on div "reviewed by Paureen G order created" at bounding box center [98, 174] width 109 height 8
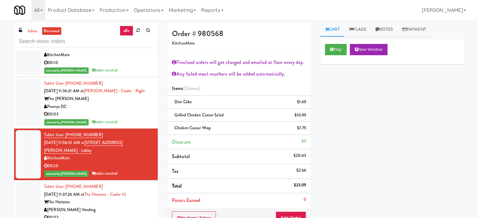
click at [130, 212] on div "[PERSON_NAME] Vending" at bounding box center [98, 211] width 109 height 8
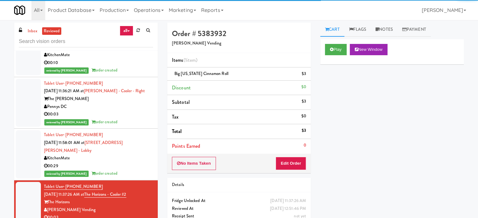
scroll to position [943, 0]
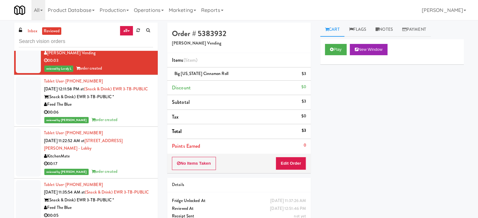
click at [124, 124] on div "reviewed by Reynalyn L order created" at bounding box center [98, 120] width 109 height 8
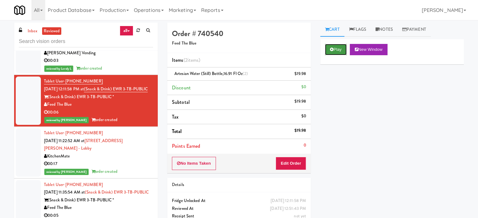
click at [339, 48] on button "Play" at bounding box center [336, 49] width 22 height 11
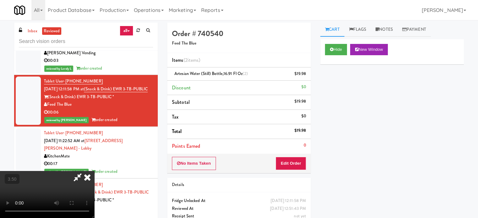
click at [94, 171] on video at bounding box center [47, 194] width 94 height 47
click at [341, 47] on button "Hide" at bounding box center [336, 49] width 22 height 11
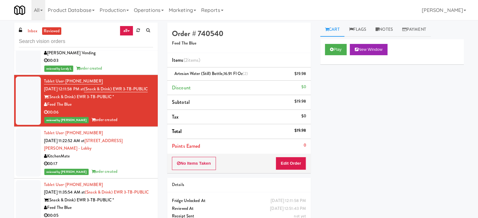
click at [127, 168] on div "reviewed by Paureen G order created" at bounding box center [98, 172] width 109 height 8
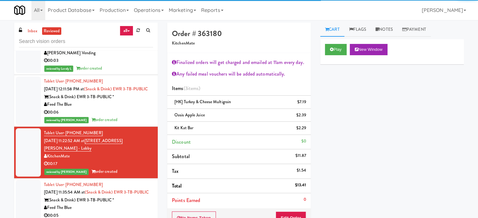
scroll to position [1100, 0]
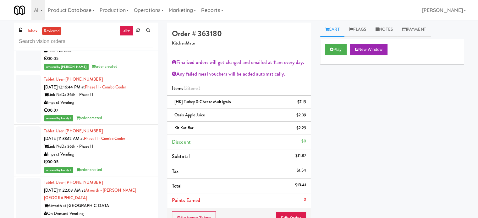
click at [118, 121] on div "reviewed by Lovely L order created" at bounding box center [98, 118] width 109 height 8
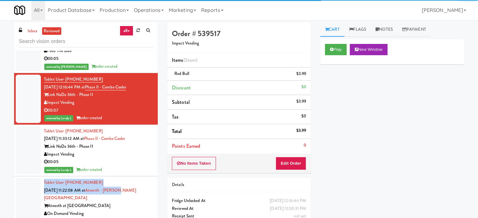
drag, startPoint x: 126, startPoint y: 194, endPoint x: 130, endPoint y: 171, distance: 23.2
click at [126, 196] on div "Tablet User · (312) 502-7268 Aug 25, 2025 11:22:08 AM at Atworth - Vernon Hills…" at bounding box center [98, 206] width 109 height 54
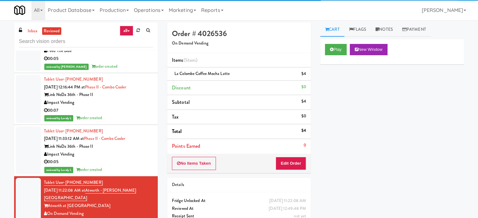
click at [129, 166] on div "00:05" at bounding box center [98, 162] width 109 height 8
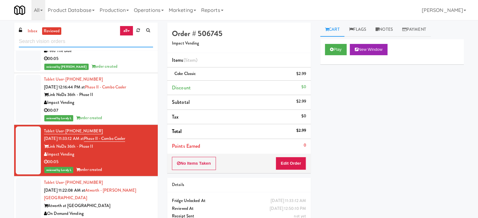
click at [84, 41] on input "text" at bounding box center [86, 42] width 134 height 12
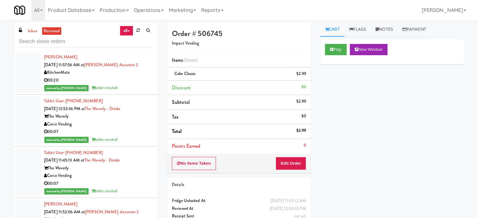
drag, startPoint x: 31, startPoint y: 55, endPoint x: 400, endPoint y: 140, distance: 377.7
click at [416, 141] on div "Play New Window Primary Flag Clear Flag if unable to determine what was taken o…" at bounding box center [392, 157] width 144 height 236
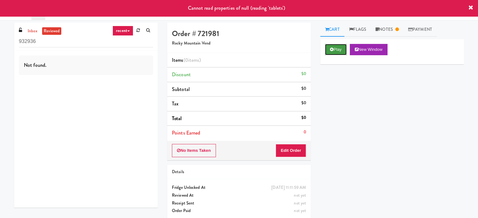
click at [332, 44] on button "Play" at bounding box center [336, 49] width 22 height 11
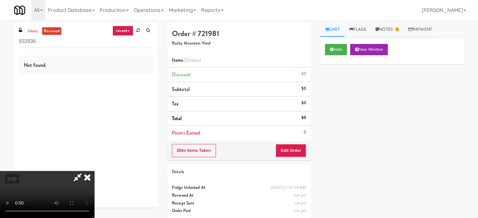
click at [94, 171] on video at bounding box center [47, 194] width 94 height 47
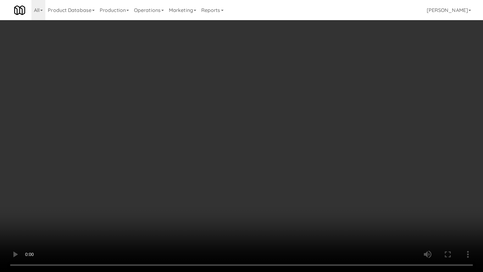
click at [194, 132] on video at bounding box center [241, 136] width 483 height 272
click at [196, 133] on video at bounding box center [241, 136] width 483 height 272
click at [215, 131] on video at bounding box center [241, 136] width 483 height 272
click at [219, 131] on video at bounding box center [241, 136] width 483 height 272
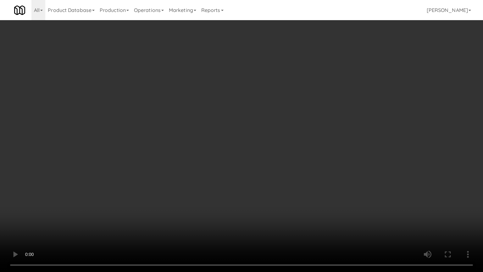
click at [219, 131] on video at bounding box center [241, 136] width 483 height 272
click at [233, 133] on video at bounding box center [241, 136] width 483 height 272
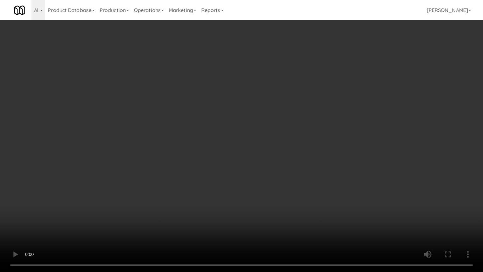
click at [233, 133] on video at bounding box center [241, 136] width 483 height 272
drag, startPoint x: 233, startPoint y: 133, endPoint x: 255, endPoint y: 91, distance: 48.2
click at [233, 133] on video at bounding box center [241, 136] width 483 height 272
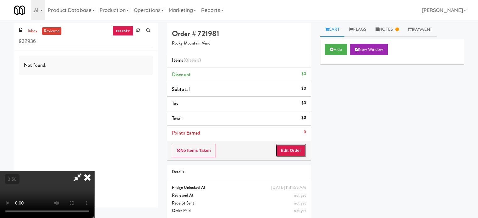
click at [302, 147] on button "Edit Order" at bounding box center [291, 150] width 30 height 13
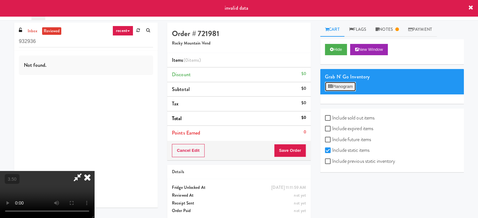
click at [345, 86] on button "Planogram" at bounding box center [340, 86] width 31 height 9
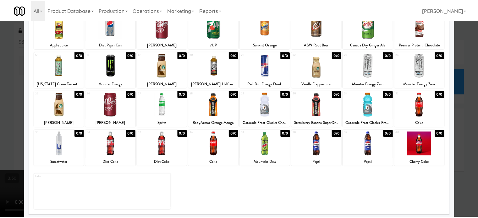
scroll to position [90, 0]
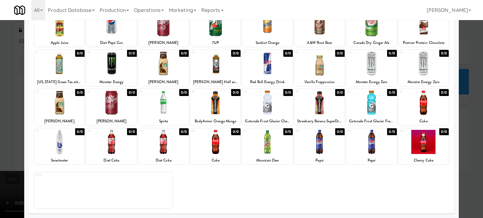
click at [458, 132] on div at bounding box center [241, 109] width 483 height 218
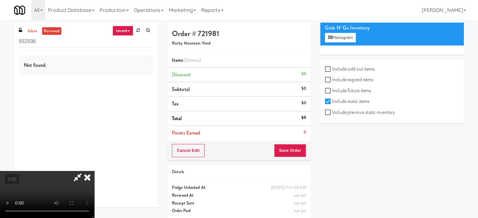
scroll to position [59, 0]
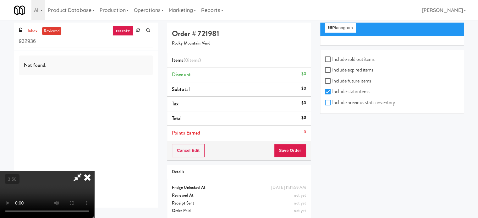
click at [328, 103] on input "Include previous static inventory" at bounding box center [328, 103] width 7 height 5
checkbox input "true"
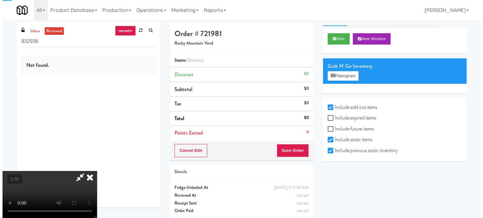
scroll to position [0, 0]
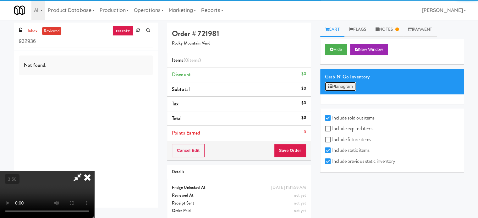
click at [352, 85] on button "Planogram" at bounding box center [340, 86] width 31 height 9
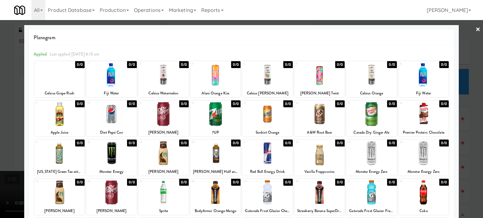
click at [461, 118] on div at bounding box center [241, 109] width 483 height 218
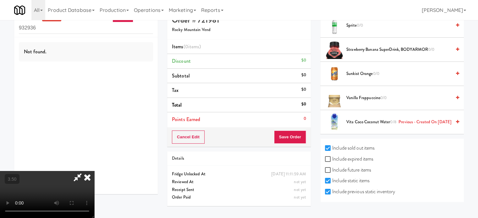
scroll to position [20, 0]
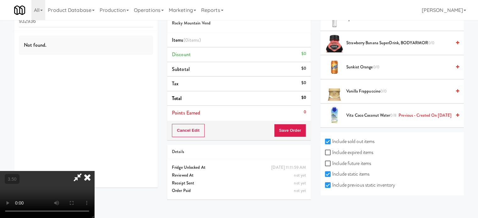
click at [94, 171] on icon at bounding box center [87, 177] width 14 height 13
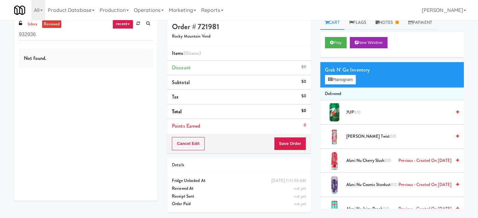
scroll to position [0, 0]
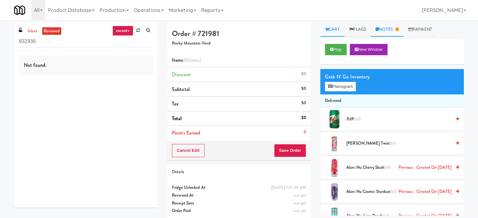
drag, startPoint x: 385, startPoint y: 28, endPoint x: 385, endPoint y: 31, distance: 3.2
click at [385, 28] on link "Notes" at bounding box center [387, 30] width 33 height 14
